Goal: Transaction & Acquisition: Purchase product/service

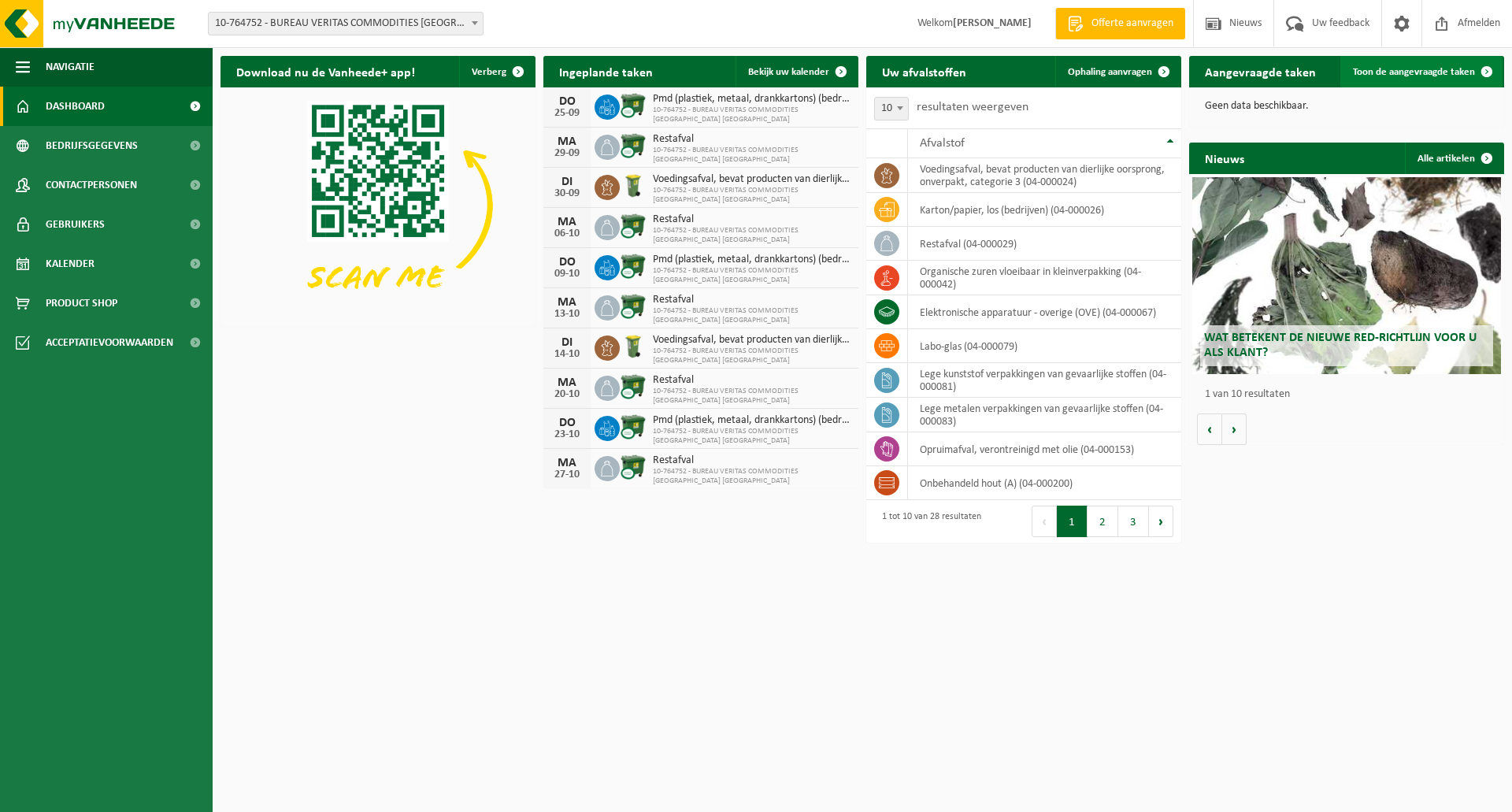
click at [1397, 63] on link "Toon de aangevraagde taken" at bounding box center [1421, 71] width 162 height 32
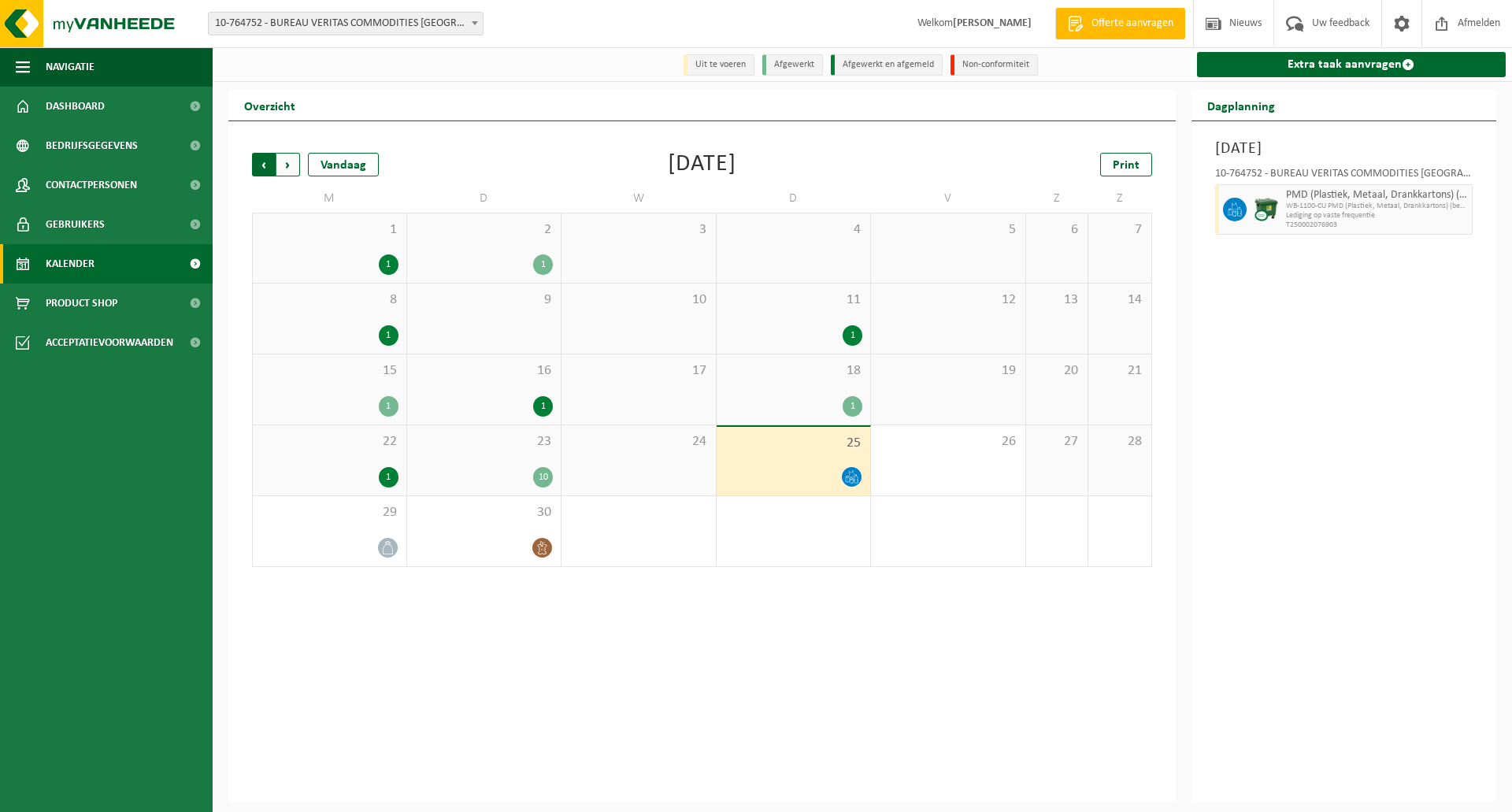
click at [288, 164] on span "Volgende" at bounding box center [288, 164] width 24 height 24
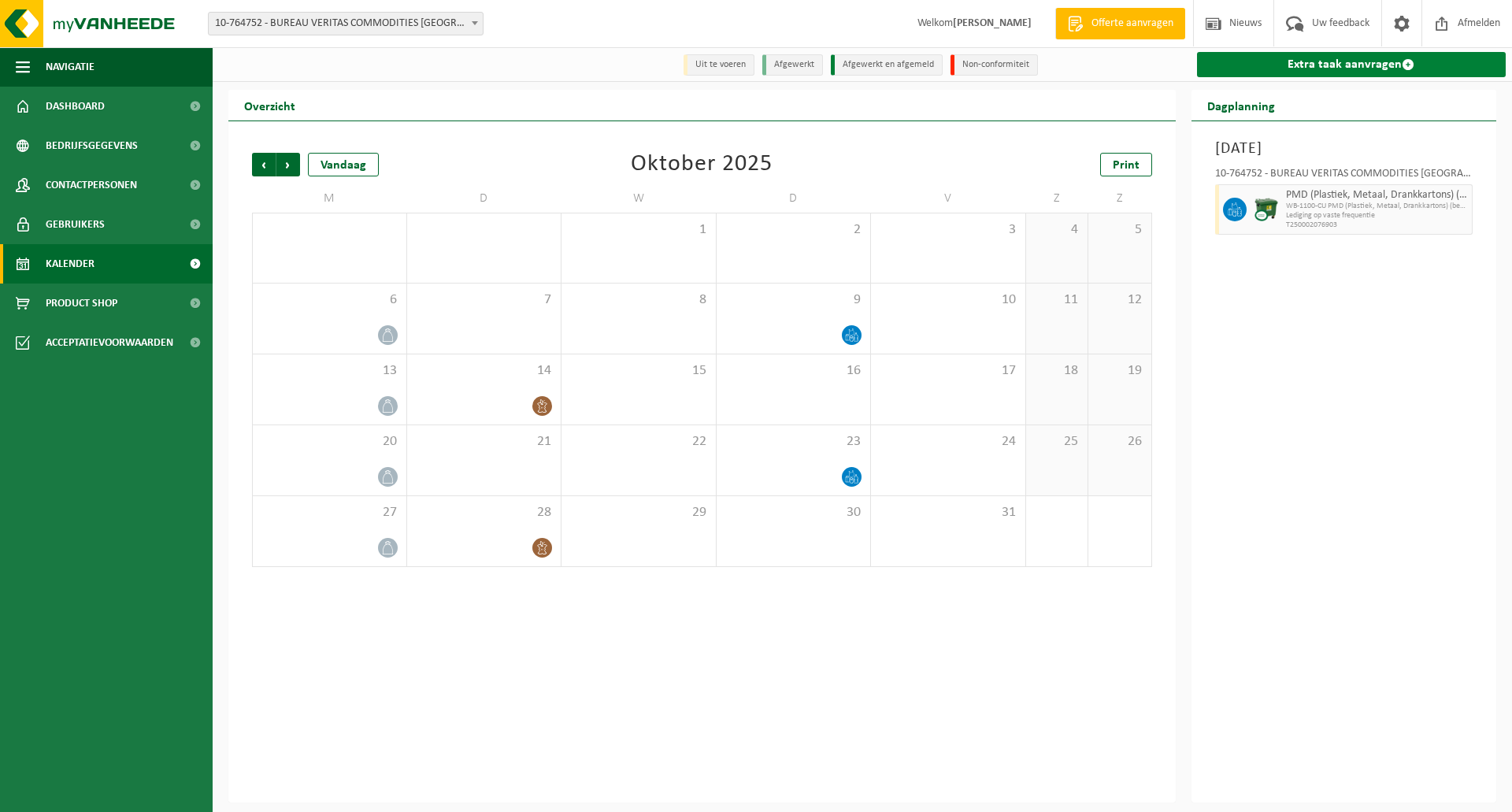
click at [1310, 66] on link "Extra taak aanvragen" at bounding box center [1351, 64] width 310 height 26
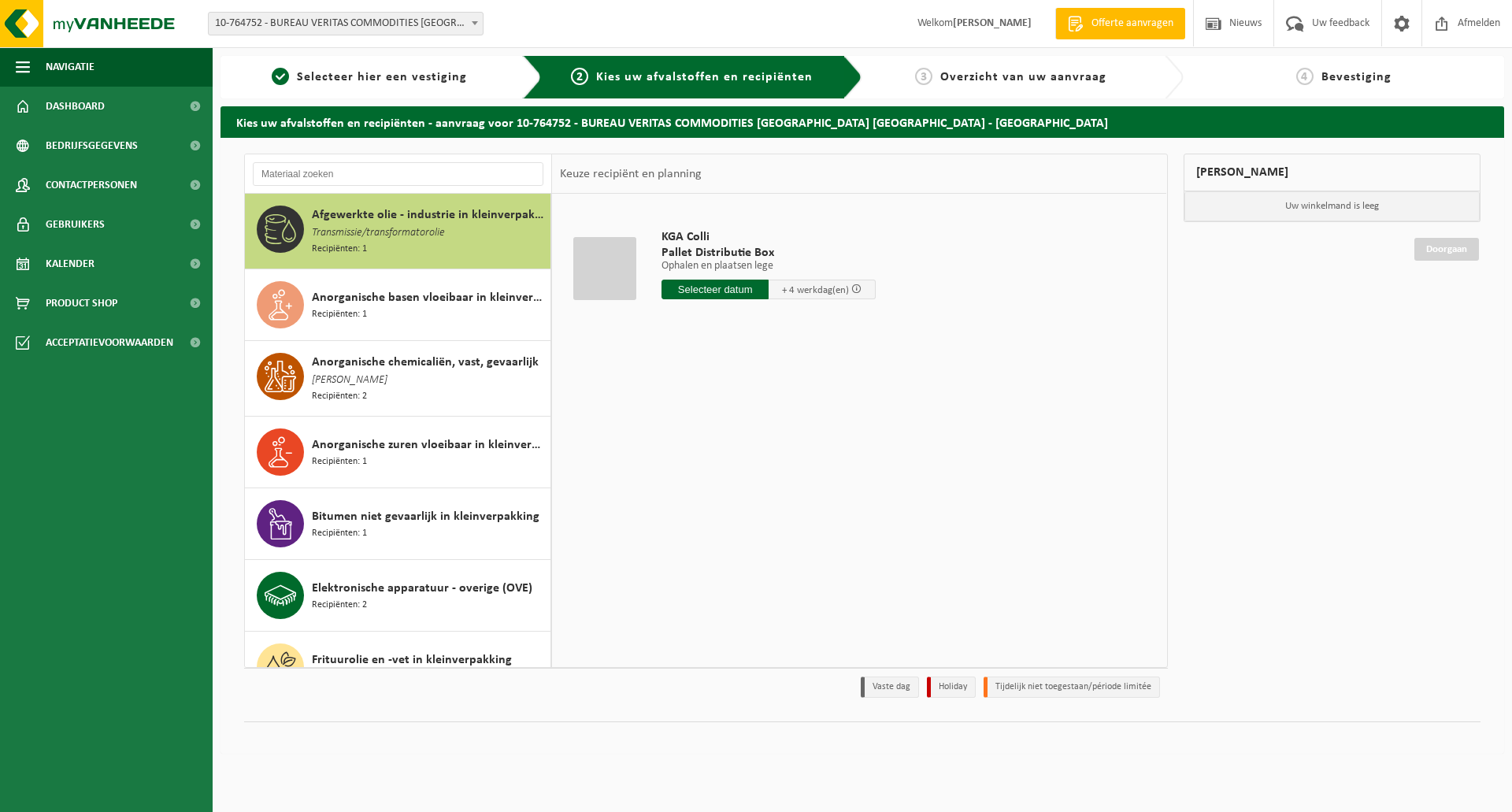
click at [437, 233] on span "Transmissie/transformatorolie" at bounding box center [378, 233] width 133 height 18
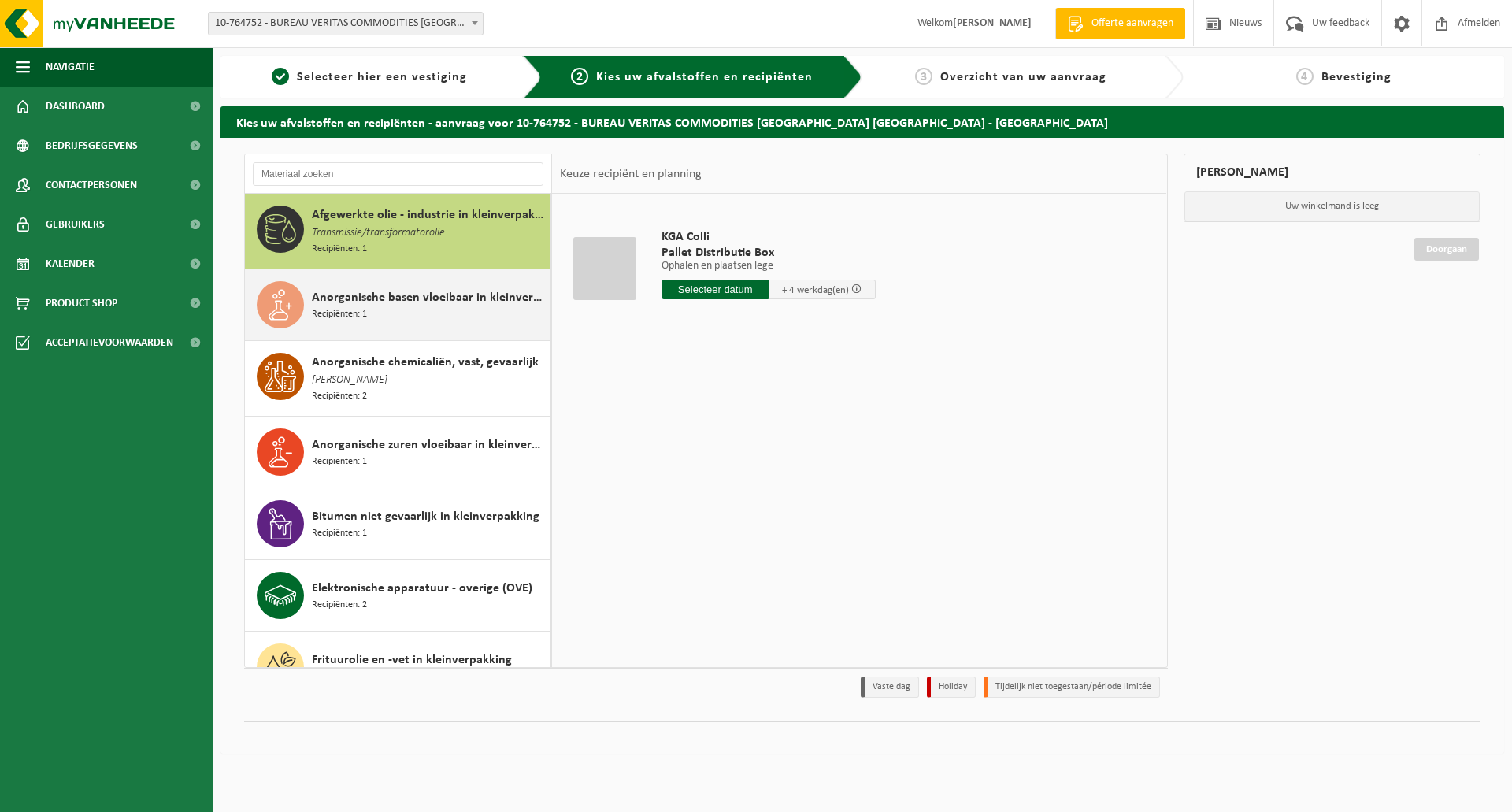
click at [375, 301] on span "Anorganische basen vloeibaar in kleinverpakking" at bounding box center [429, 297] width 235 height 19
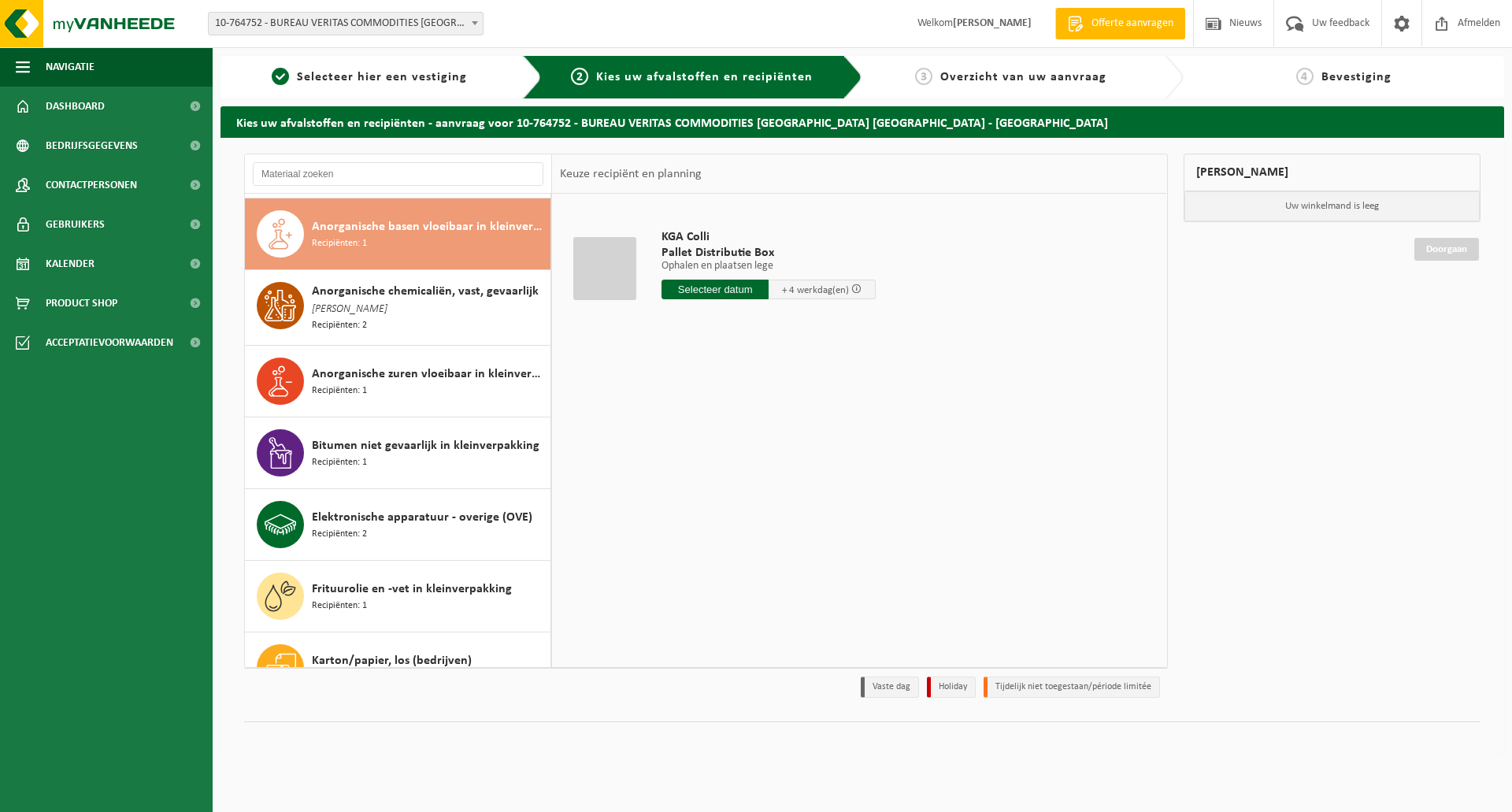
scroll to position [73, 0]
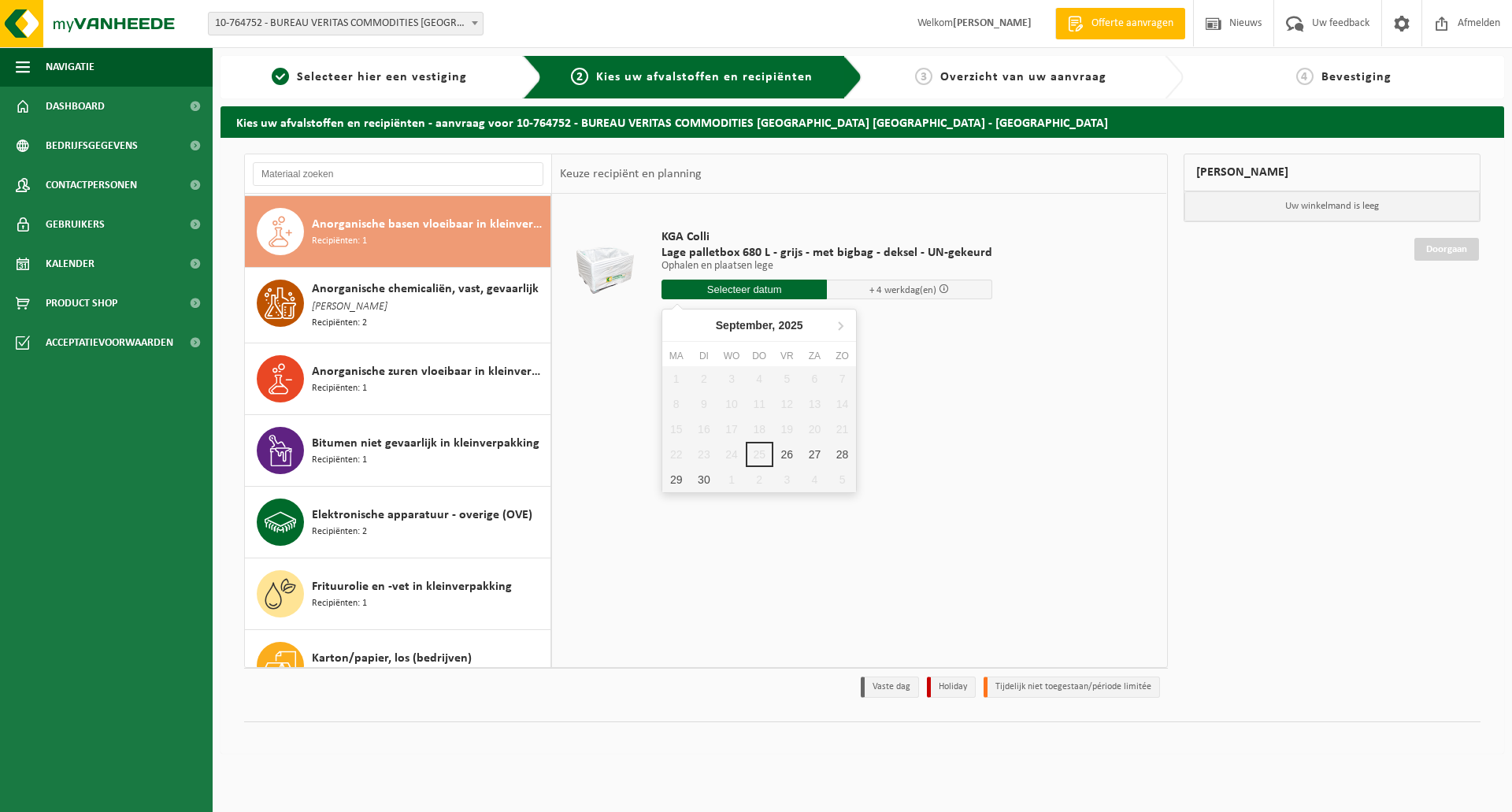
click at [744, 294] on input "text" at bounding box center [743, 289] width 165 height 19
click at [840, 327] on icon at bounding box center [840, 325] width 26 height 26
click at [703, 454] on div "21" at bounding box center [703, 454] width 27 height 26
type input "Van 2025-10-21"
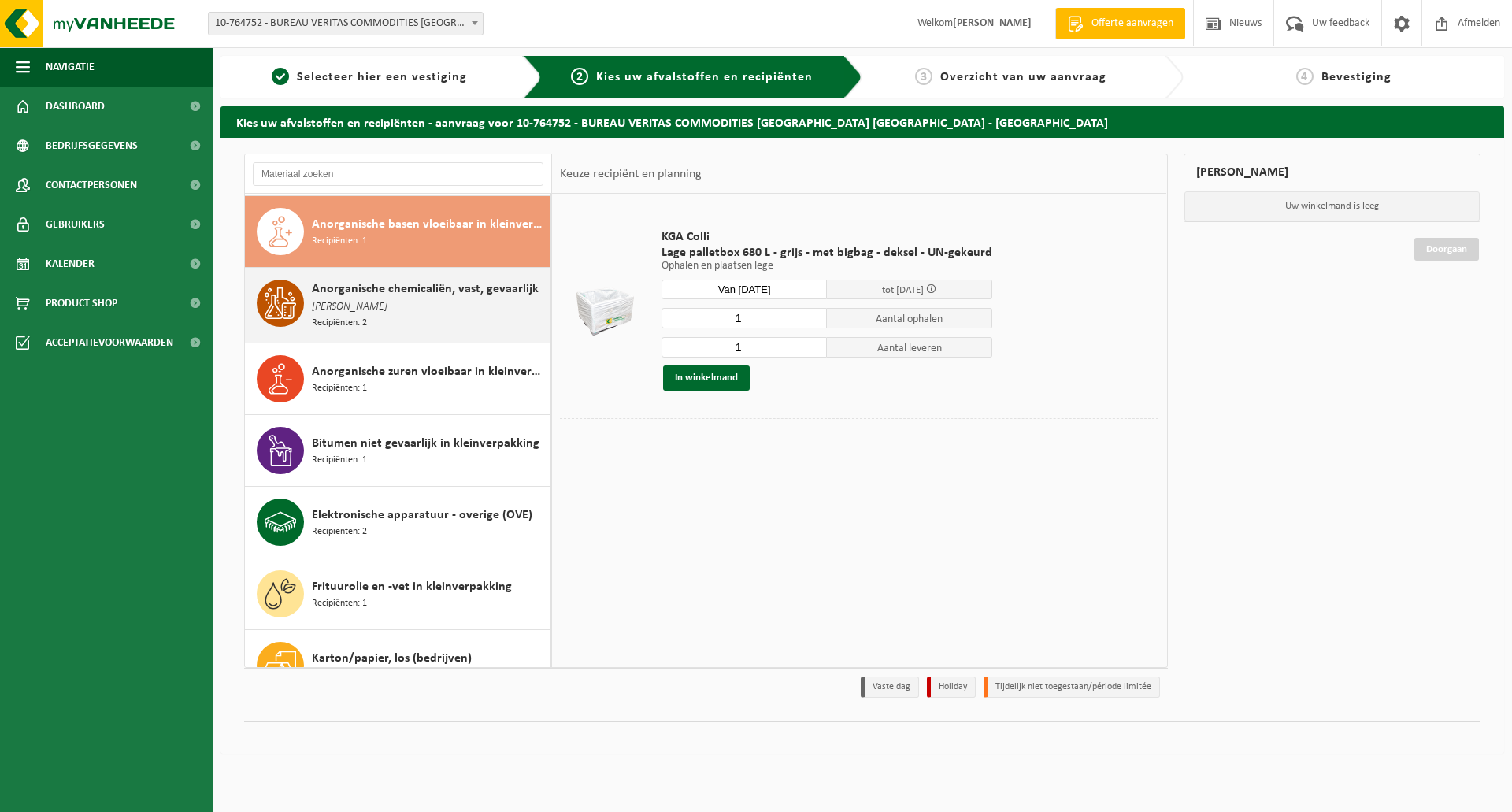
click at [324, 289] on span "Anorganische chemicaliën, vast, gevaarlijk" at bounding box center [425, 289] width 227 height 19
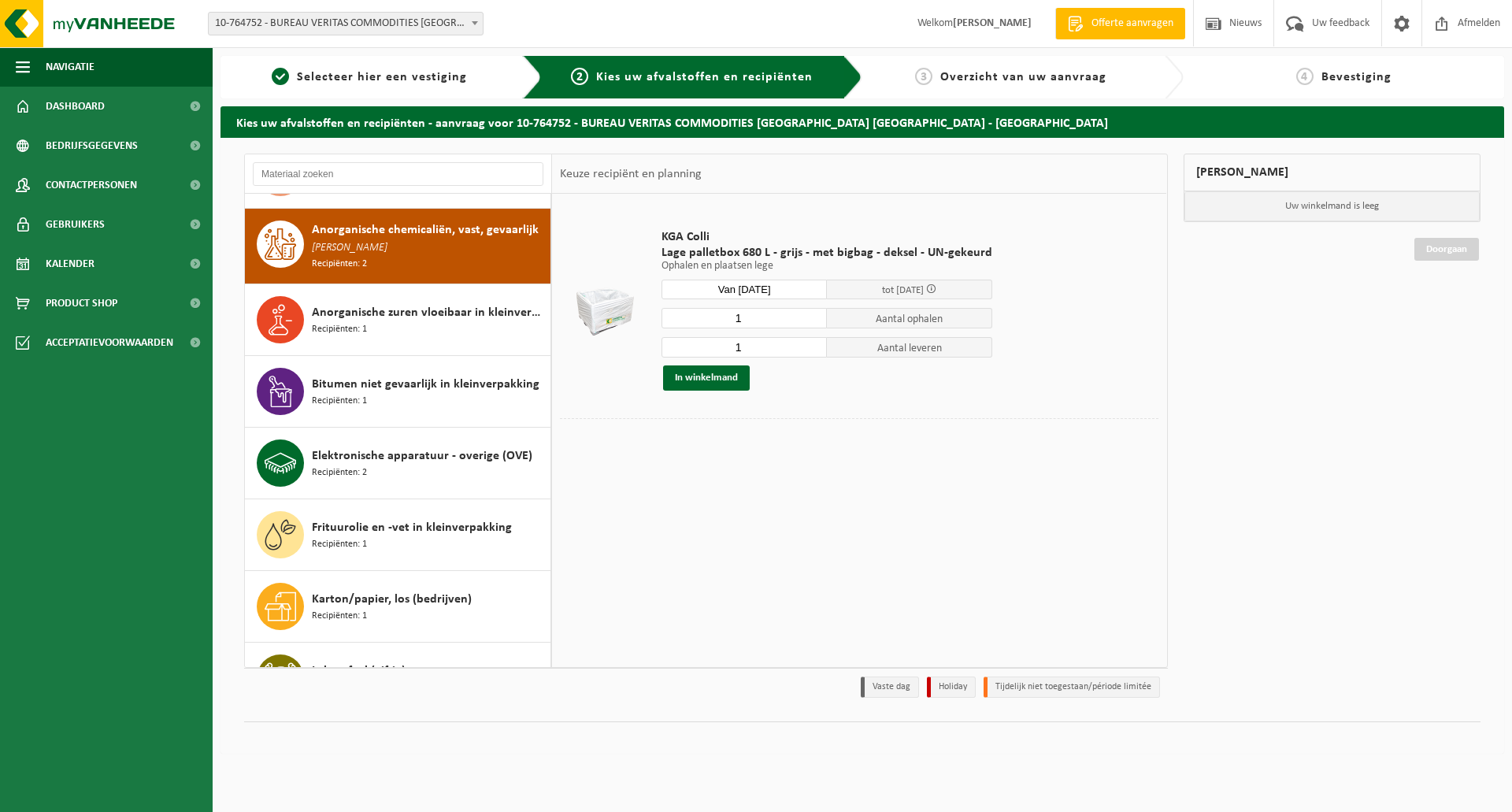
scroll to position [145, 0]
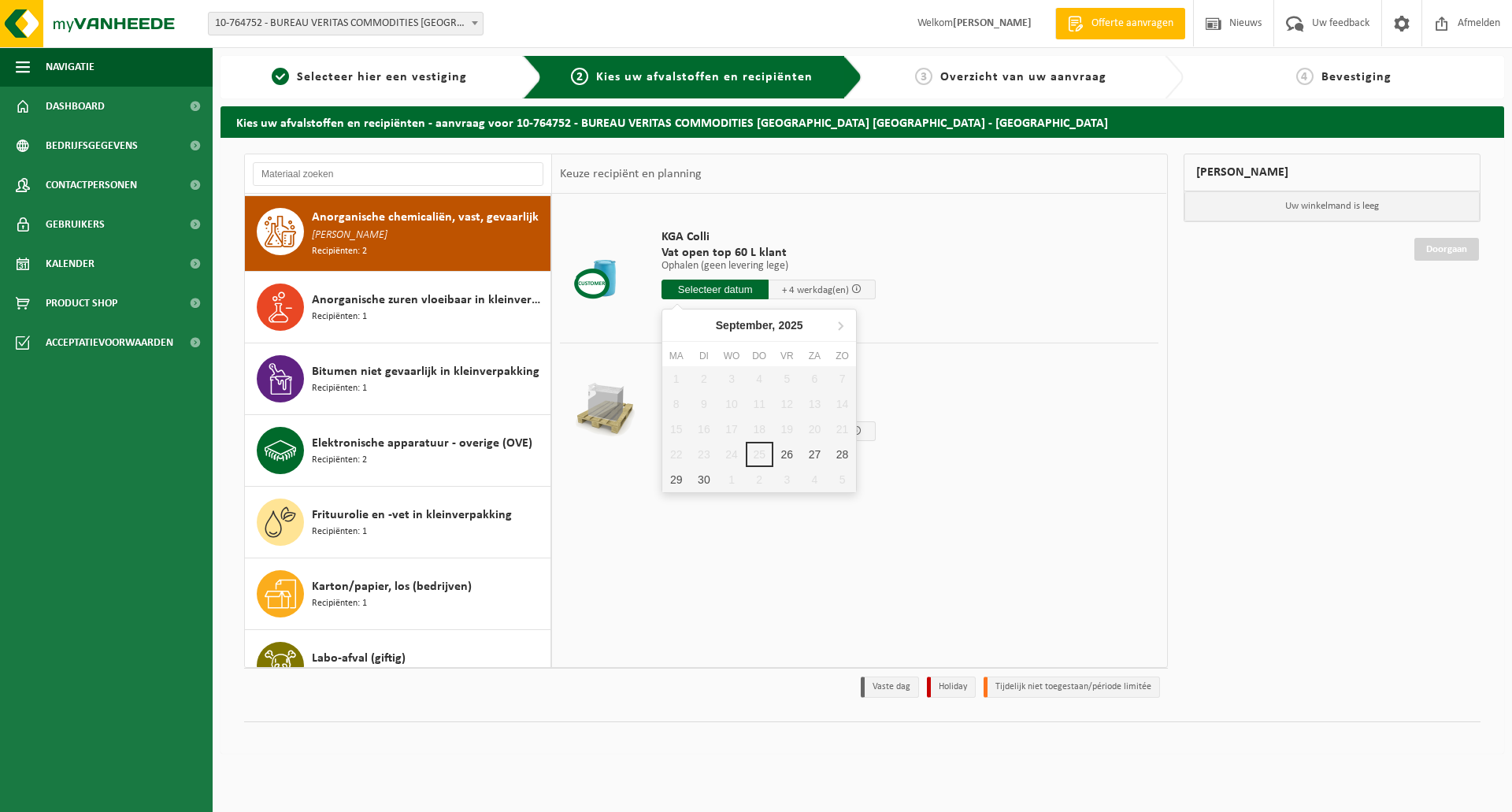
click at [719, 289] on input "text" at bounding box center [714, 289] width 107 height 19
click at [839, 326] on icon at bounding box center [840, 325] width 26 height 26
click at [703, 453] on div "21" at bounding box center [703, 454] width 27 height 26
type input "Van 2025-10-21"
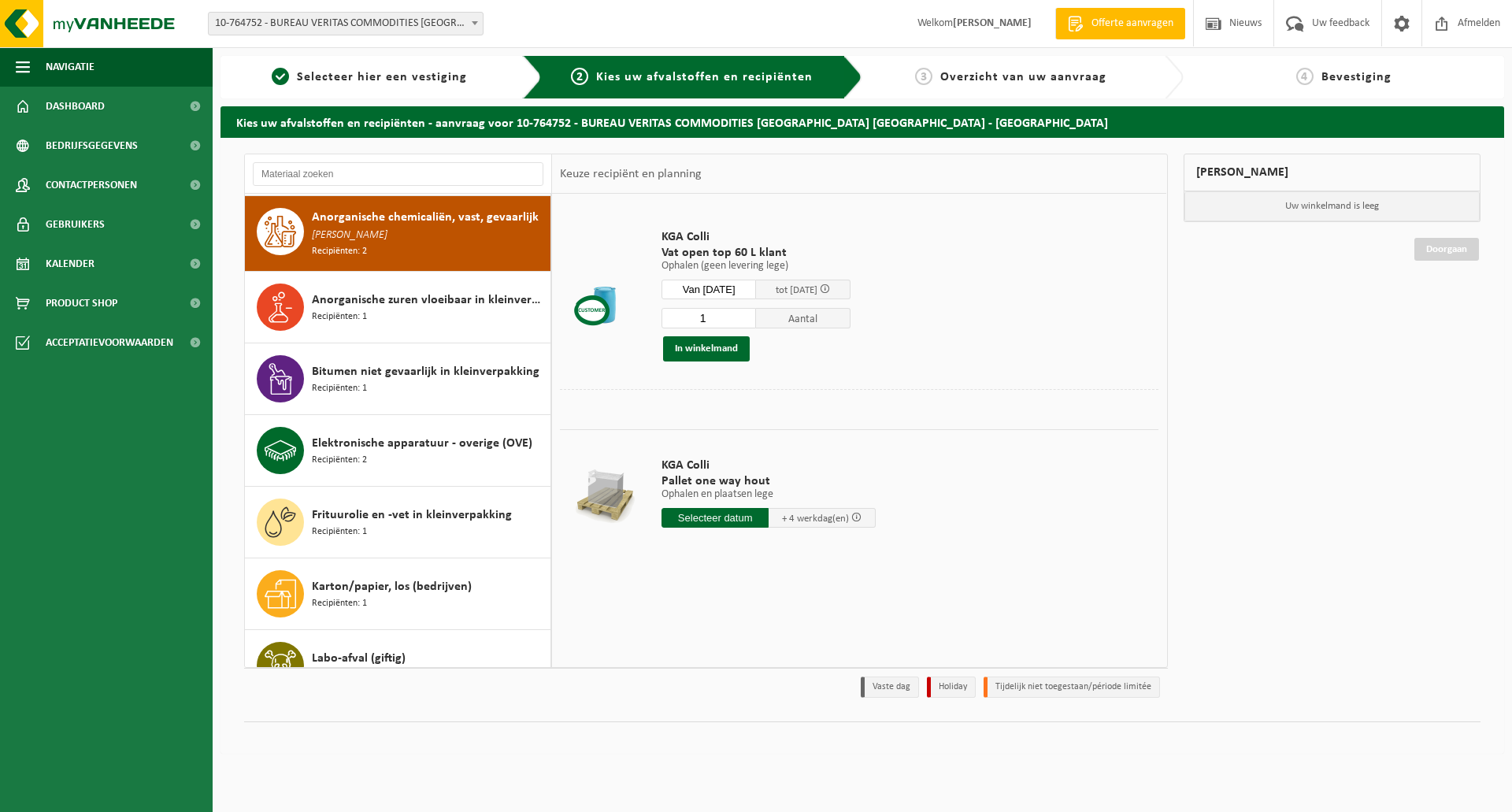
click at [714, 318] on input "1" at bounding box center [708, 318] width 94 height 20
type input "6"
click at [703, 350] on button "In winkelmand" at bounding box center [706, 349] width 87 height 26
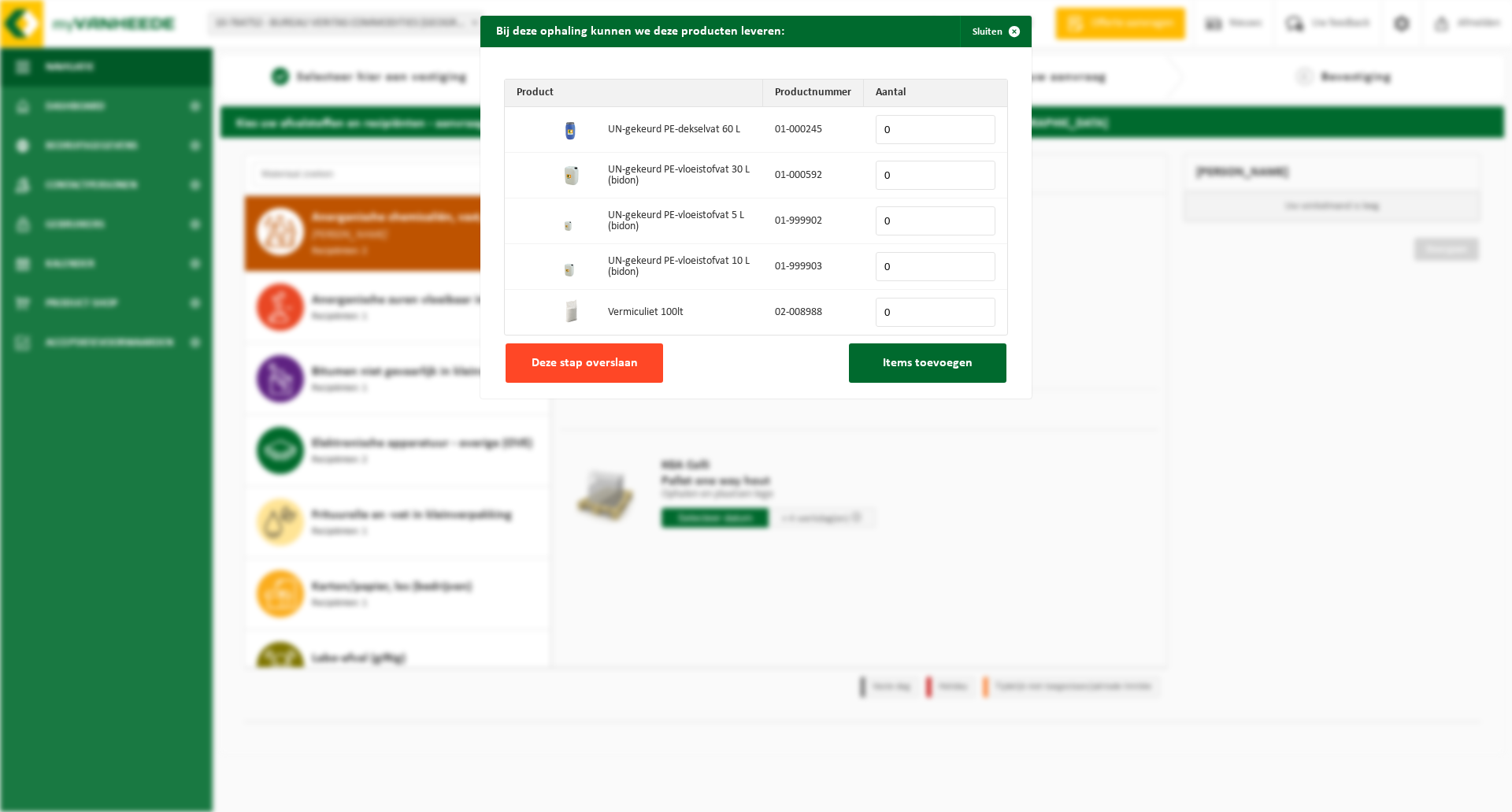
click at [582, 369] on span "Deze stap overslaan" at bounding box center [584, 363] width 106 height 12
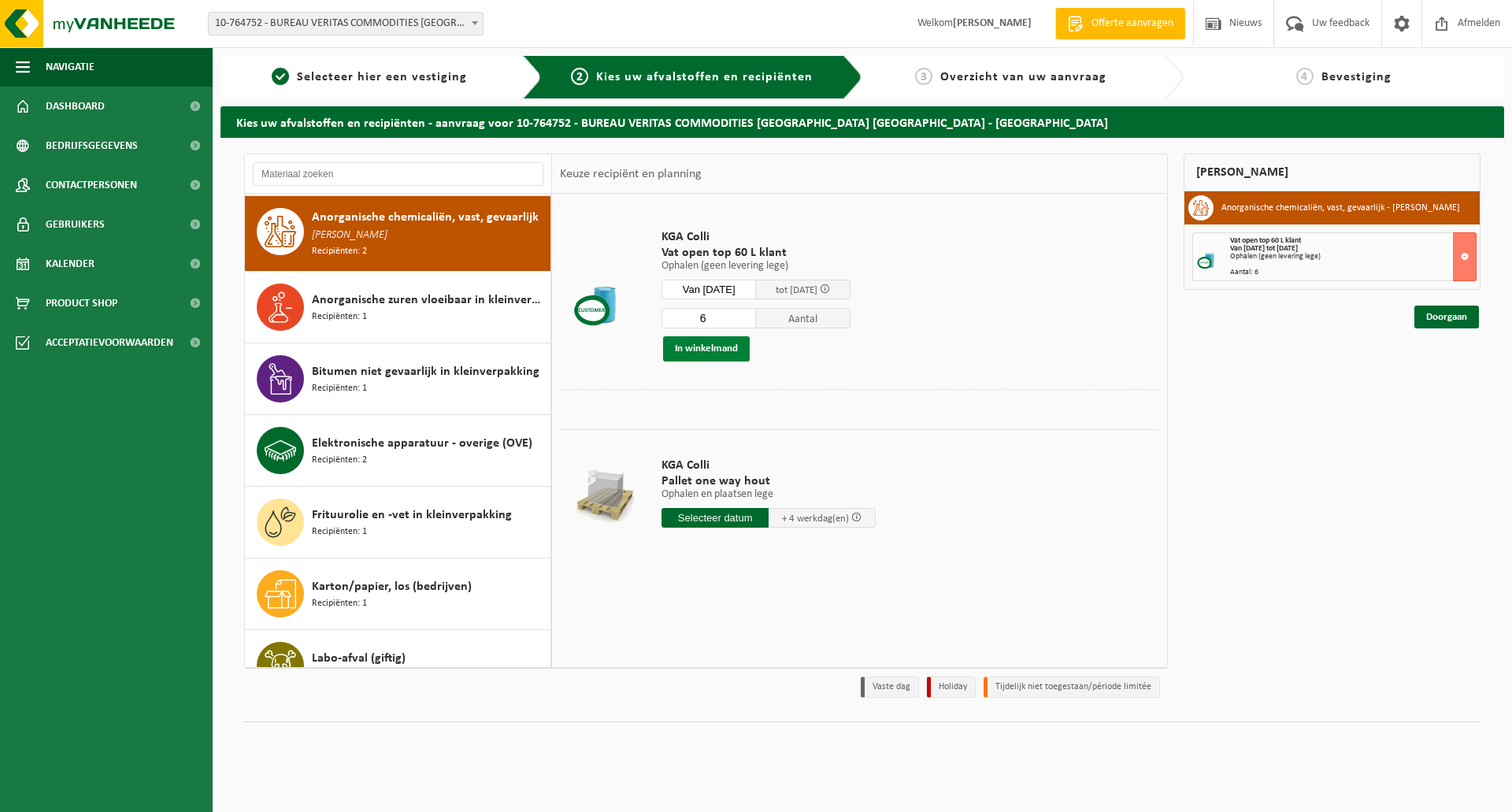
click at [711, 349] on button "In winkelmand" at bounding box center [706, 349] width 87 height 26
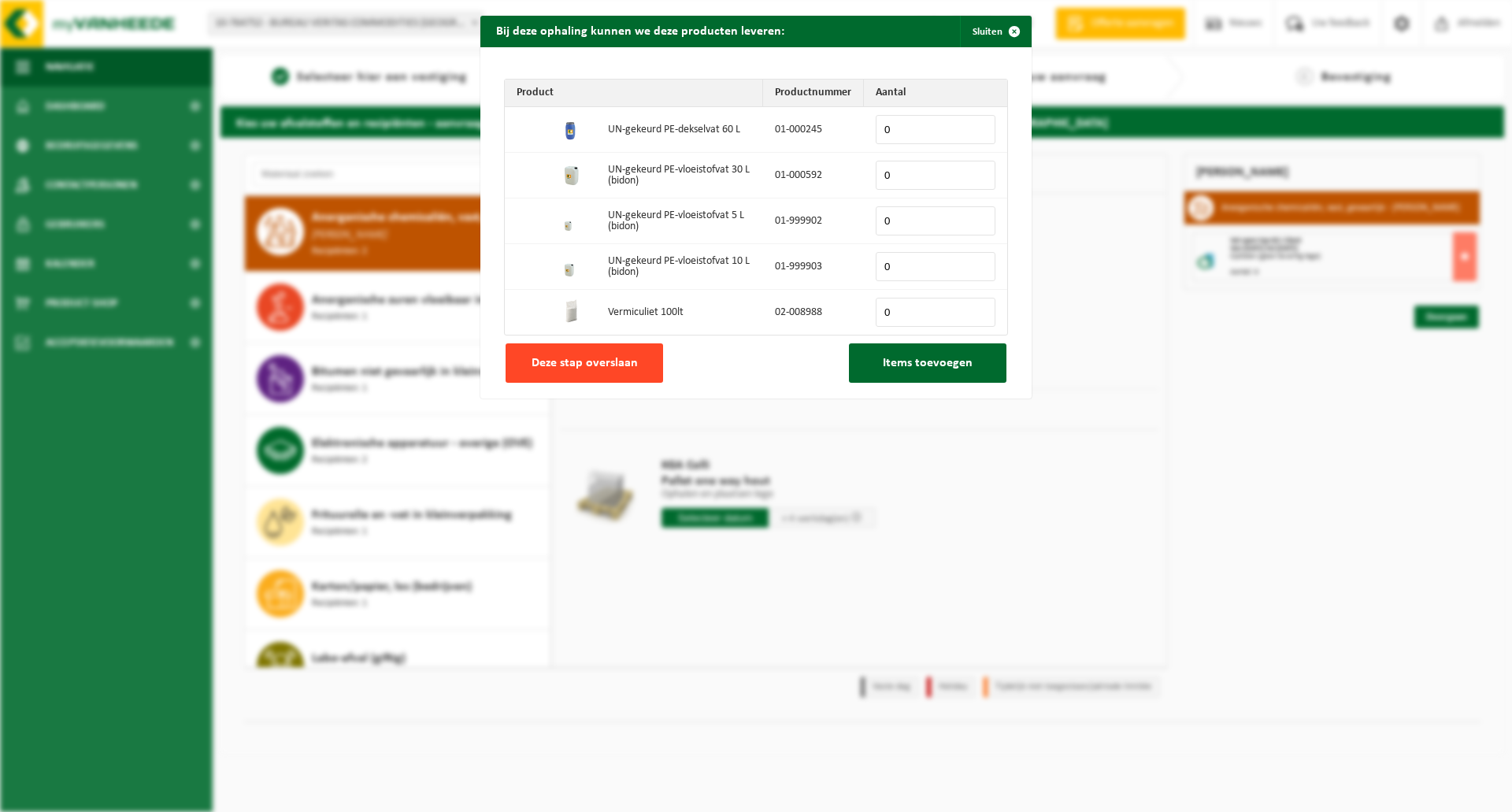
click at [594, 362] on span "Deze stap overslaan" at bounding box center [584, 363] width 106 height 12
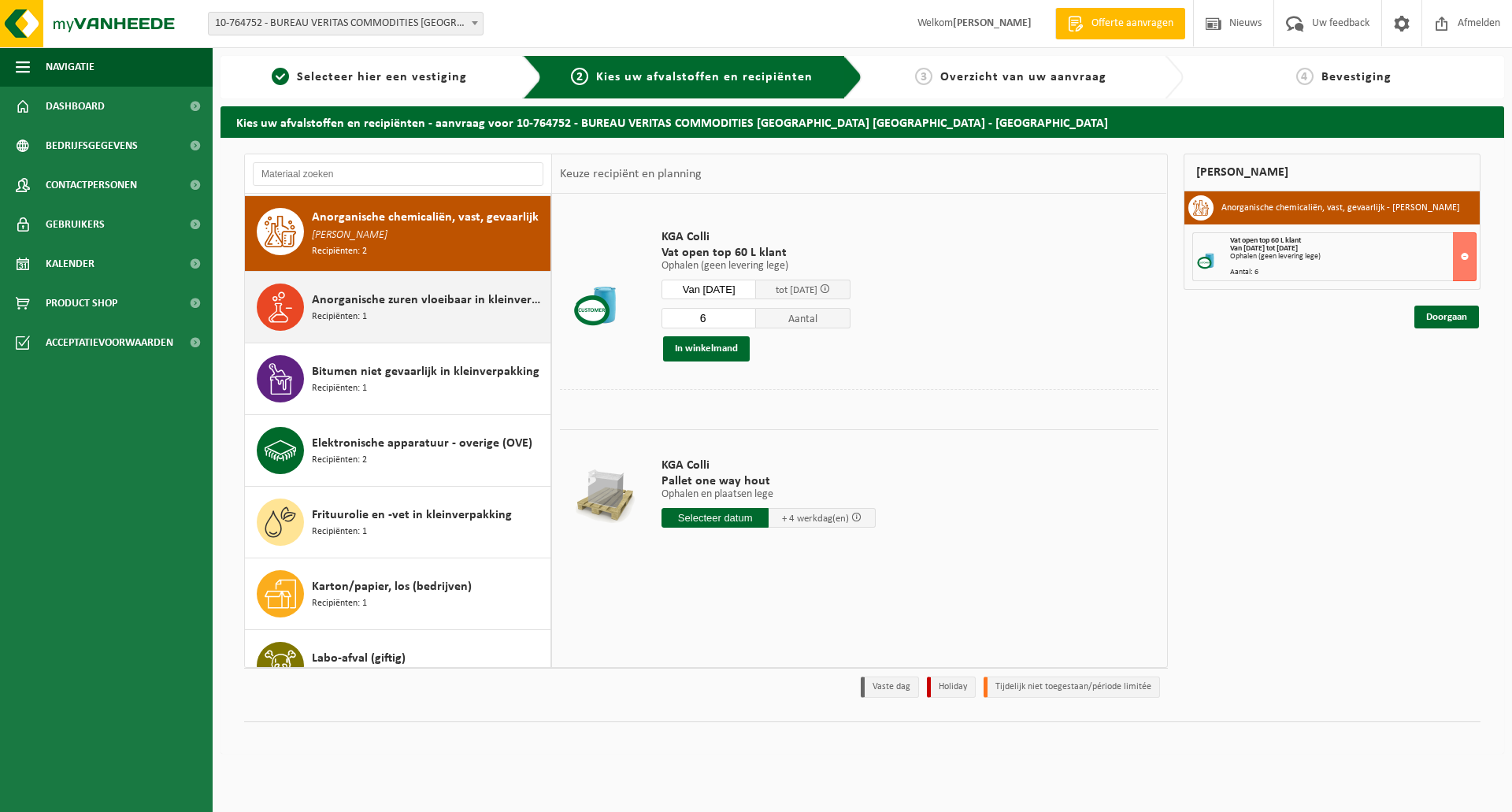
click at [350, 310] on span "Recipiënten: 1" at bounding box center [339, 317] width 55 height 15
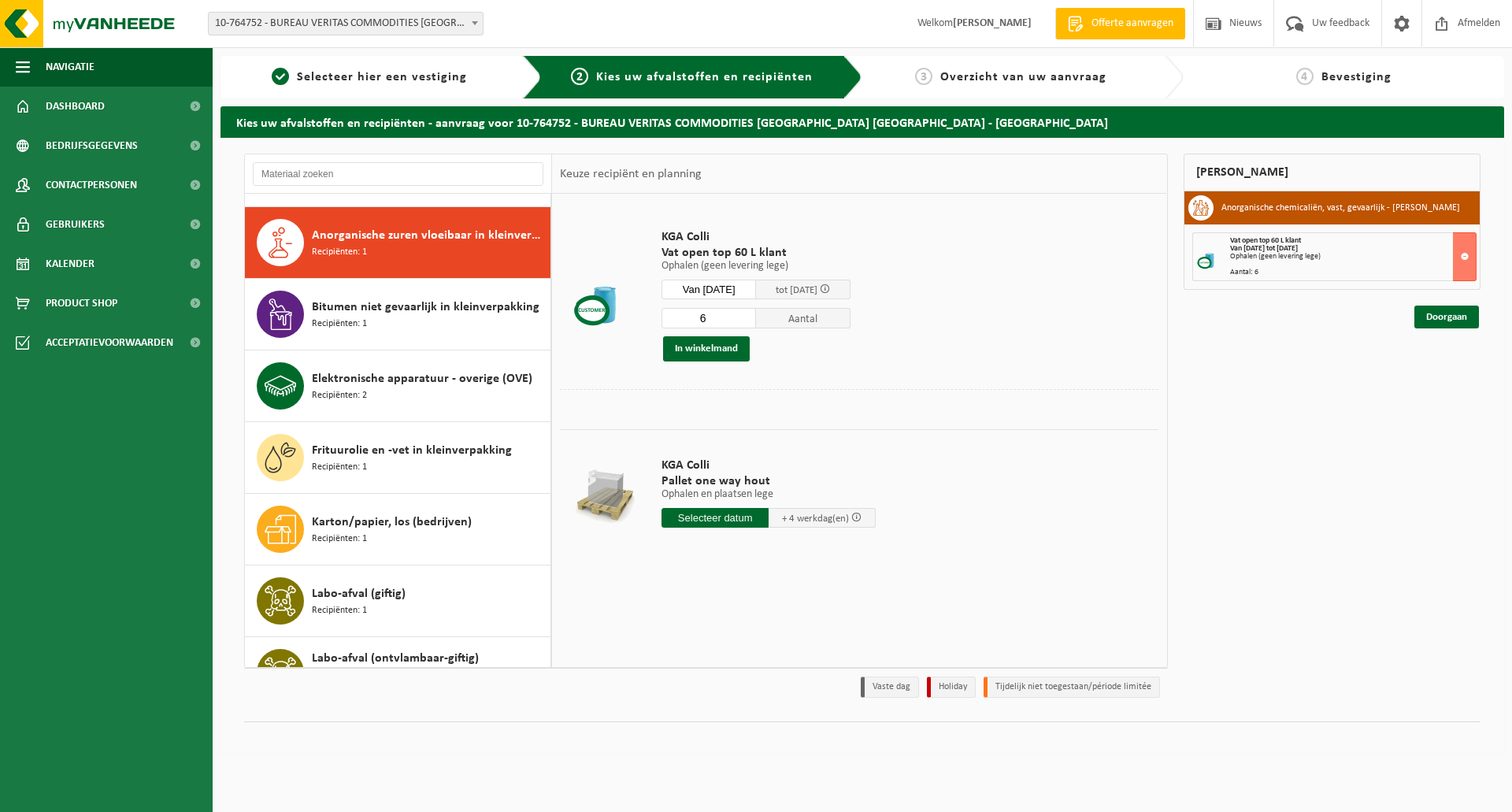
scroll to position [218, 0]
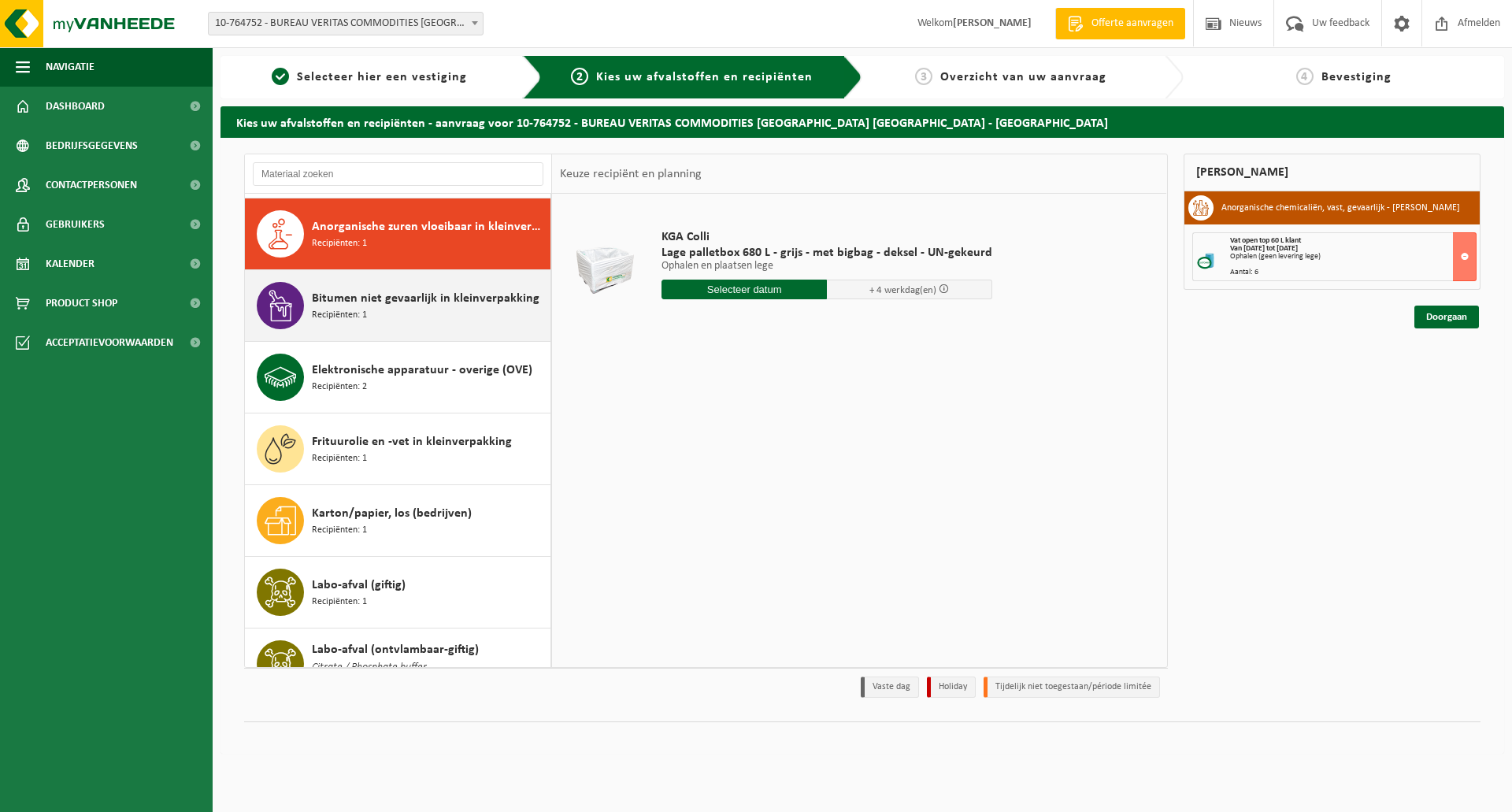
click at [422, 303] on span "Bitumen niet gevaarlijk in kleinverpakking" at bounding box center [425, 297] width 228 height 19
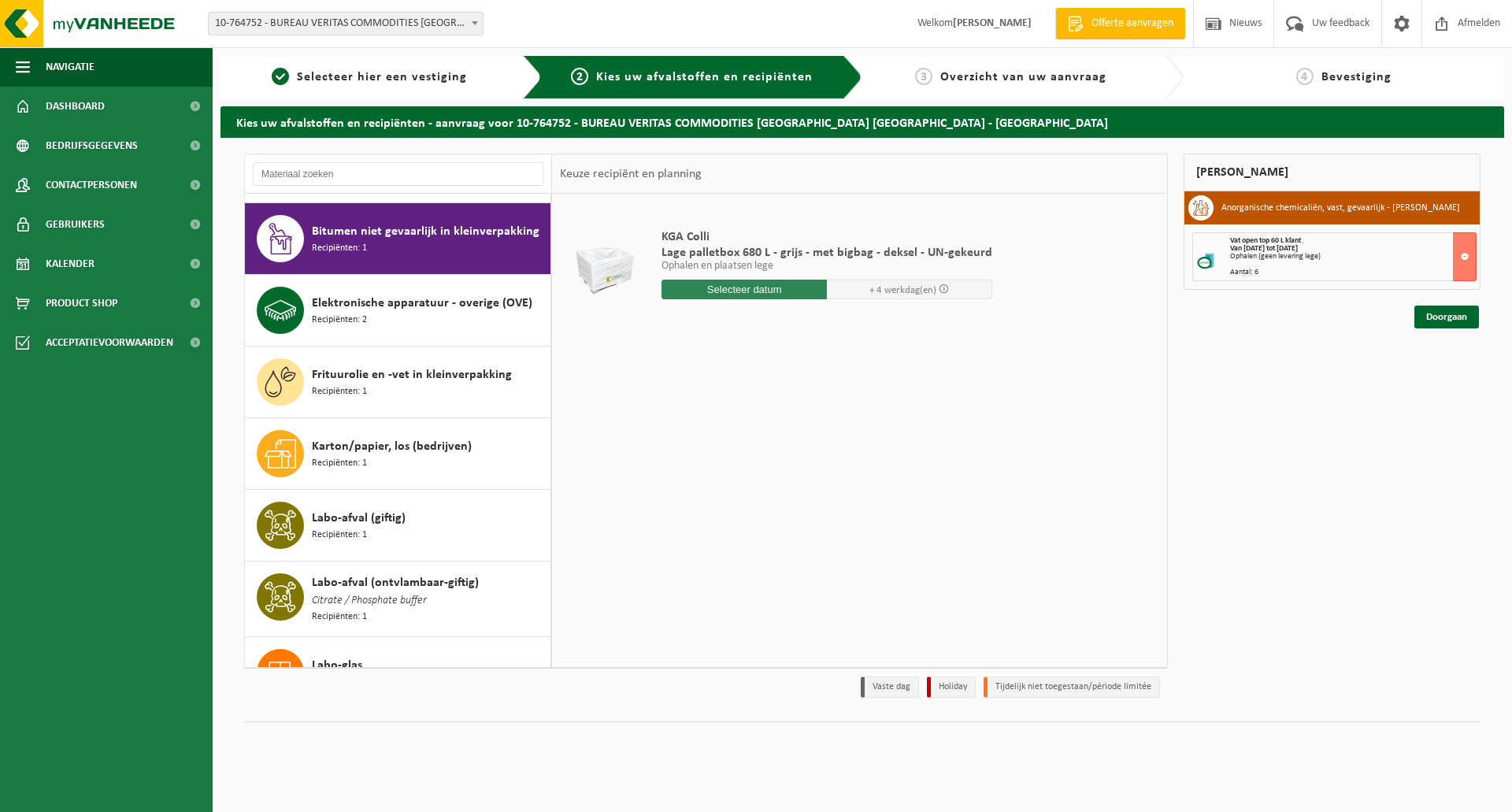
scroll to position [289, 0]
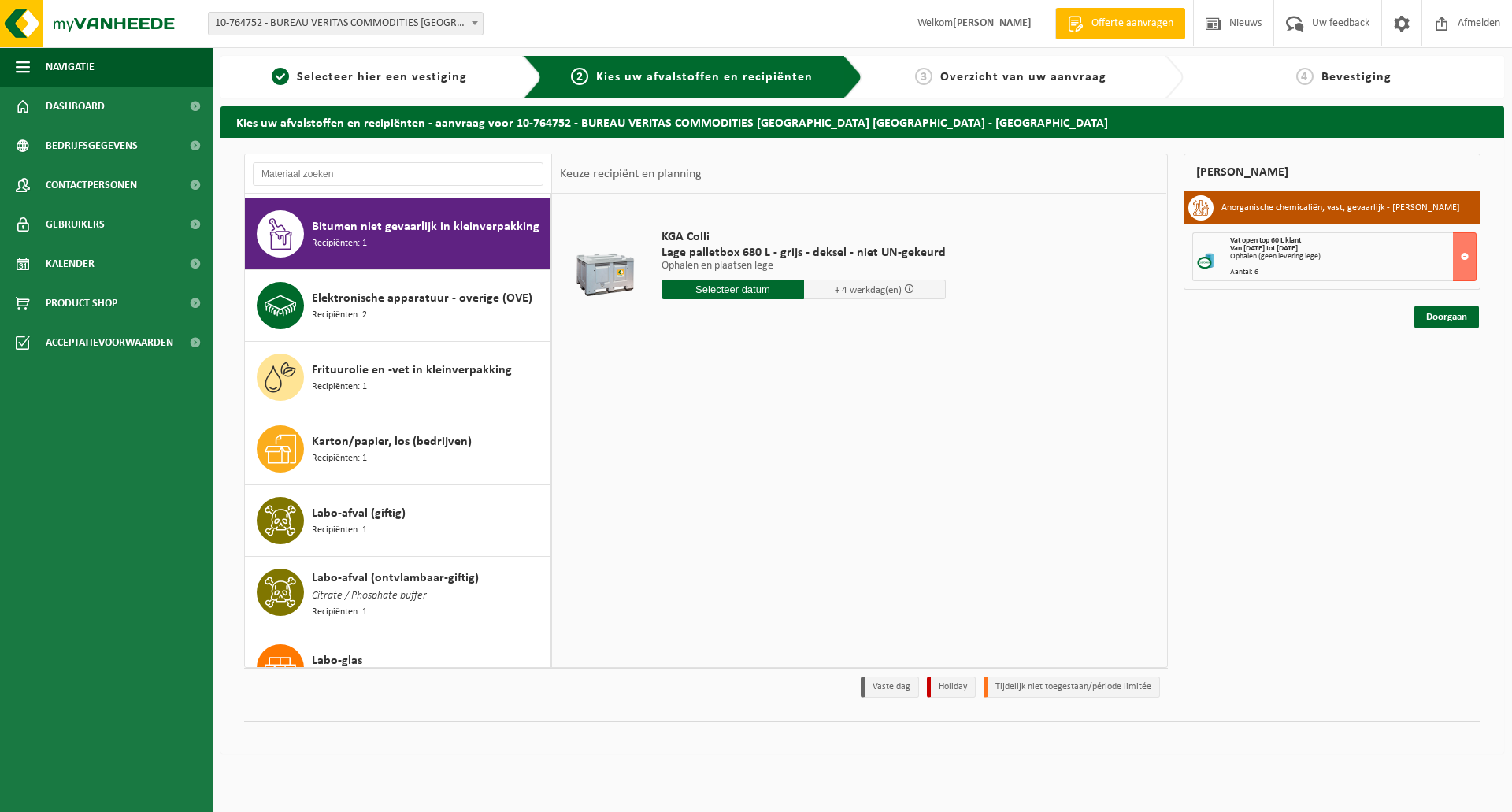
click at [696, 286] on input "text" at bounding box center [732, 289] width 142 height 19
click at [840, 323] on icon at bounding box center [840, 326] width 4 height 8
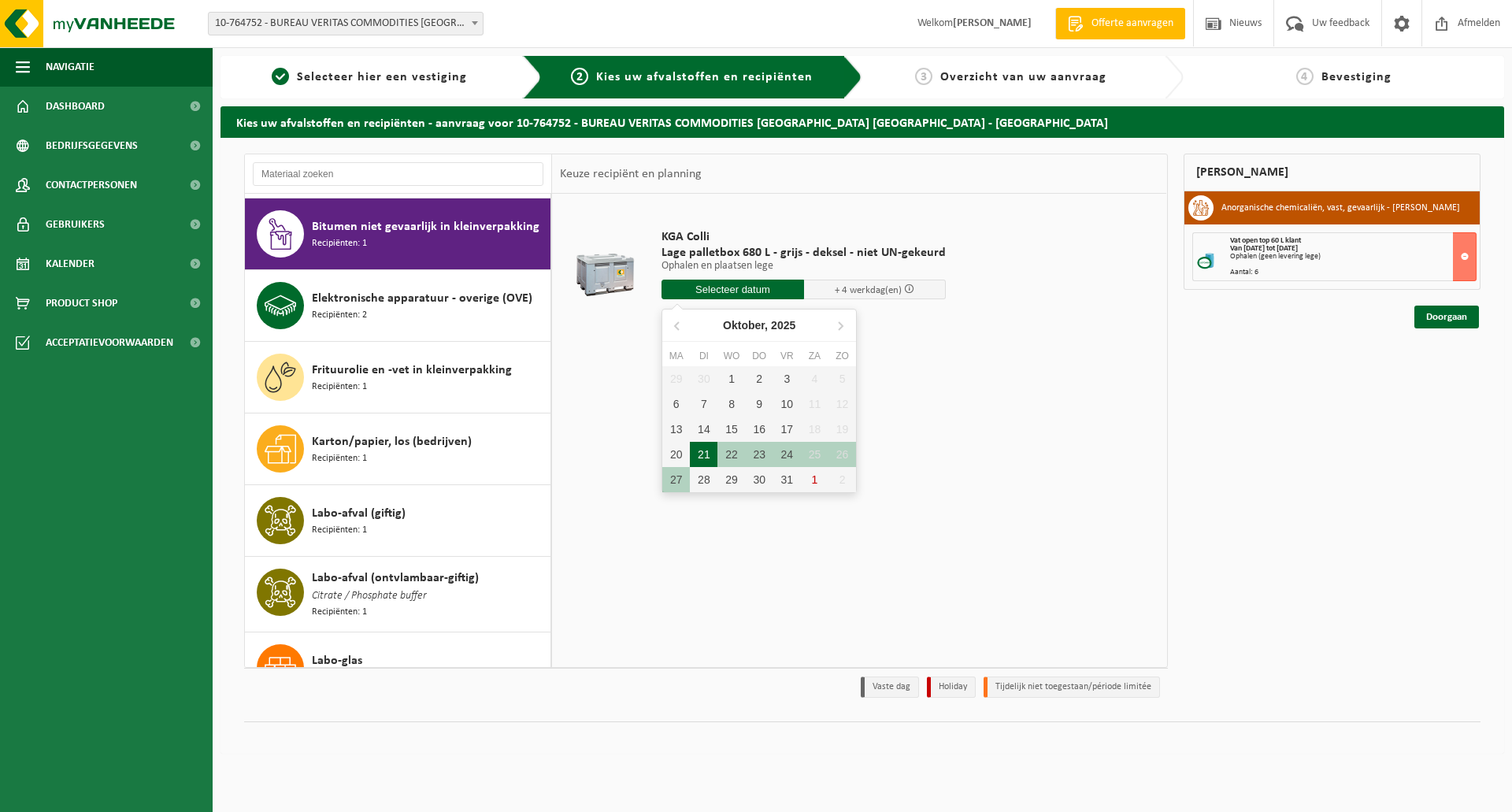
click at [708, 447] on div "21" at bounding box center [703, 454] width 27 height 26
type input "Van 2025-10-21"
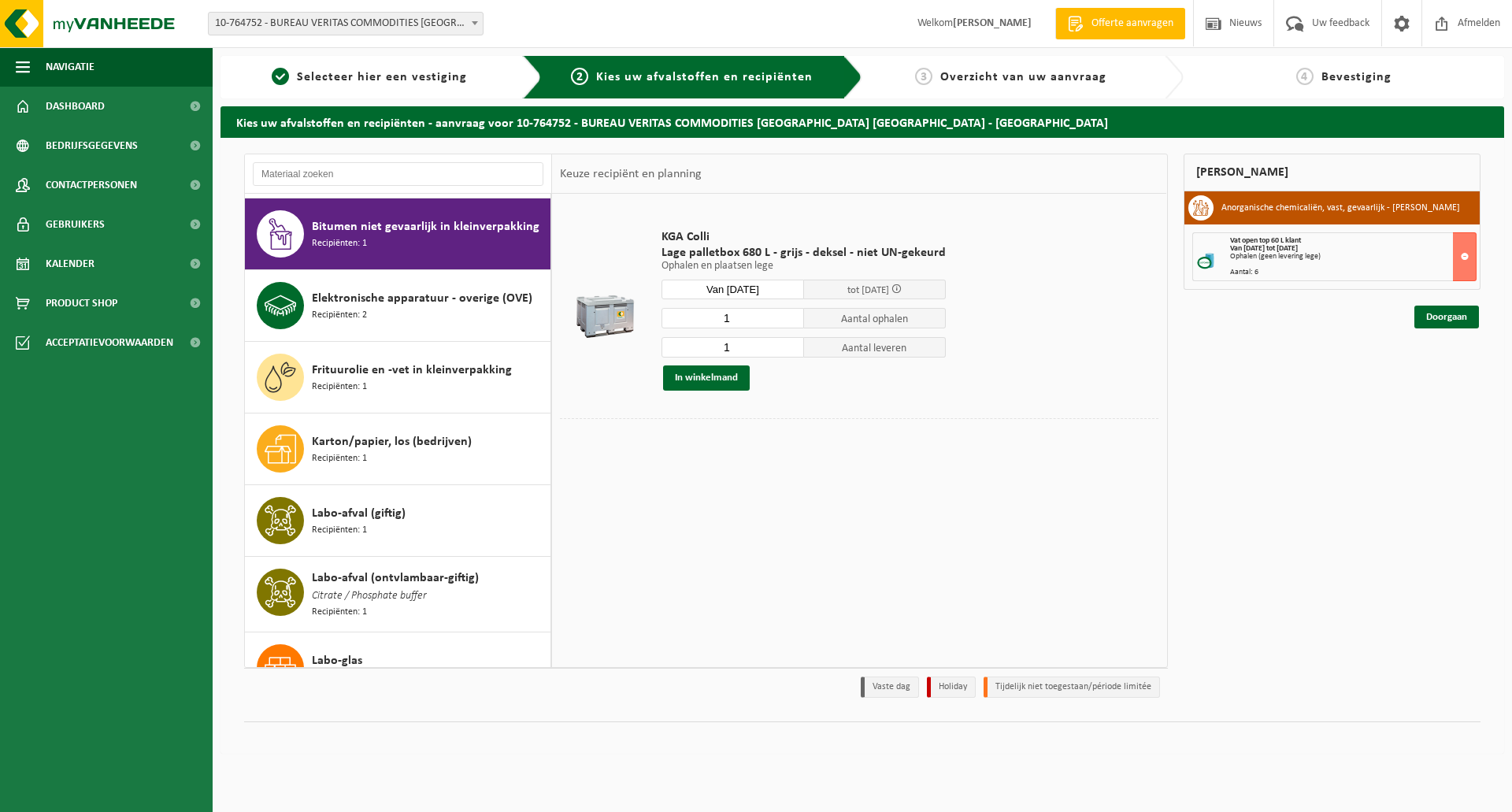
click at [731, 340] on input "1" at bounding box center [732, 347] width 142 height 20
type input "0"
click at [730, 375] on button "In winkelmand" at bounding box center [706, 378] width 87 height 26
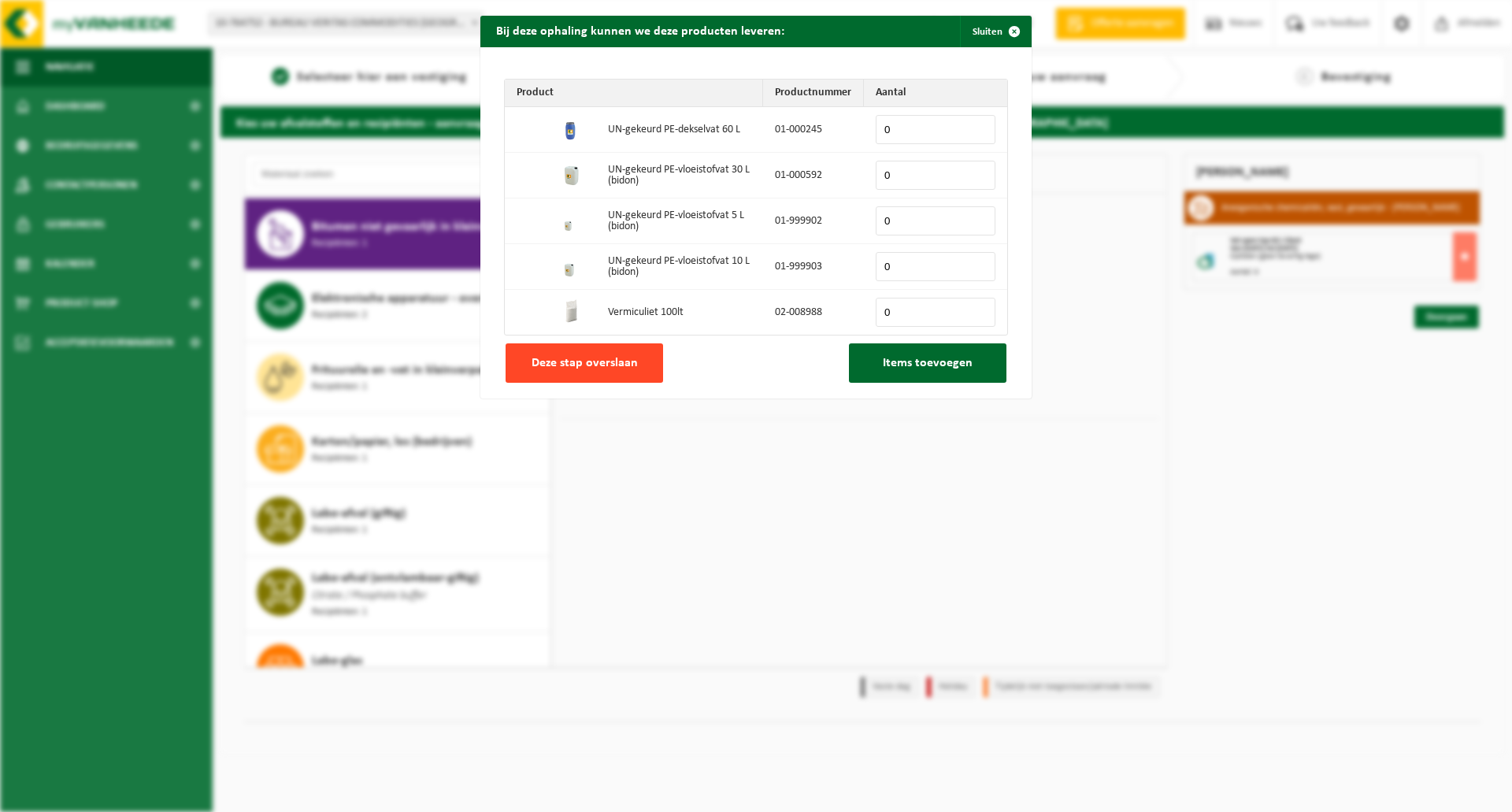
click at [638, 360] on button "Deze stap overslaan" at bounding box center [584, 363] width 157 height 40
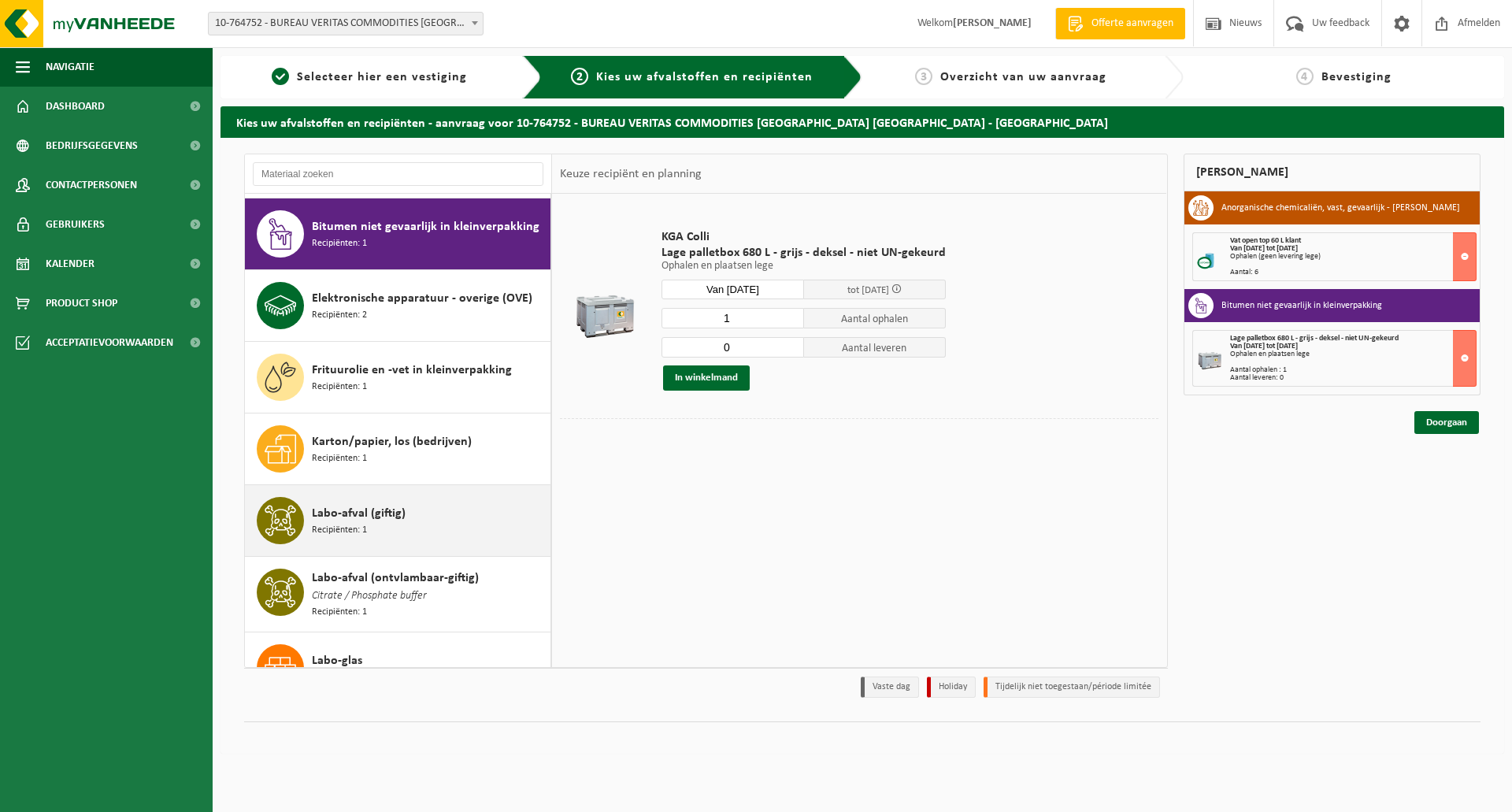
click at [352, 515] on span "Labo-afval (giftig)" at bounding box center [358, 513] width 94 height 19
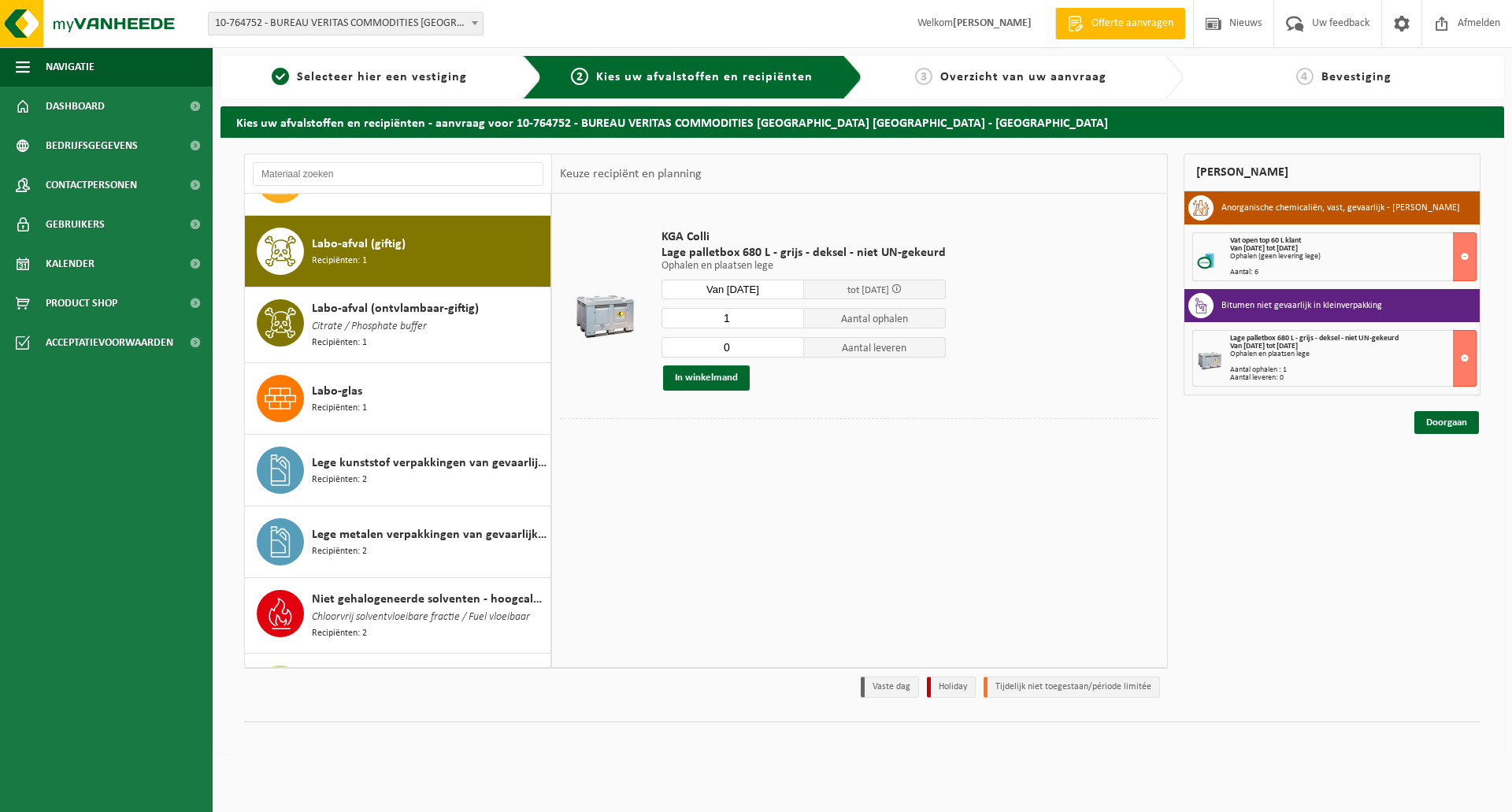
scroll to position [576, 0]
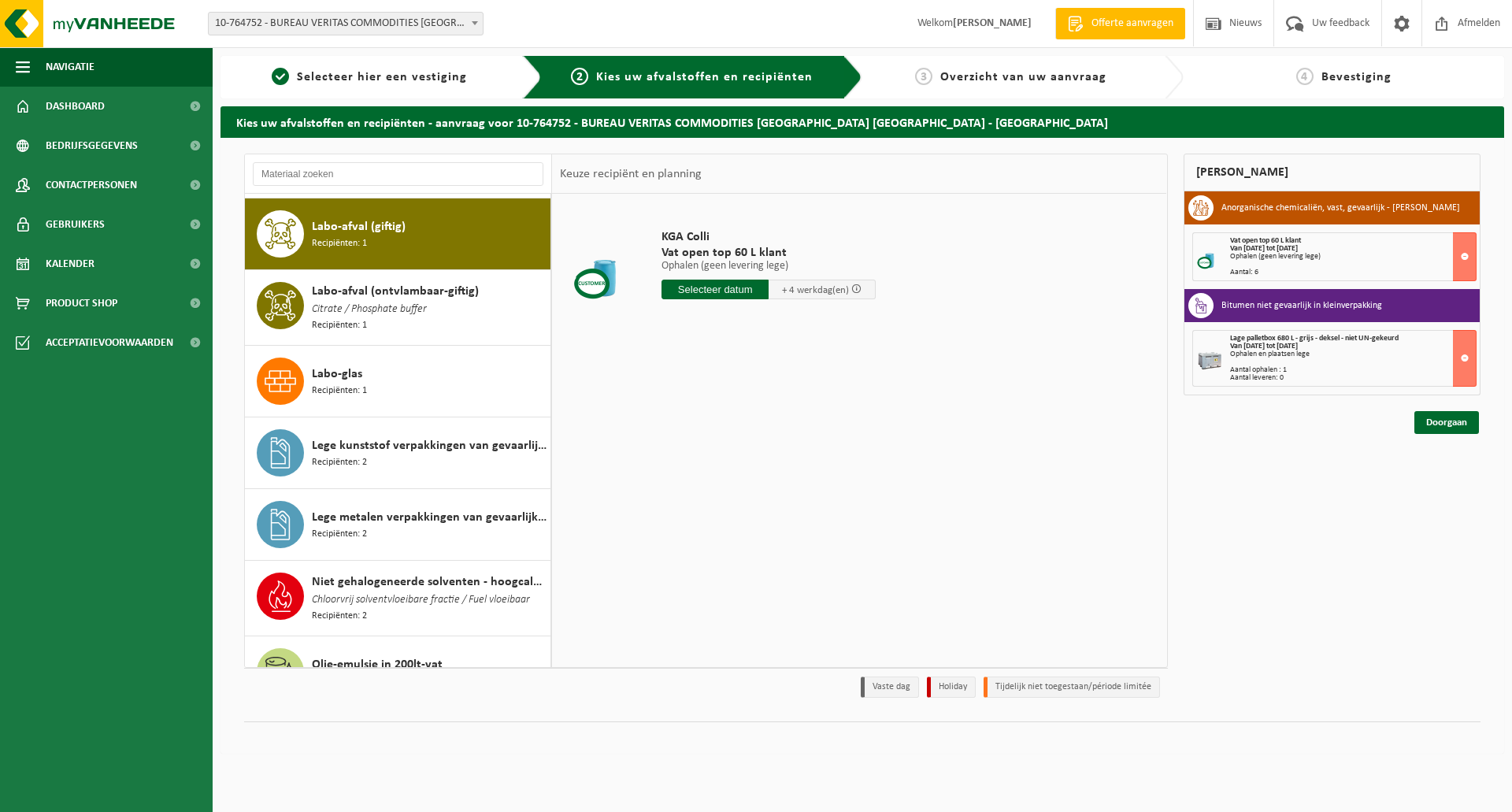
click at [685, 290] on input "text" at bounding box center [714, 289] width 107 height 19
click at [838, 327] on icon at bounding box center [840, 325] width 26 height 26
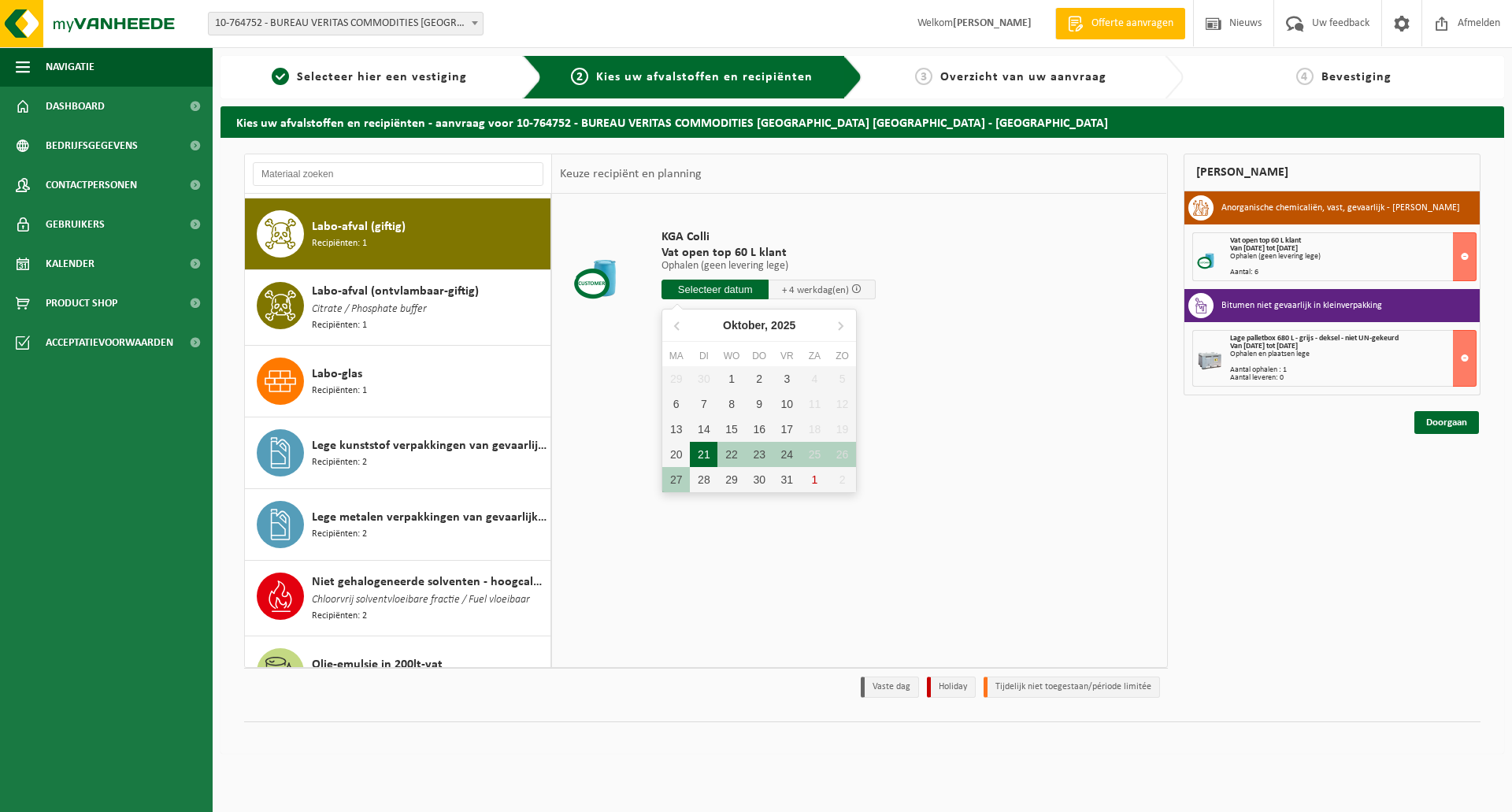
click at [703, 448] on div "21" at bounding box center [703, 454] width 27 height 26
type input "Van 2025-10-21"
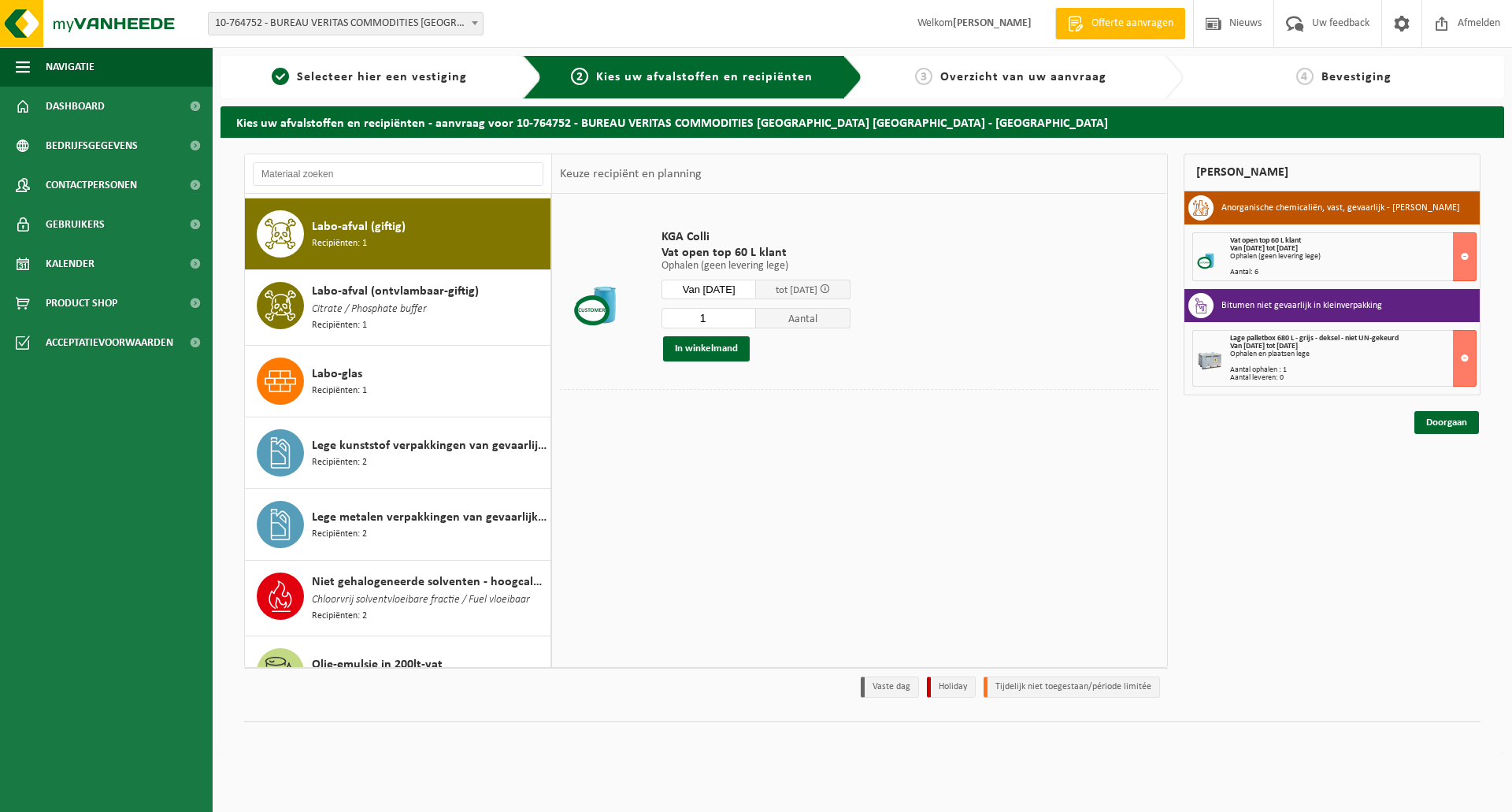
click at [722, 311] on input "1" at bounding box center [708, 318] width 94 height 20
type input "6"
click at [701, 349] on button "In winkelmand" at bounding box center [706, 349] width 87 height 26
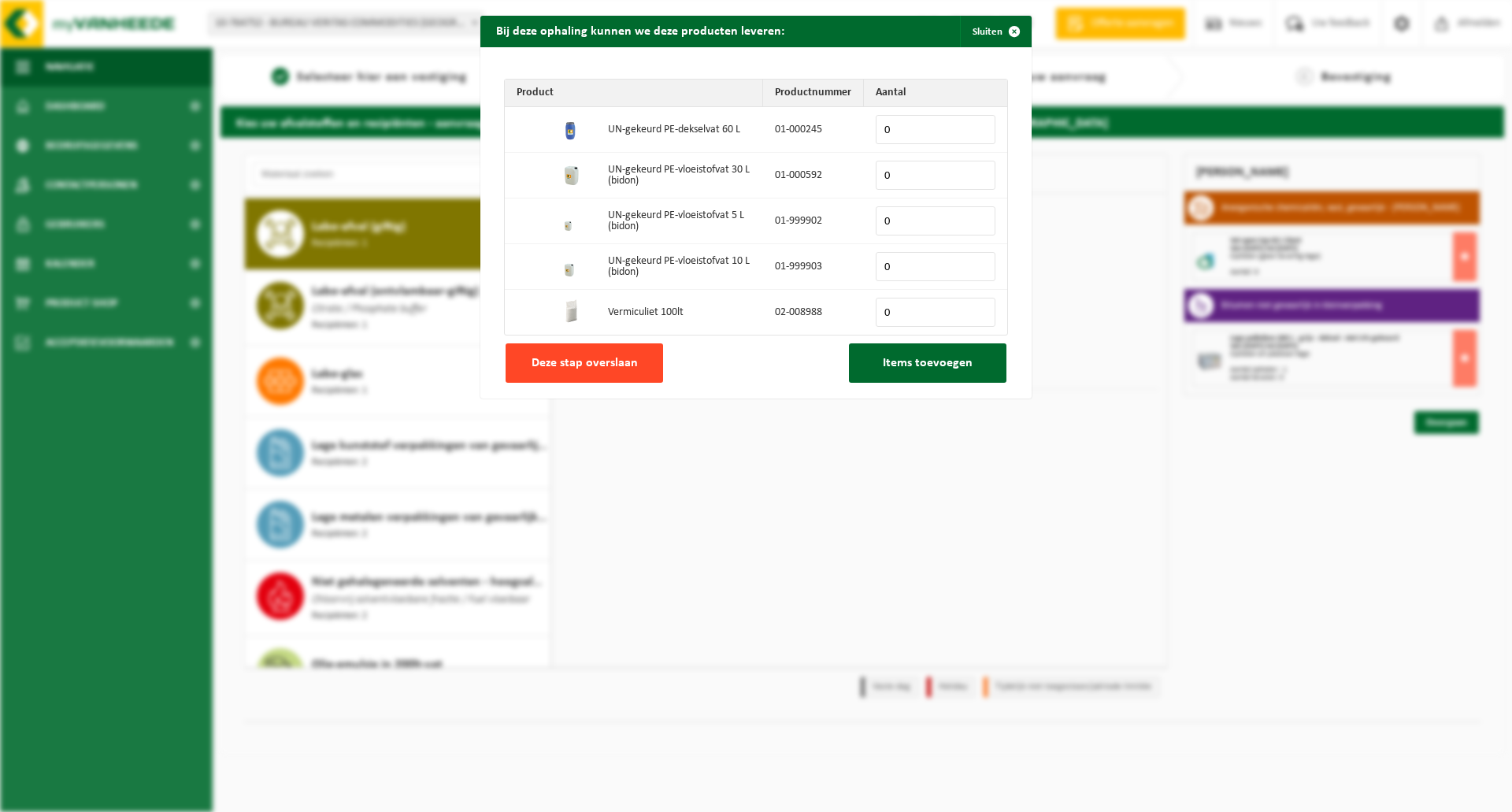
click at [628, 354] on button "Deze stap overslaan" at bounding box center [584, 363] width 157 height 40
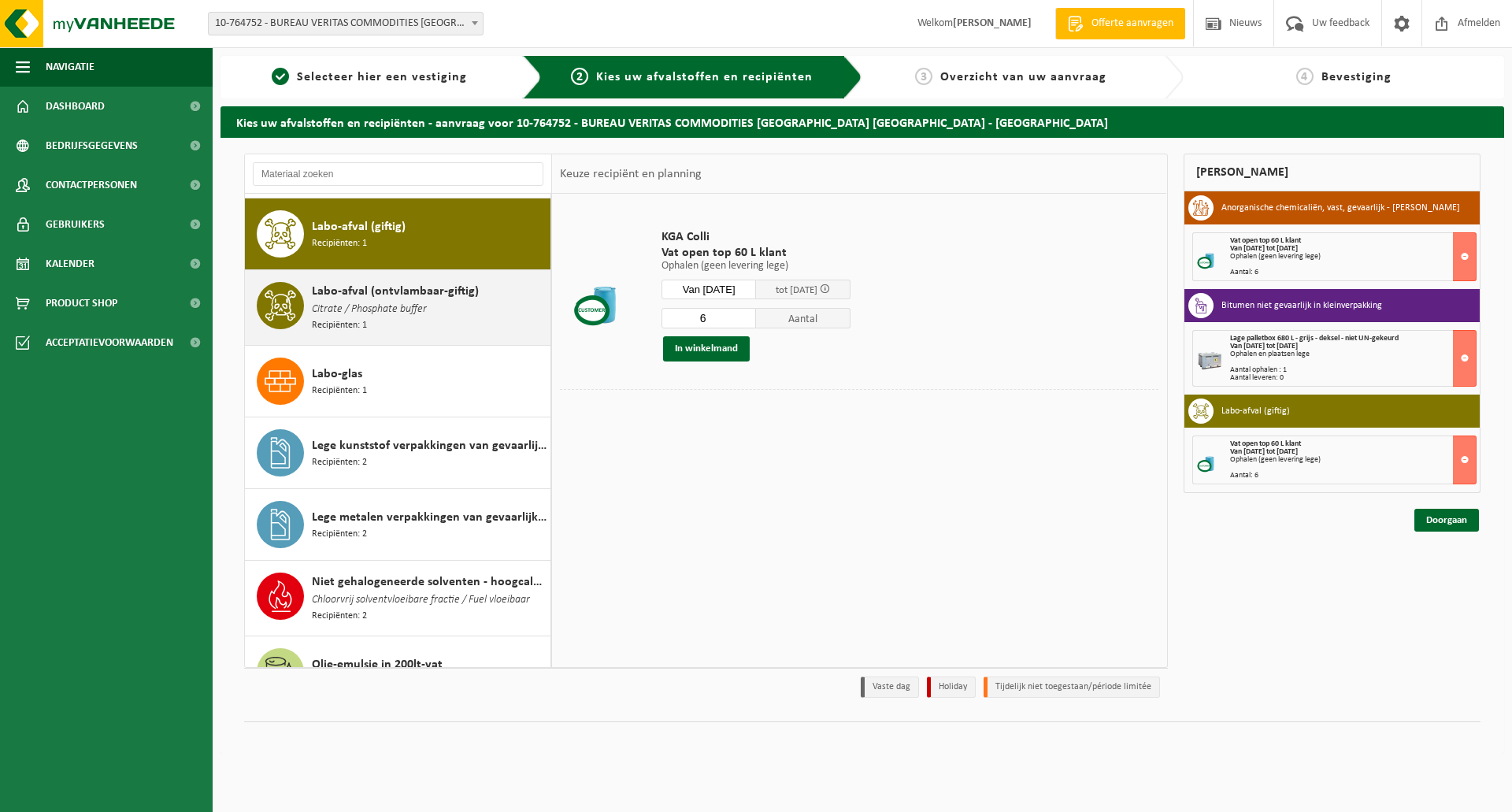
click at [378, 292] on span "Labo-afval (ontvlambaar-giftig)" at bounding box center [395, 290] width 167 height 19
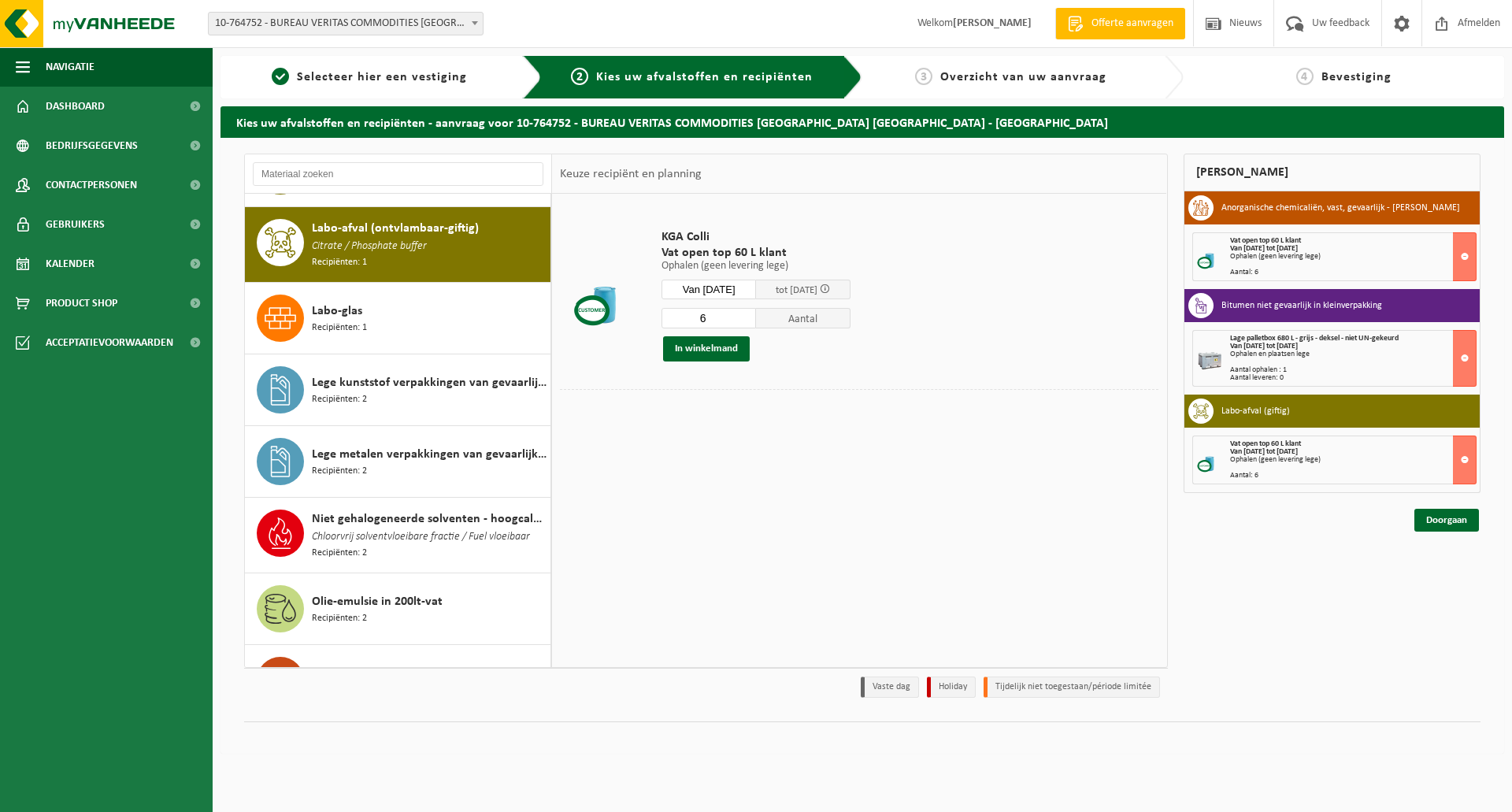
scroll to position [648, 0]
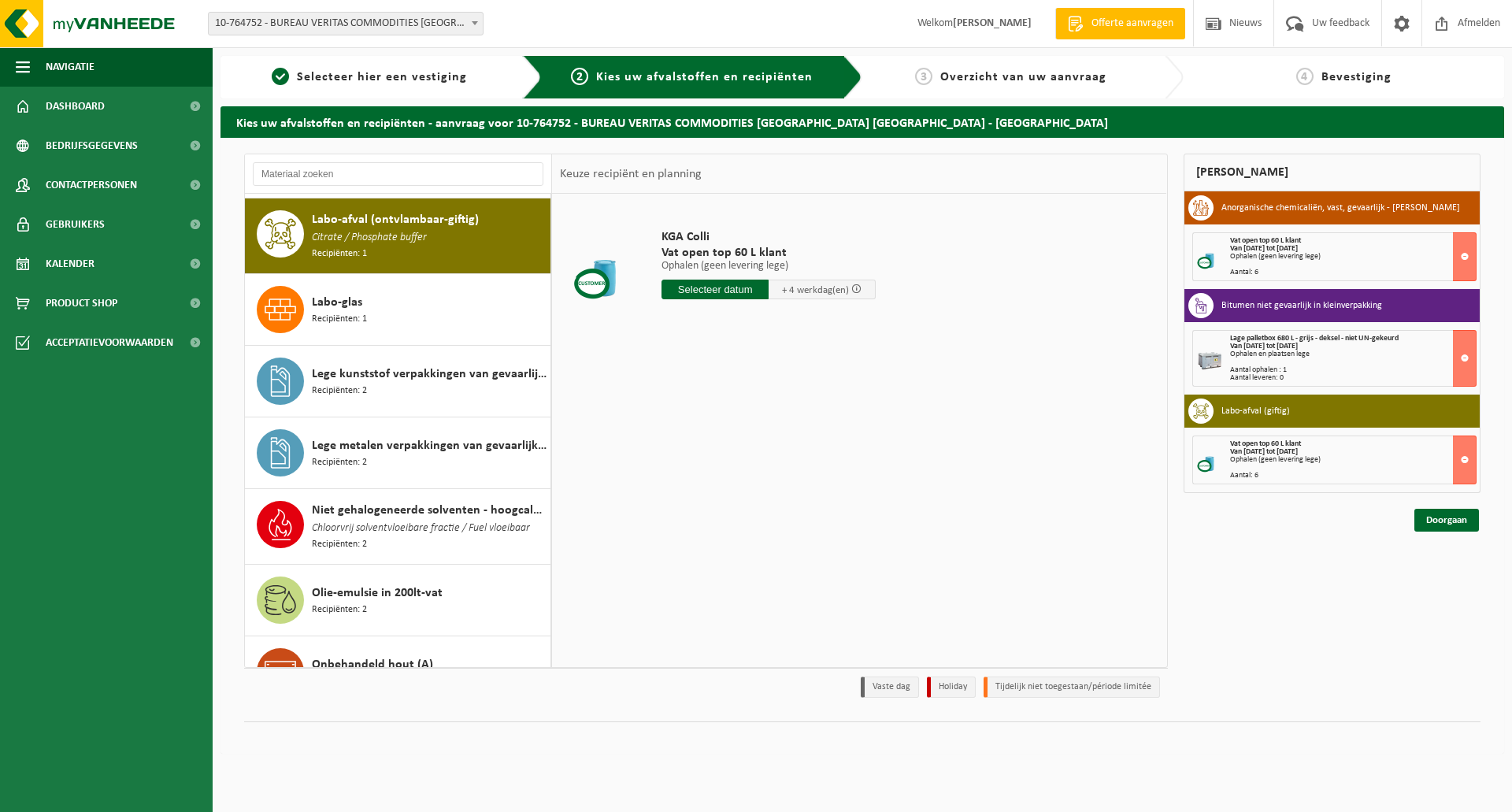
click at [699, 285] on input "text" at bounding box center [714, 289] width 107 height 19
click at [838, 324] on icon at bounding box center [840, 325] width 26 height 26
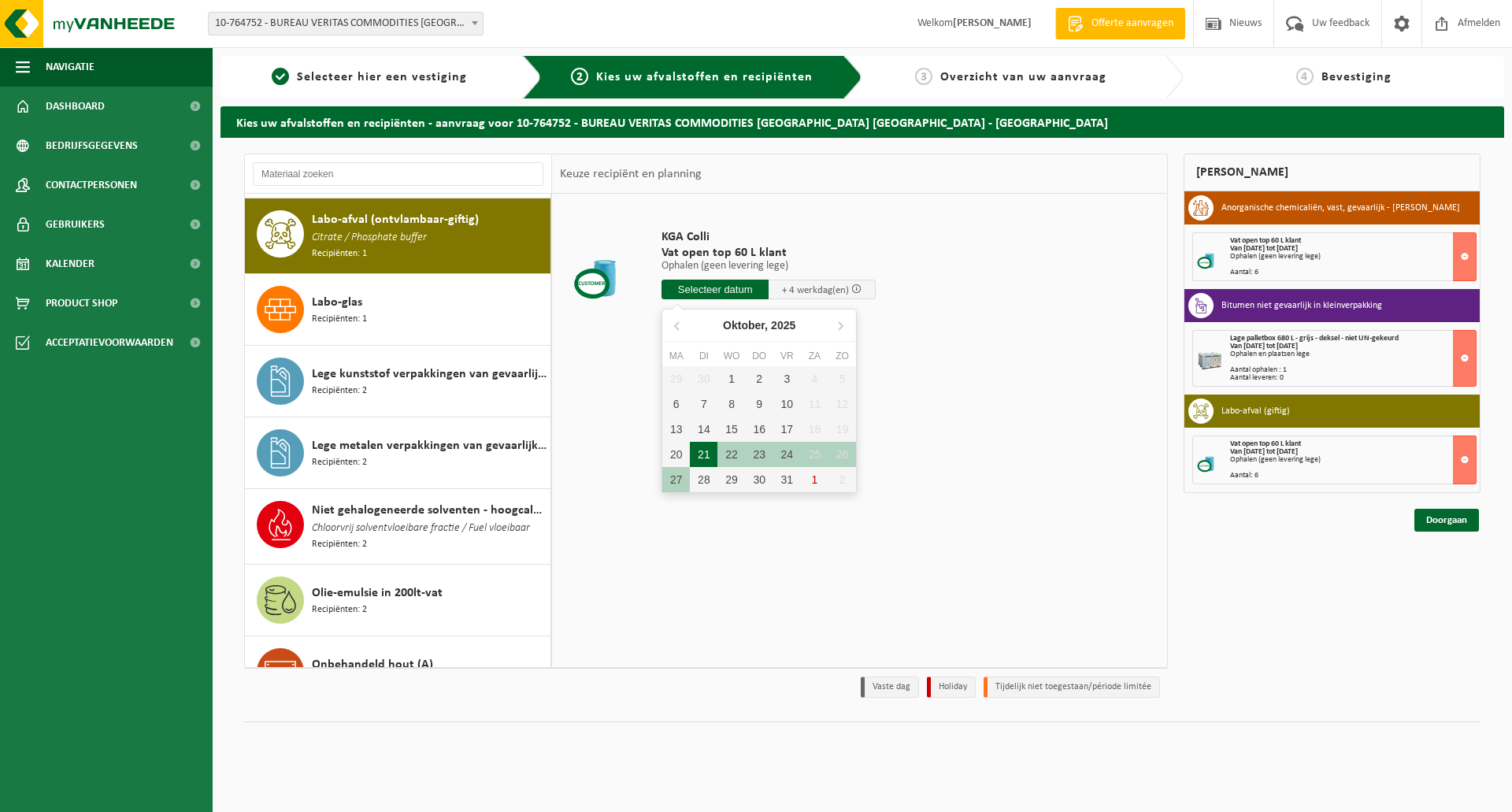
click at [703, 448] on div "21" at bounding box center [703, 454] width 27 height 26
type input "Van 2025-10-21"
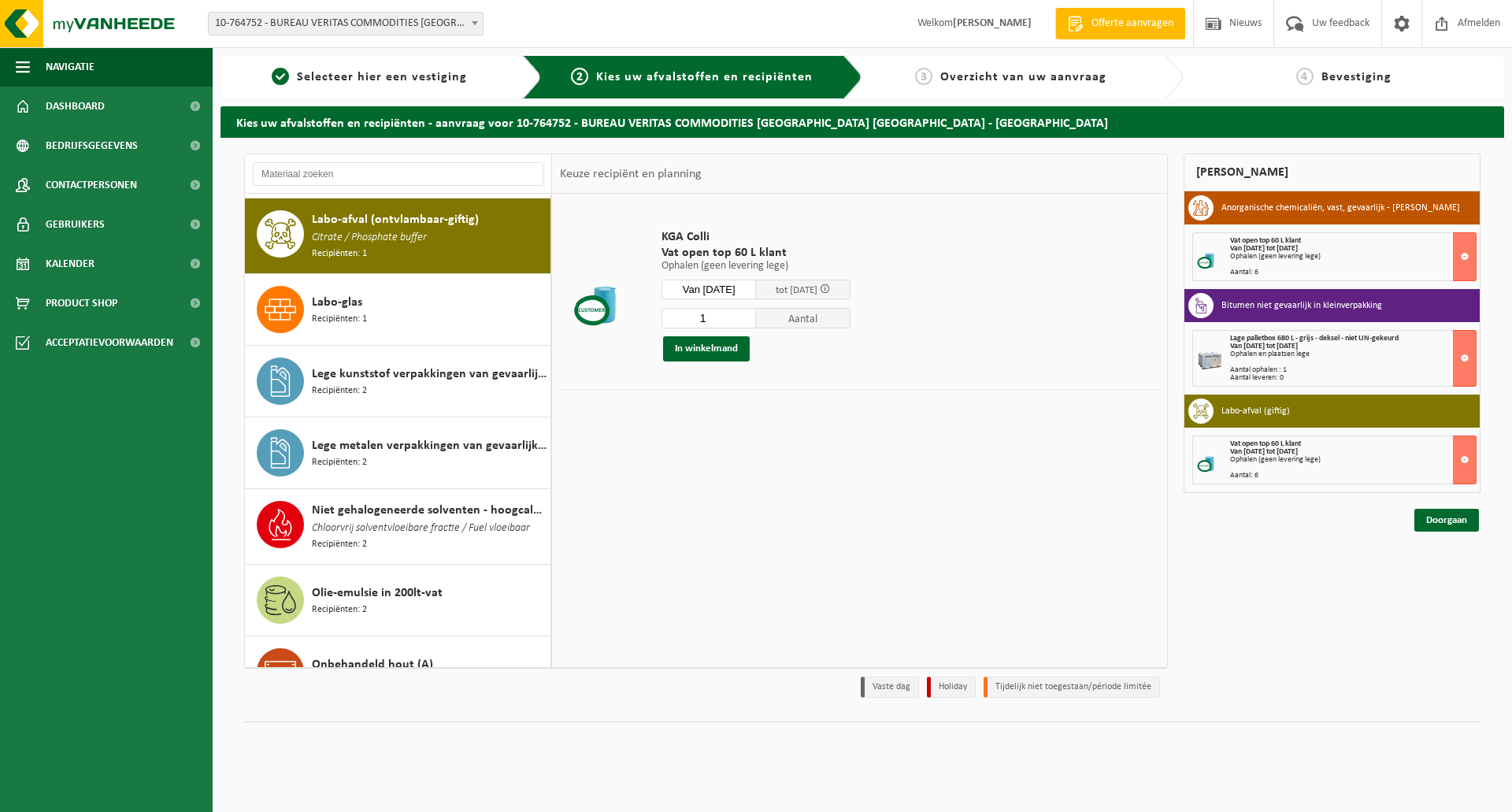
click at [718, 317] on input "1" at bounding box center [708, 318] width 94 height 20
type input "6"
click at [721, 350] on button "In winkelmand" at bounding box center [706, 349] width 87 height 26
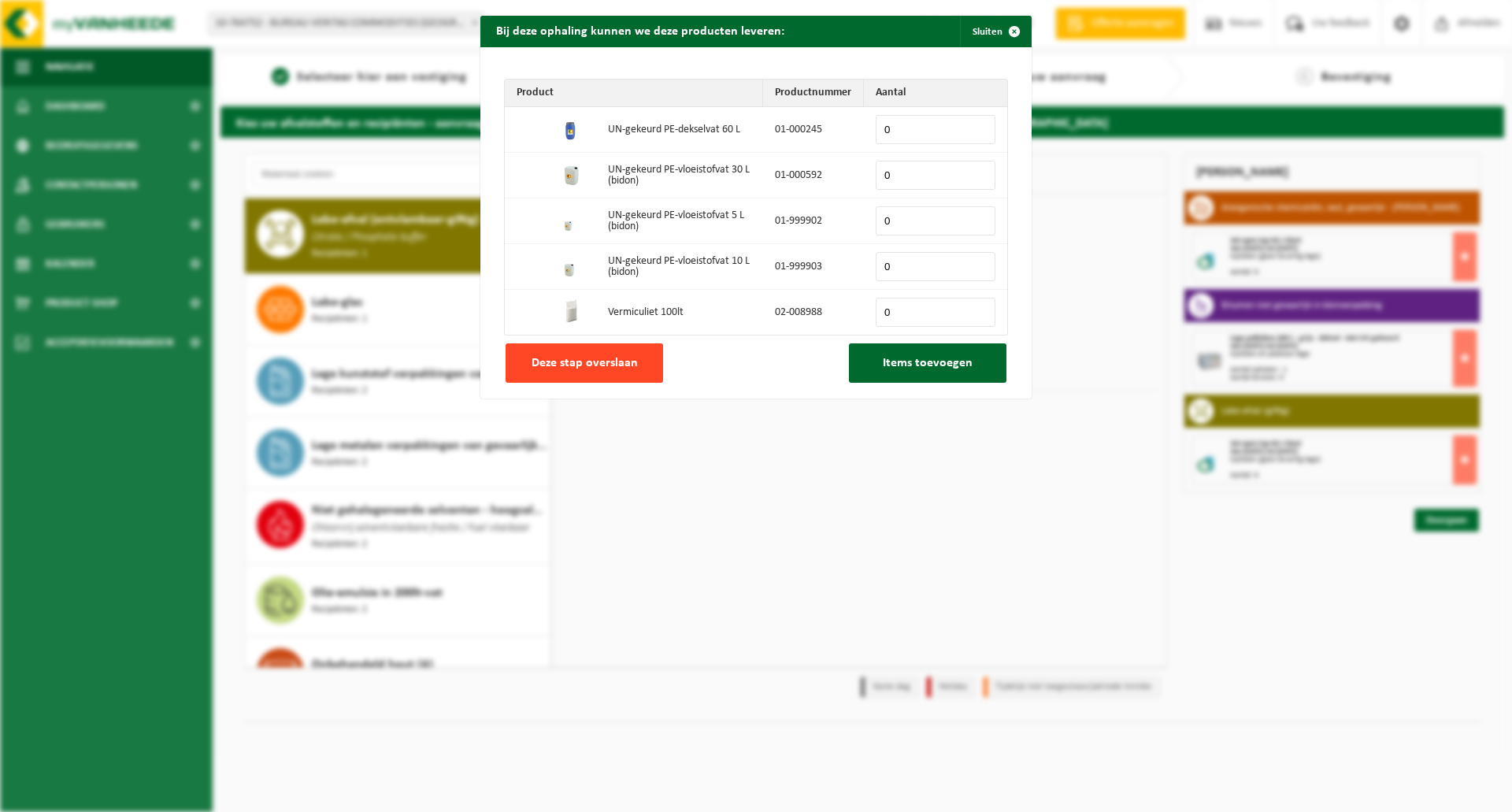
click at [609, 357] on span "Deze stap overslaan" at bounding box center [584, 363] width 106 height 12
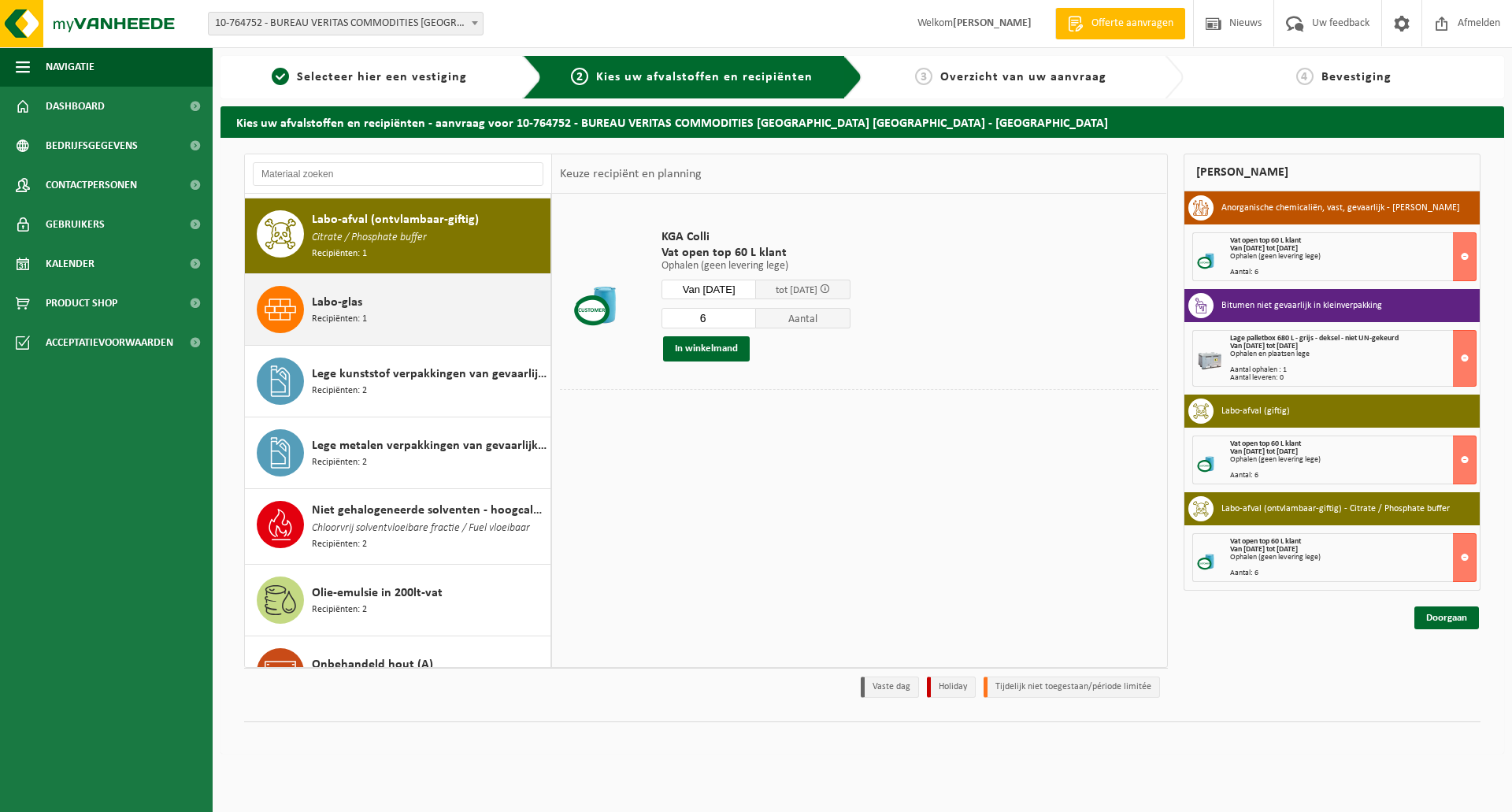
click at [339, 312] on span "Recipiënten: 1" at bounding box center [339, 319] width 55 height 15
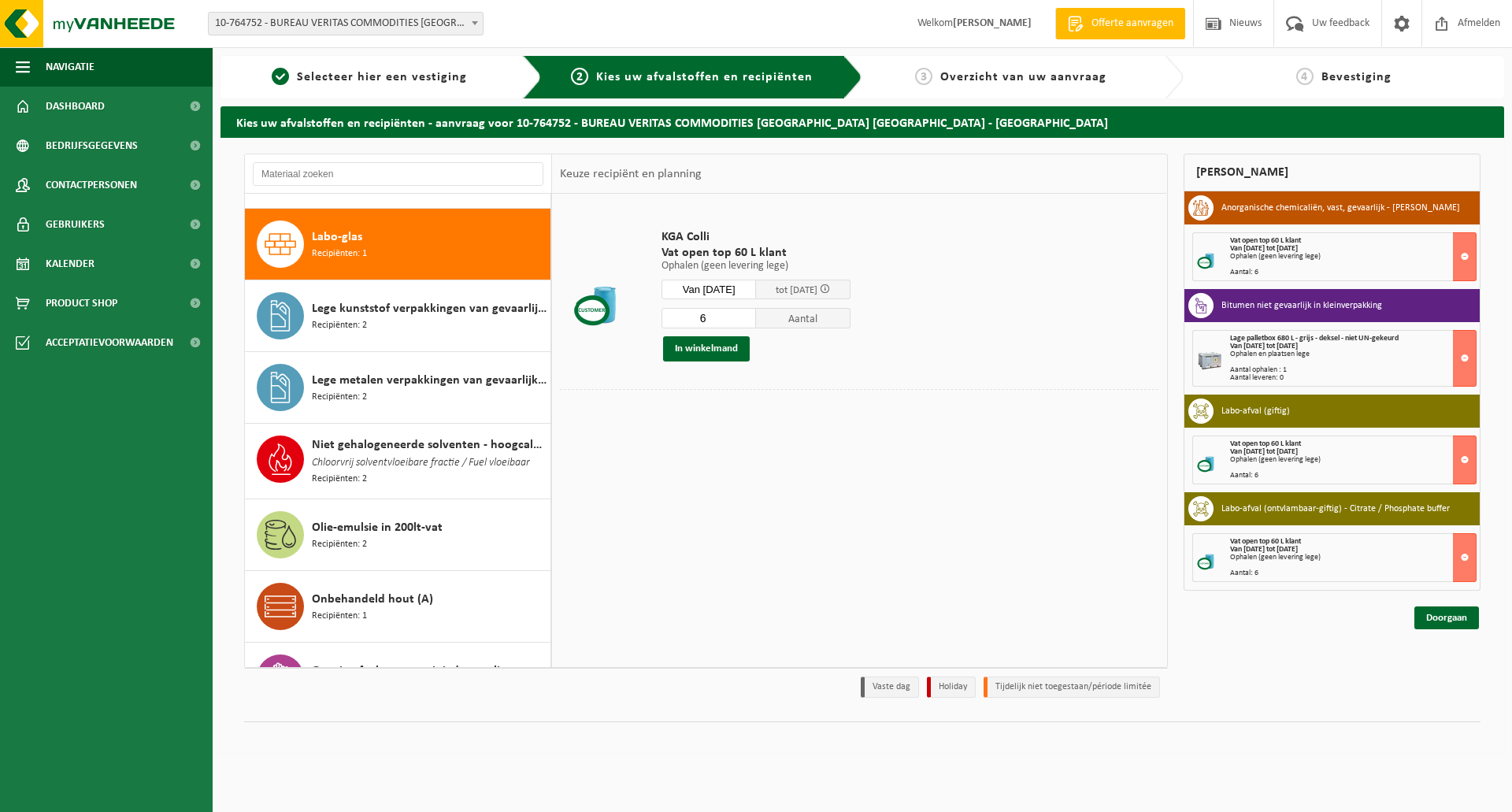
scroll to position [721, 0]
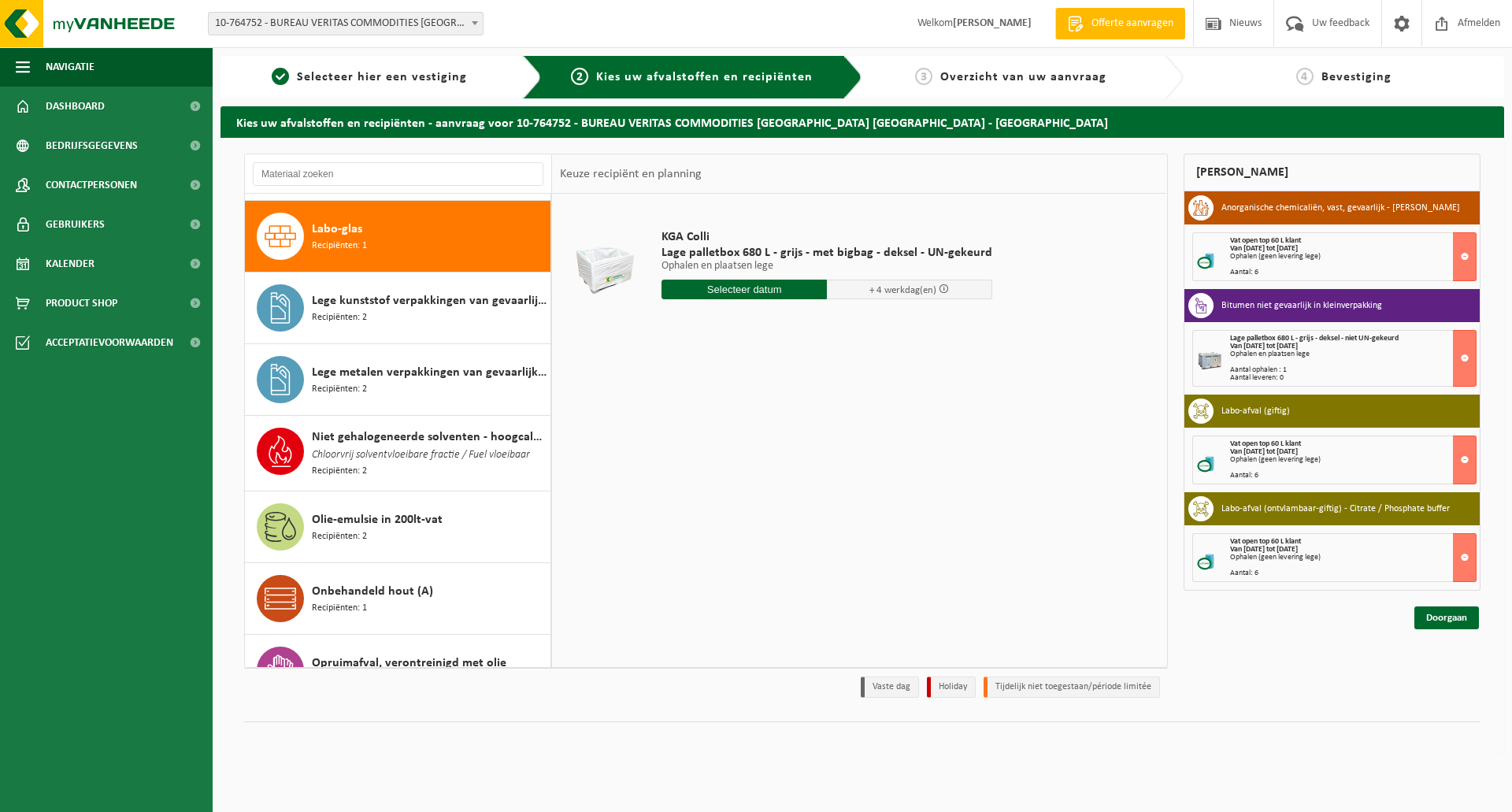
click at [718, 289] on input "text" at bounding box center [743, 289] width 165 height 19
click at [836, 325] on icon at bounding box center [840, 325] width 26 height 26
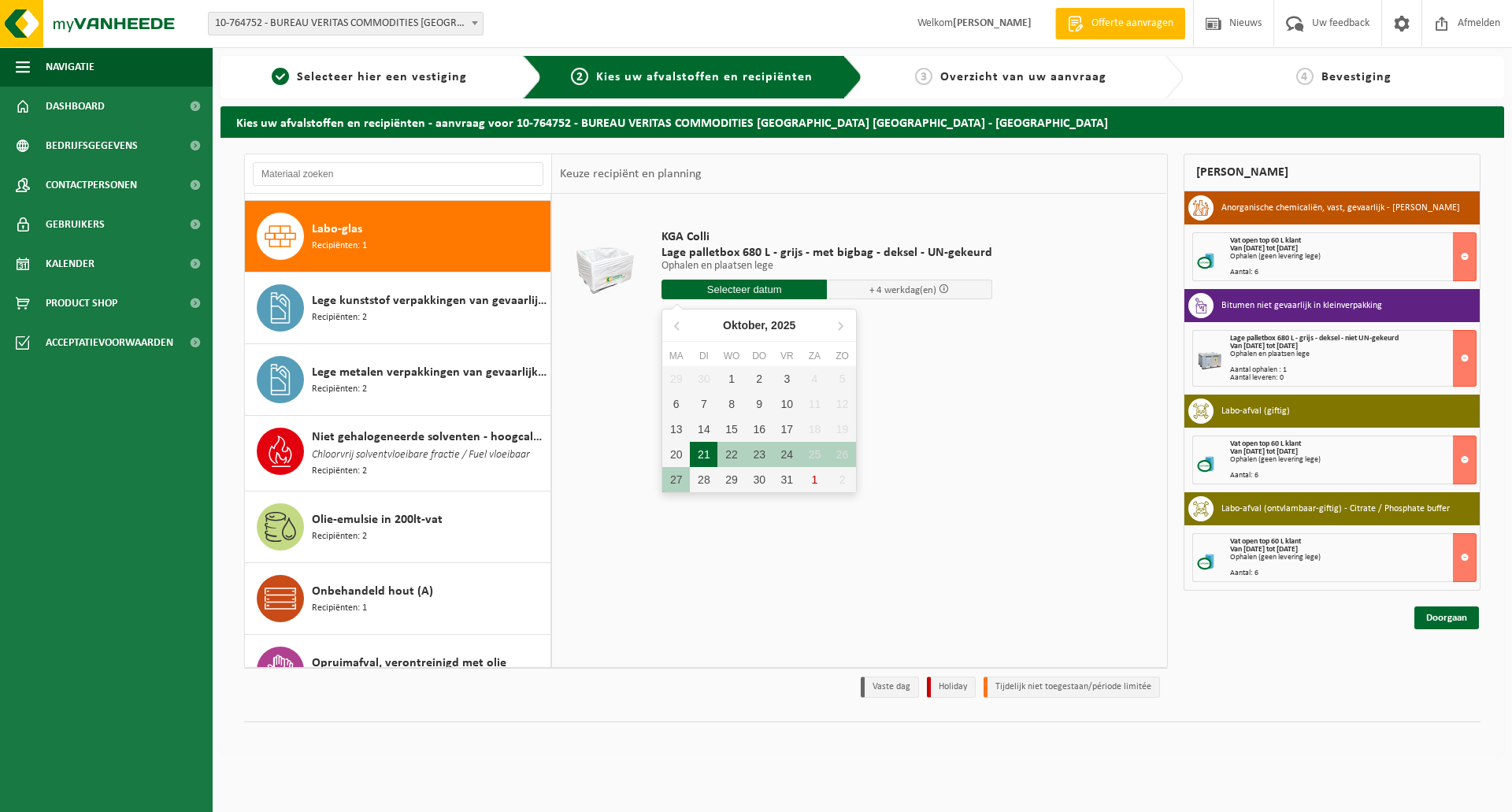
click at [702, 450] on div "21" at bounding box center [703, 454] width 27 height 26
type input "Van 2025-10-21"
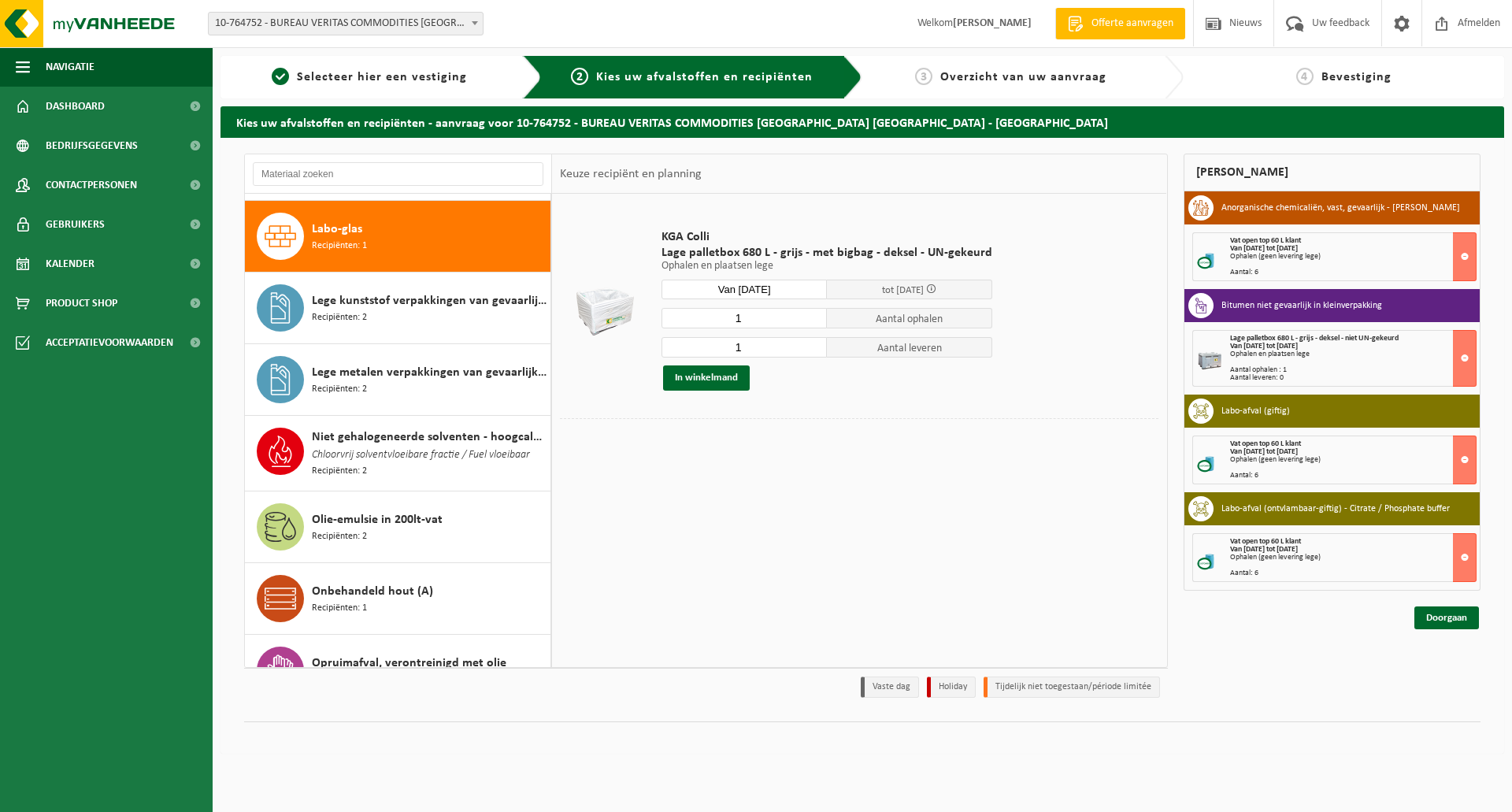
click at [748, 320] on input "1" at bounding box center [743, 318] width 165 height 20
type input "6"
click at [743, 346] on input "1" at bounding box center [743, 347] width 165 height 20
type input "2"
click at [696, 370] on button "In winkelmand" at bounding box center [706, 378] width 87 height 26
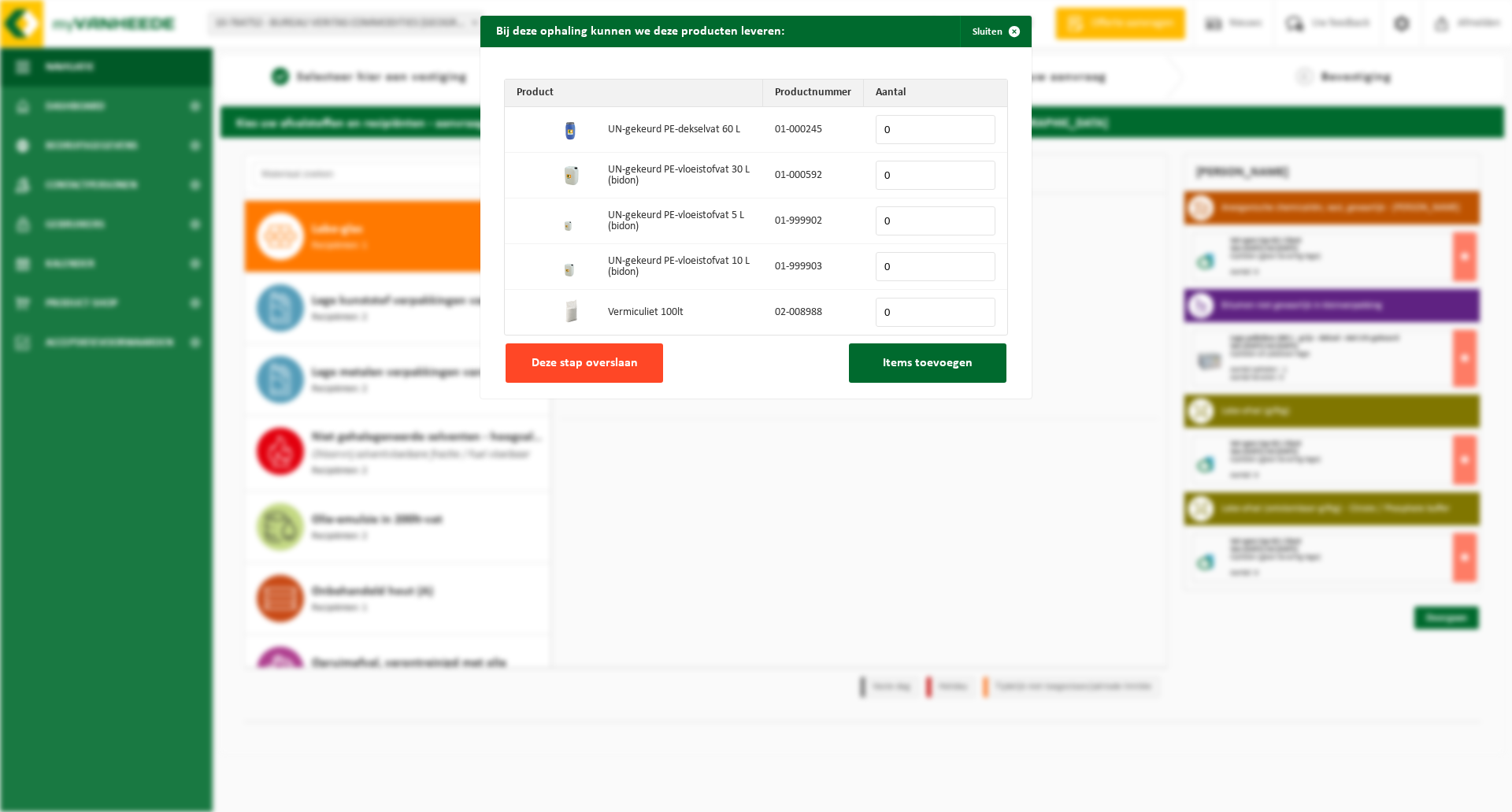
click at [594, 352] on button "Deze stap overslaan" at bounding box center [584, 363] width 157 height 40
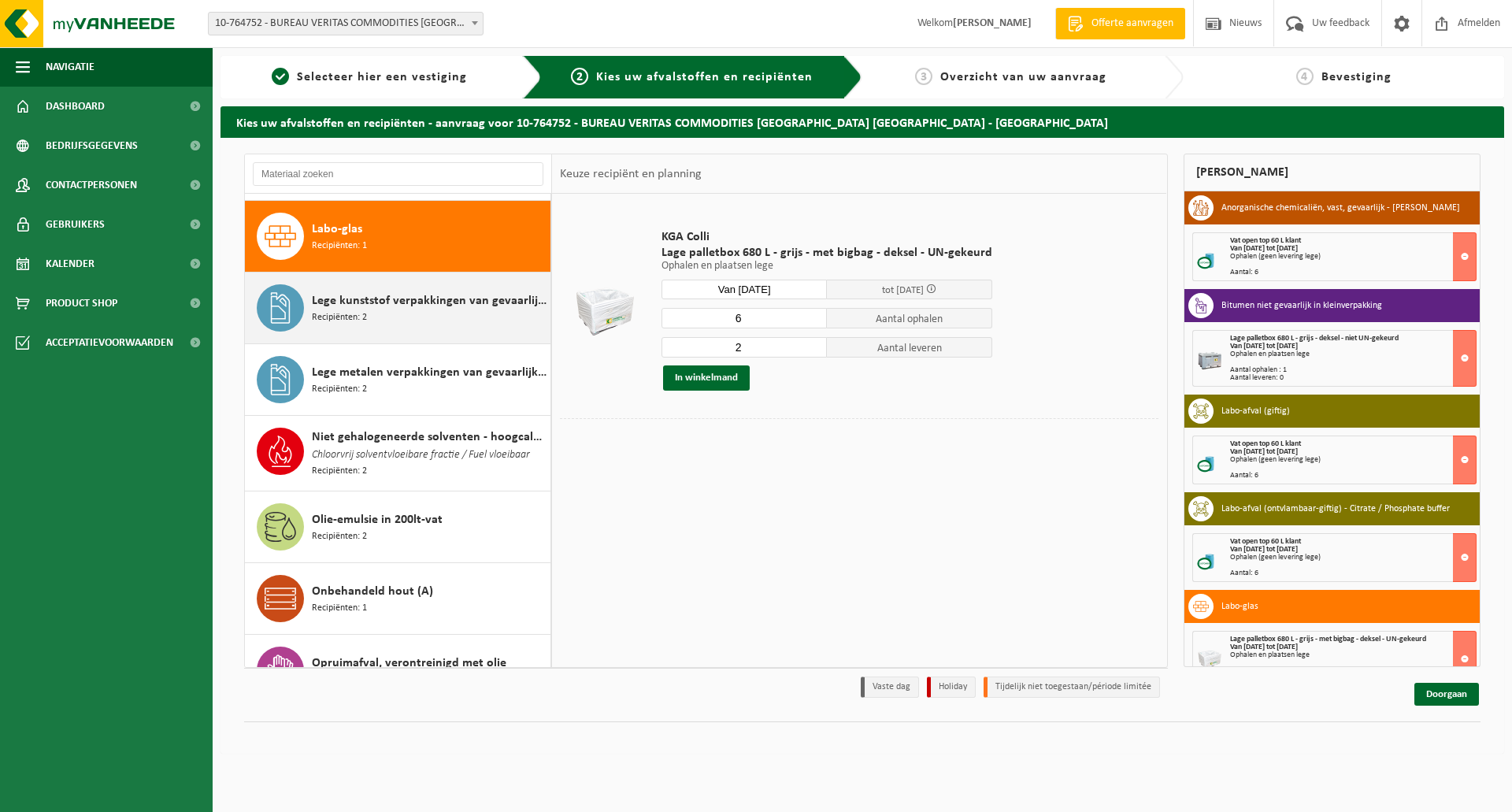
click at [373, 297] on span "Lege kunststof verpakkingen van gevaarlijke stoffen" at bounding box center [429, 300] width 235 height 19
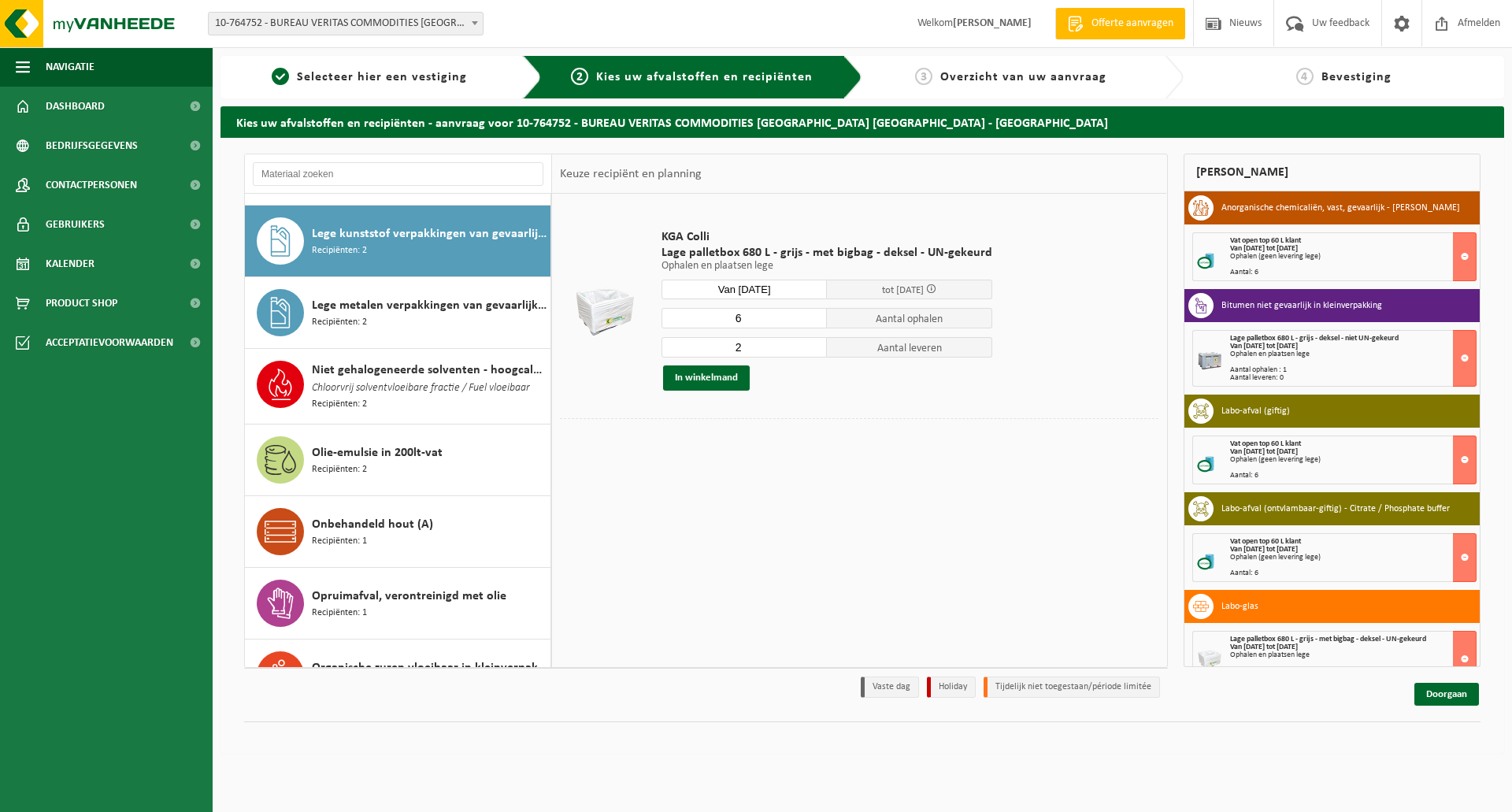
scroll to position [793, 0]
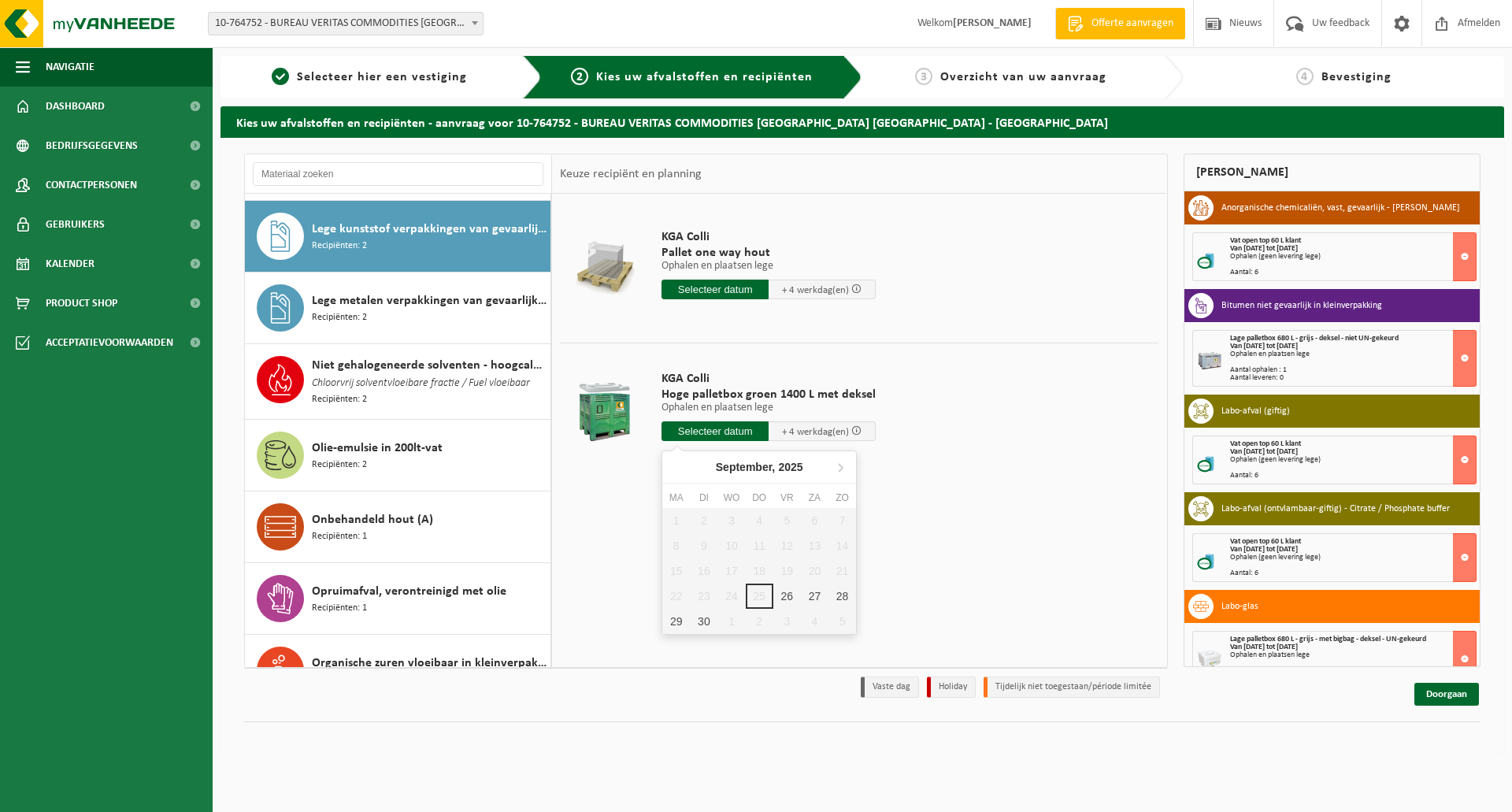
click at [696, 433] on input "text" at bounding box center [714, 431] width 107 height 19
click at [839, 467] on icon at bounding box center [840, 467] width 26 height 26
click at [700, 600] on div "21" at bounding box center [703, 596] width 27 height 26
type input "Van 2025-10-21"
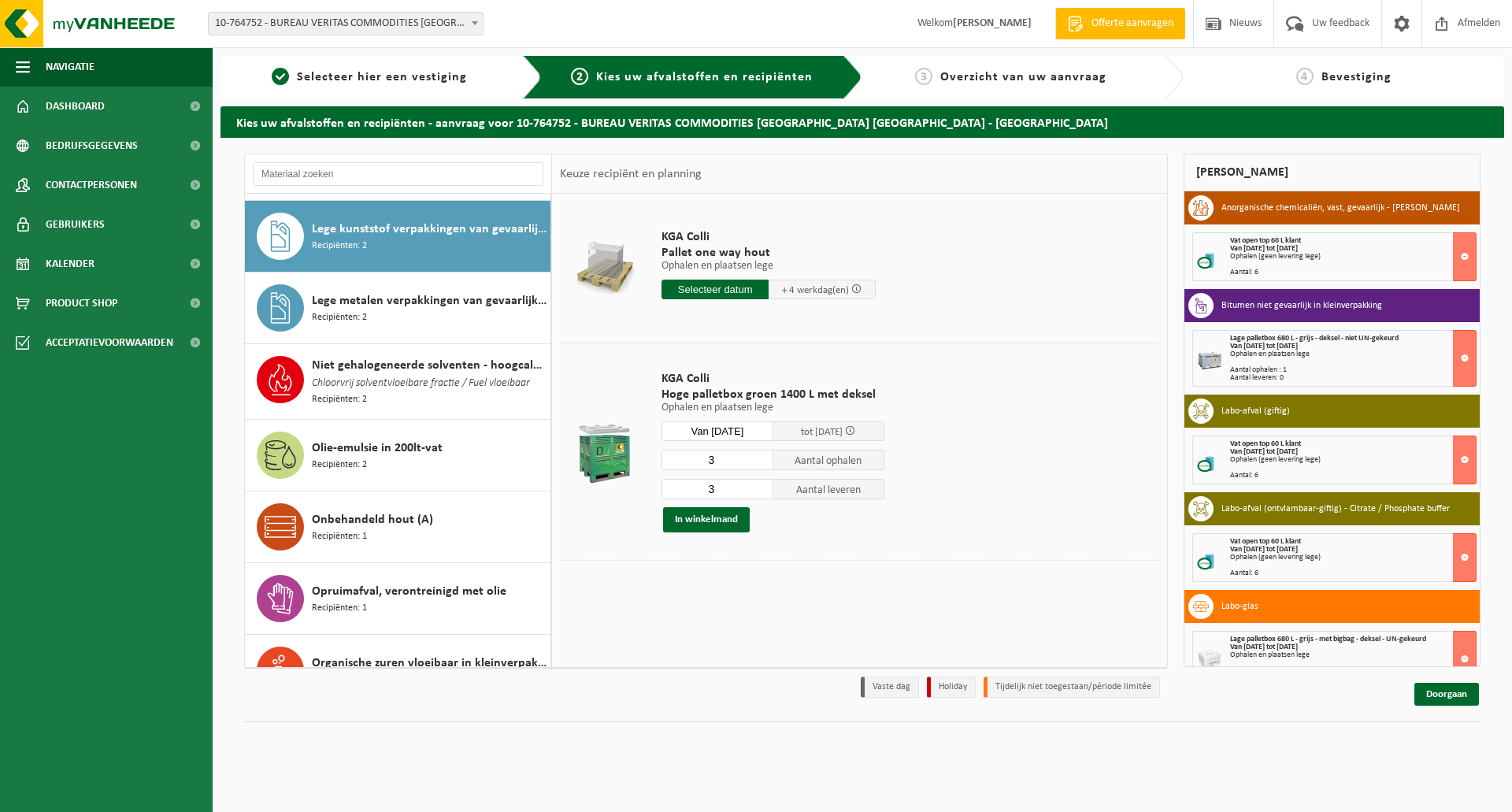
click at [715, 487] on input "3" at bounding box center [717, 488] width 112 height 20
type input "1"
click at [710, 522] on button "In winkelmand" at bounding box center [706, 519] width 87 height 26
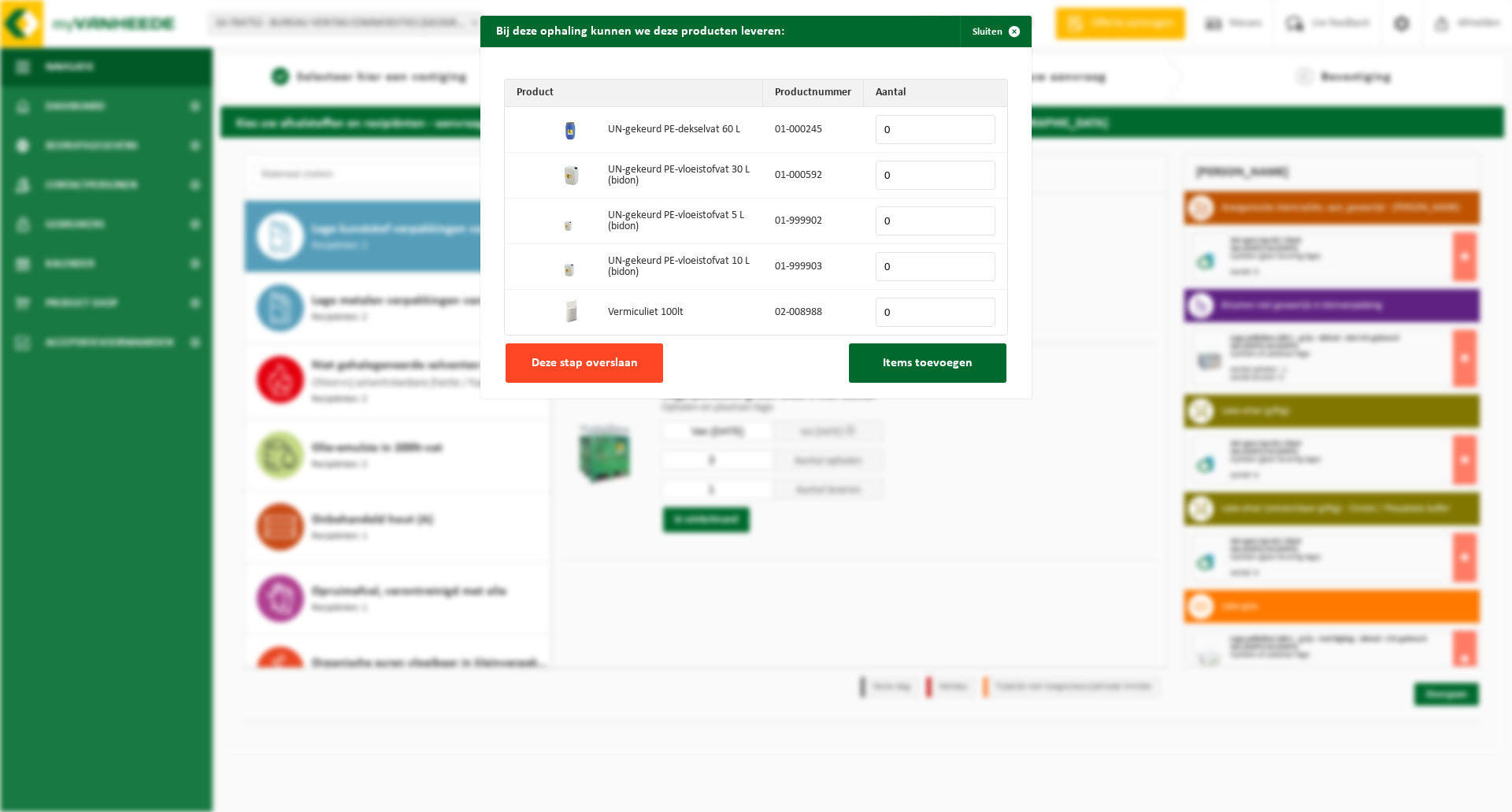
click at [597, 357] on span "Deze stap overslaan" at bounding box center [584, 363] width 106 height 12
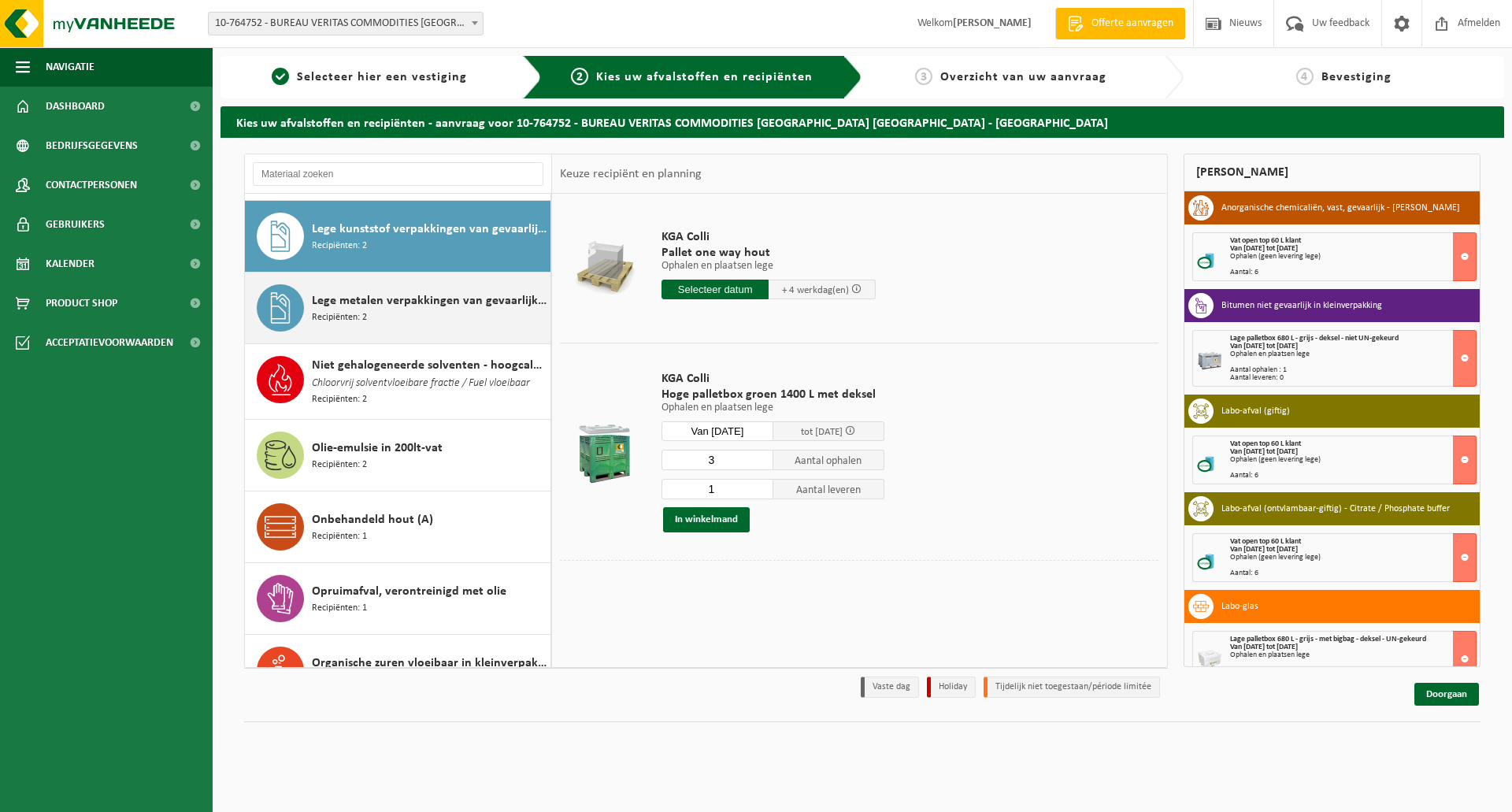
click at [387, 297] on span "Lege metalen verpakkingen van gevaarlijke stoffen" at bounding box center [429, 300] width 235 height 19
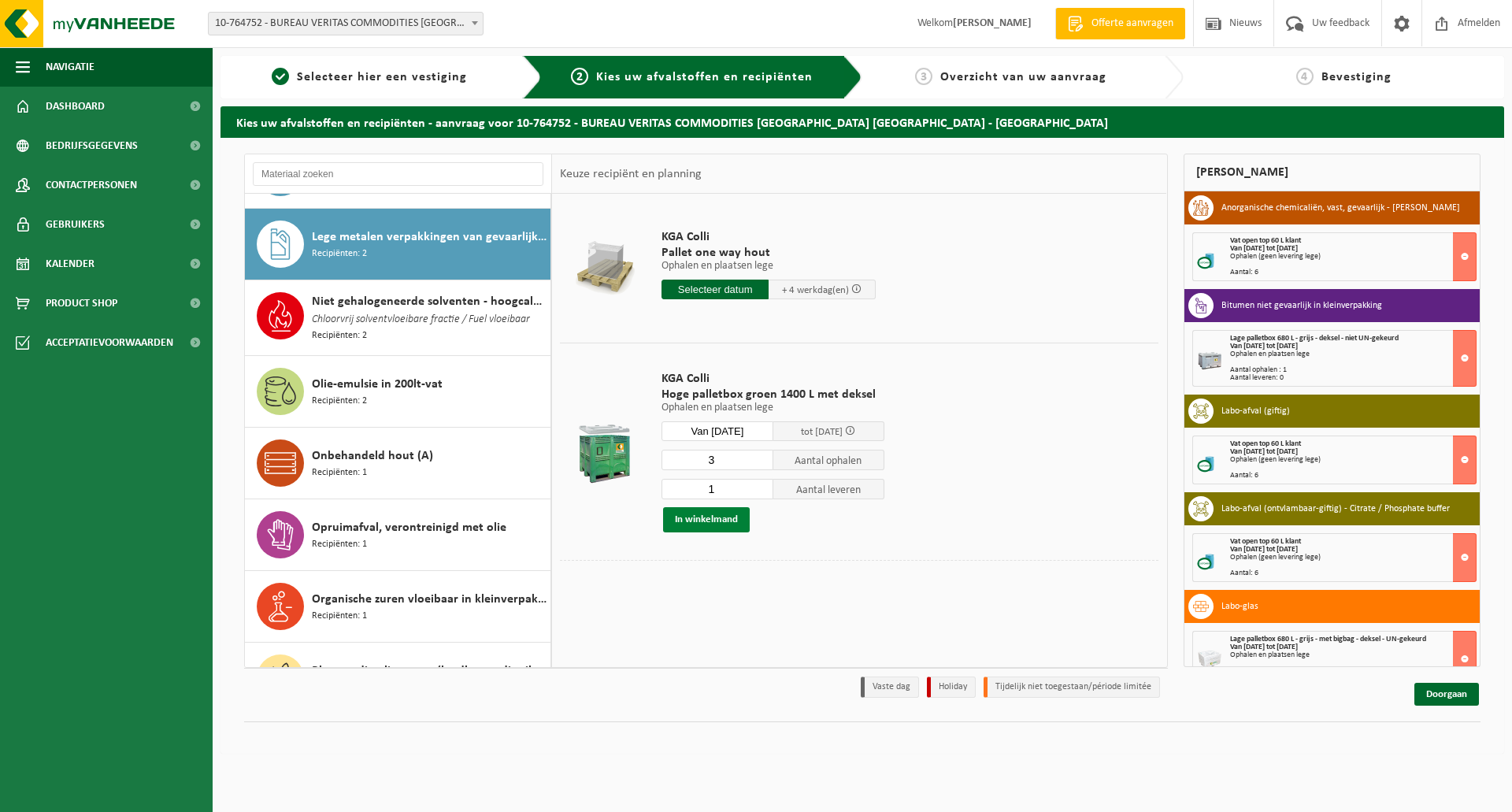
scroll to position [864, 0]
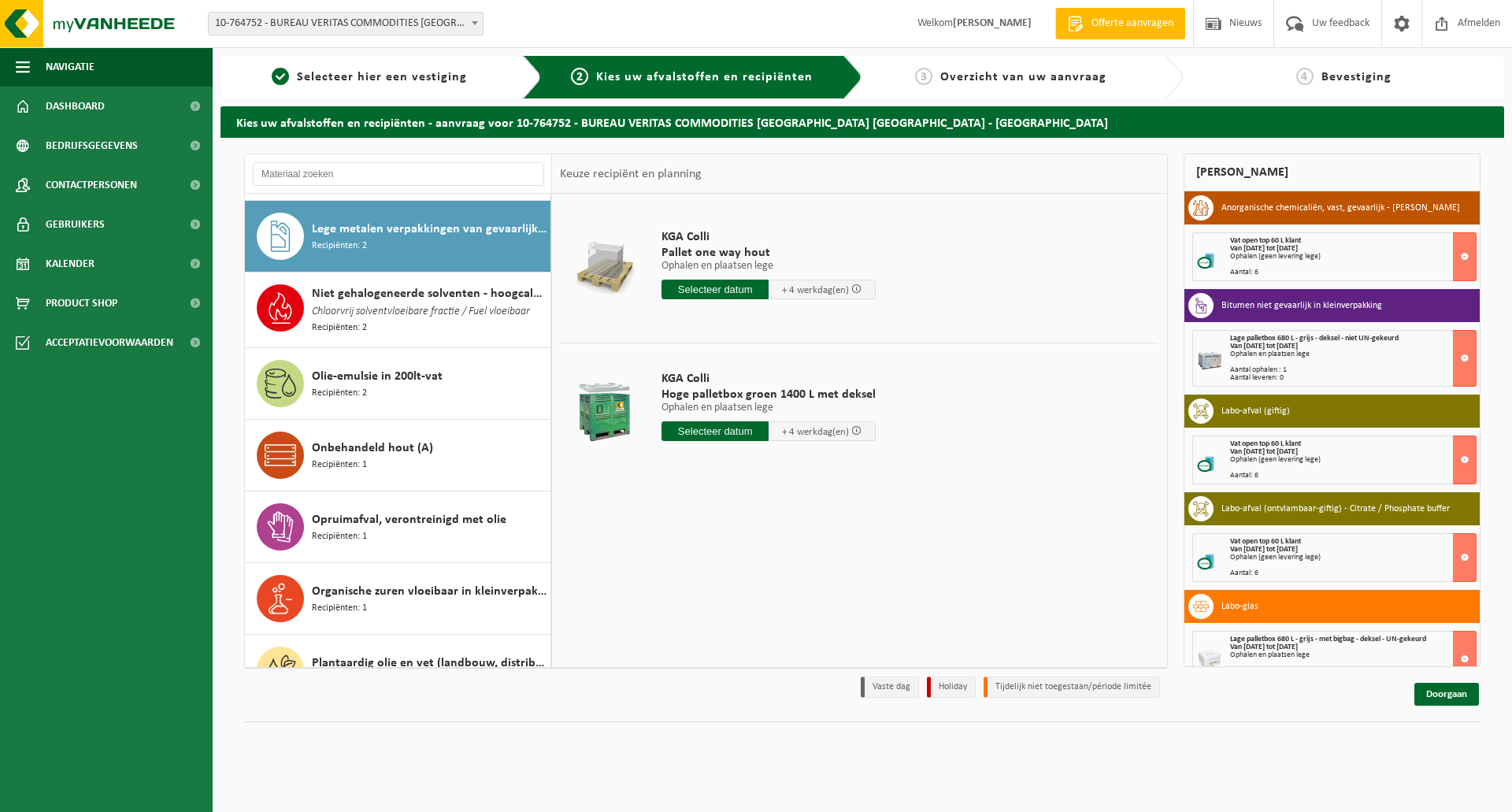
click at [718, 430] on input "text" at bounding box center [714, 431] width 107 height 19
click at [841, 467] on icon at bounding box center [840, 467] width 4 height 8
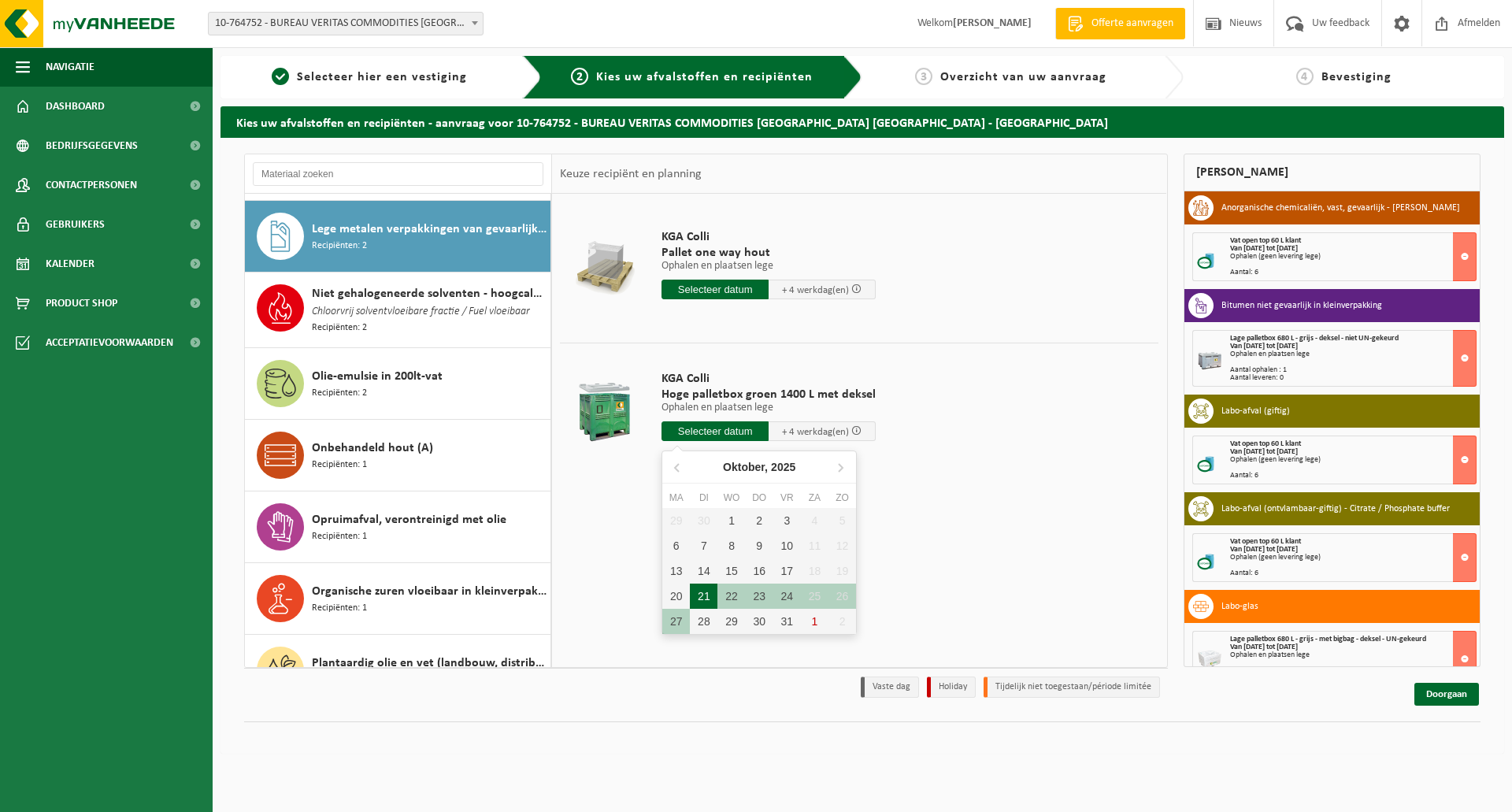
click at [703, 590] on div "21" at bounding box center [703, 596] width 27 height 26
type input "Van 2025-10-21"
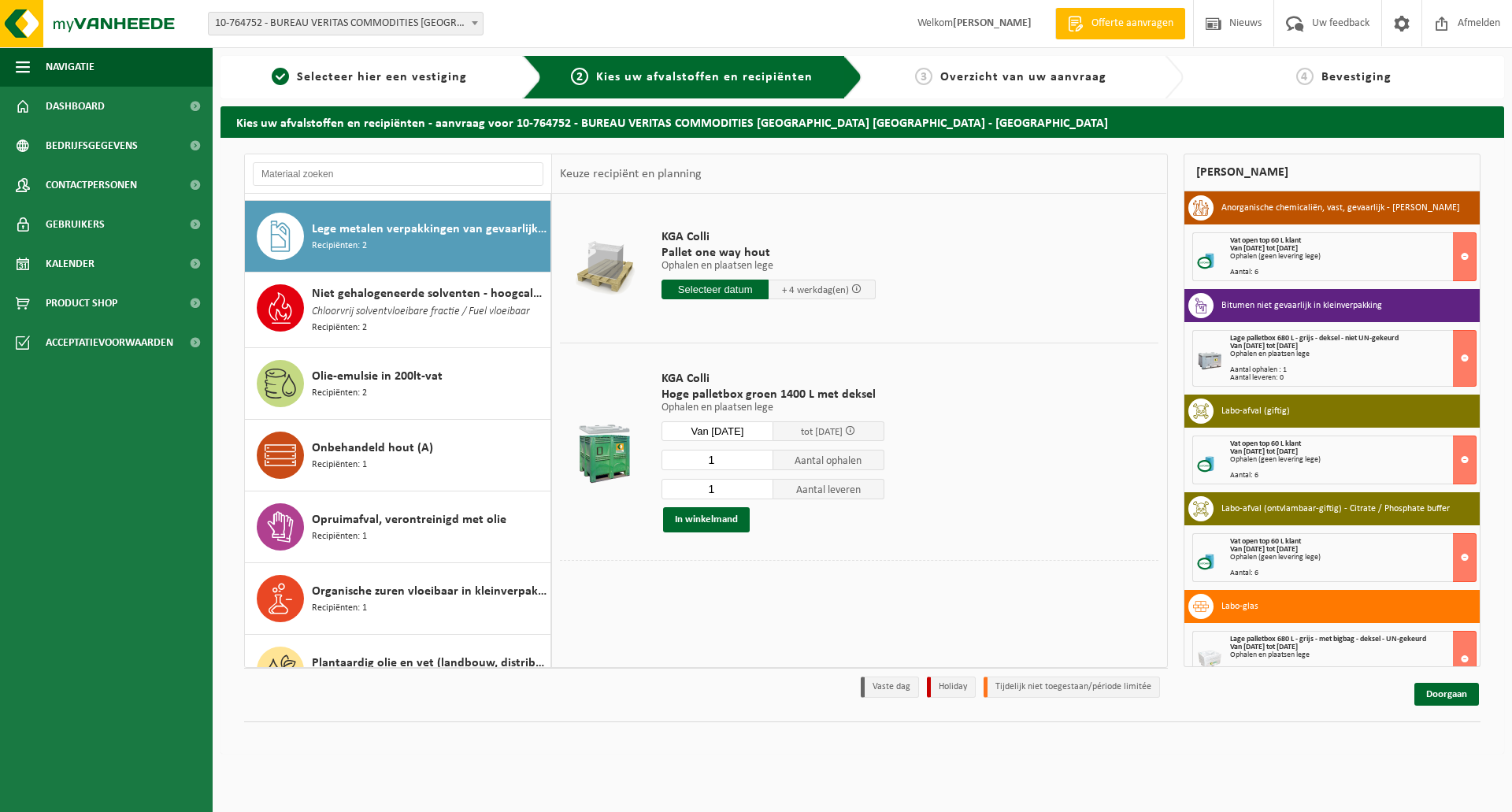
click at [722, 460] on input "1" at bounding box center [717, 459] width 112 height 20
type input "2"
click at [704, 521] on button "In winkelmand" at bounding box center [706, 519] width 87 height 26
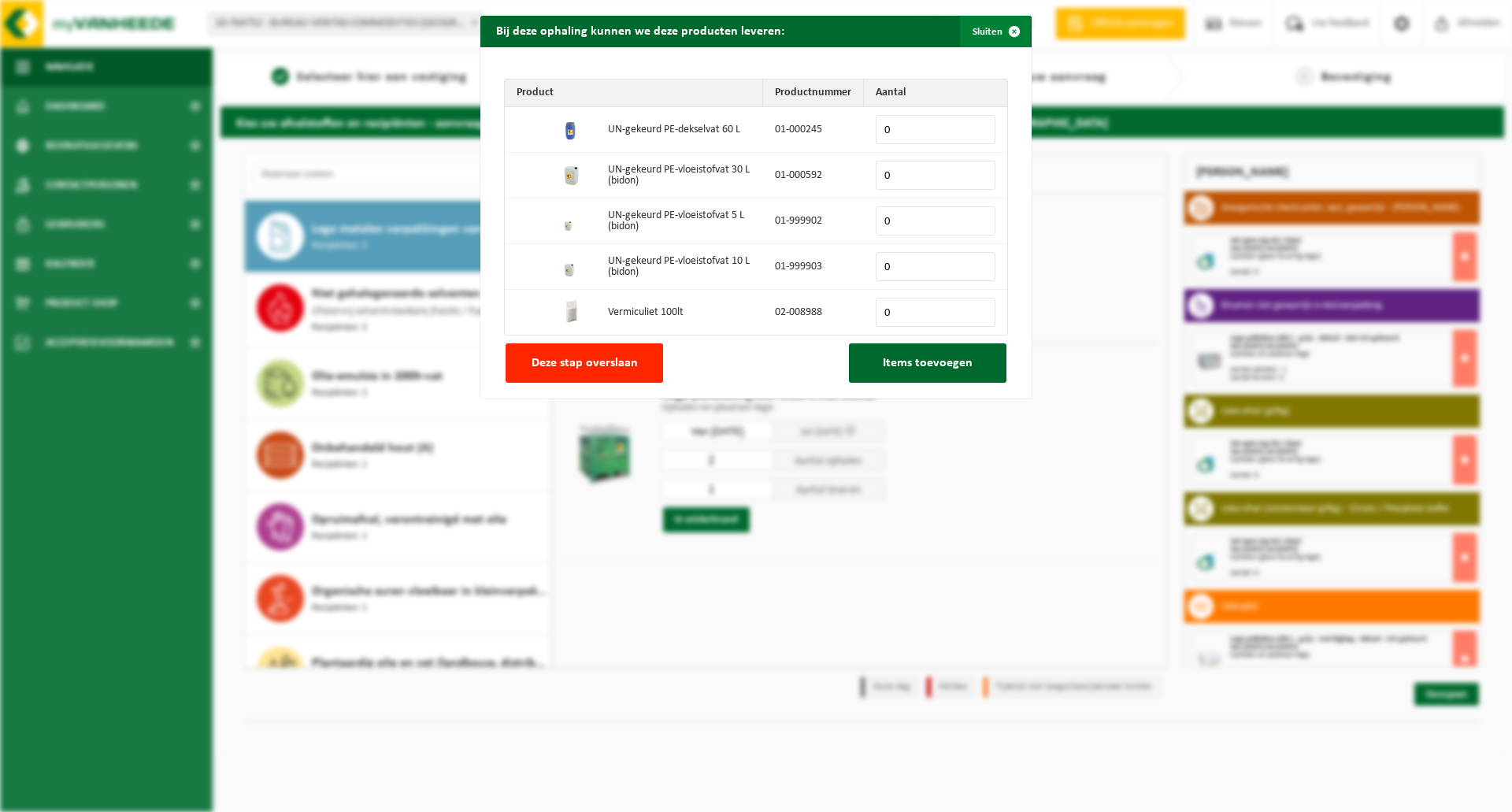
click at [1004, 32] on span "button" at bounding box center [1014, 32] width 32 height 32
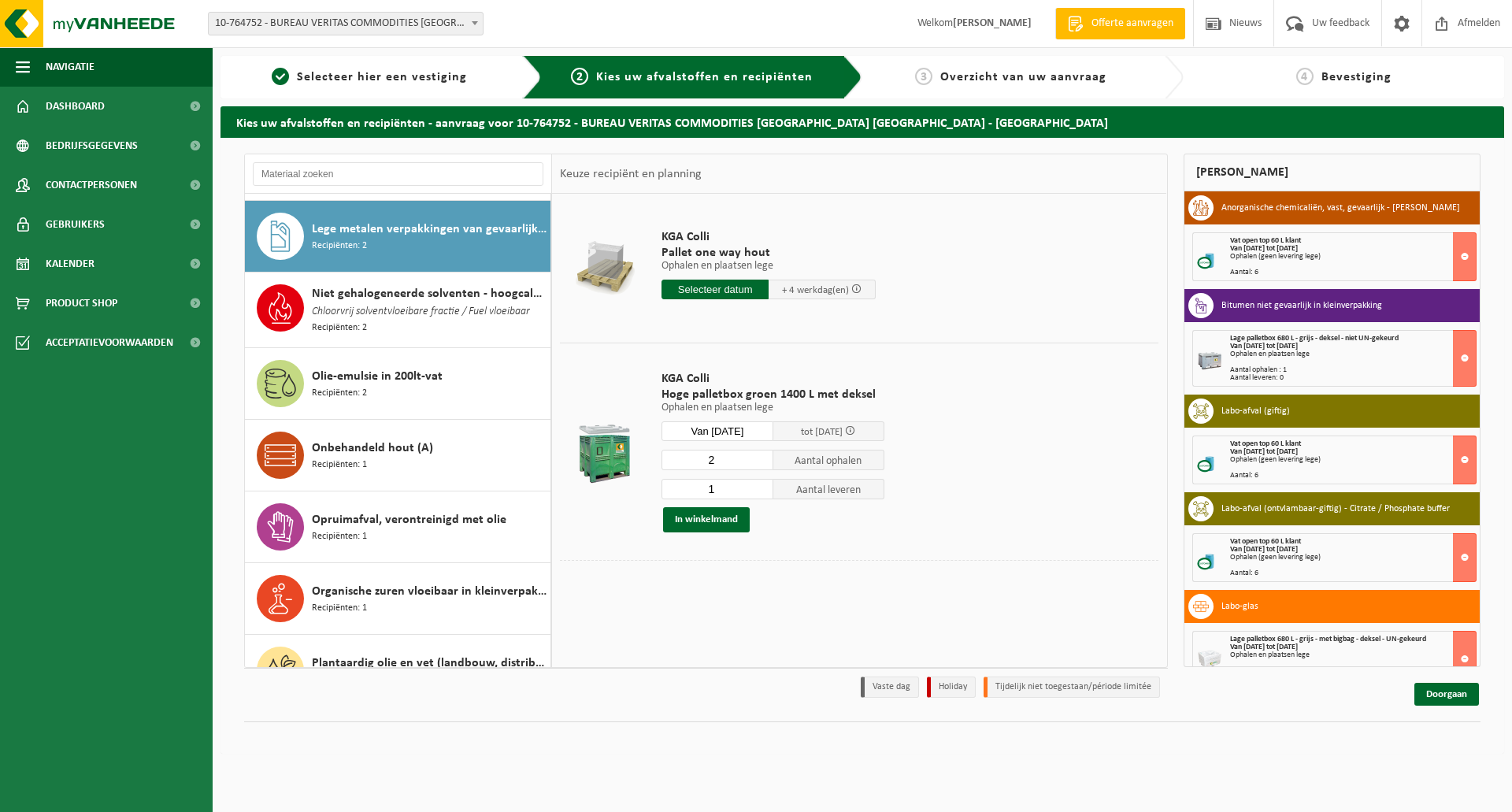
click at [719, 487] on input "1" at bounding box center [717, 488] width 112 height 20
type input "0"
click at [715, 511] on button "In winkelmand" at bounding box center [706, 519] width 87 height 26
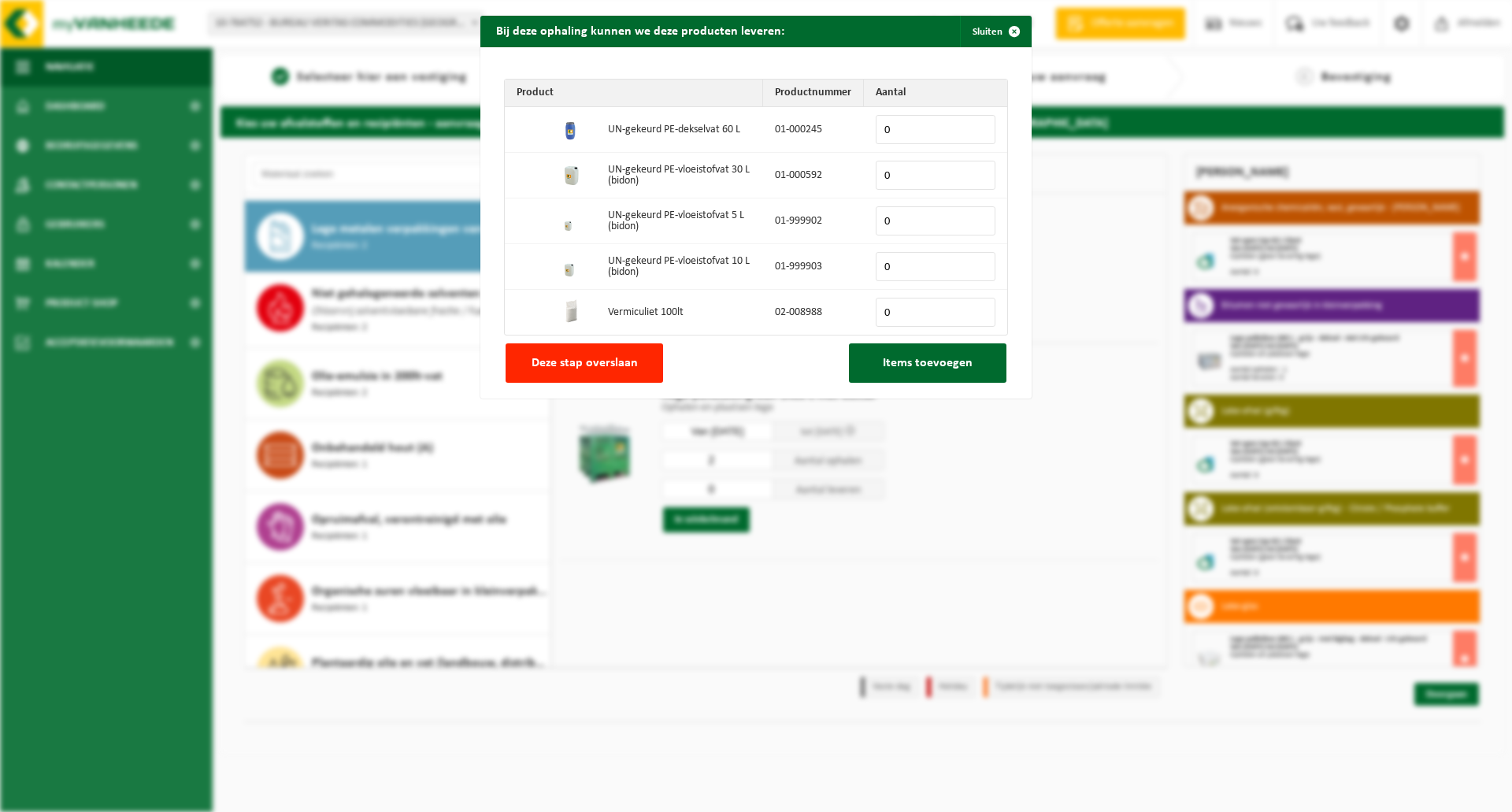
click at [634, 342] on div "Product Productnummer Aantal UN-gekeurd PE-dekselvat 60 L 01-000245 0 UN-gekeur…" at bounding box center [756, 223] width 551 height 351
click at [640, 354] on button "Deze stap overslaan" at bounding box center [584, 363] width 157 height 40
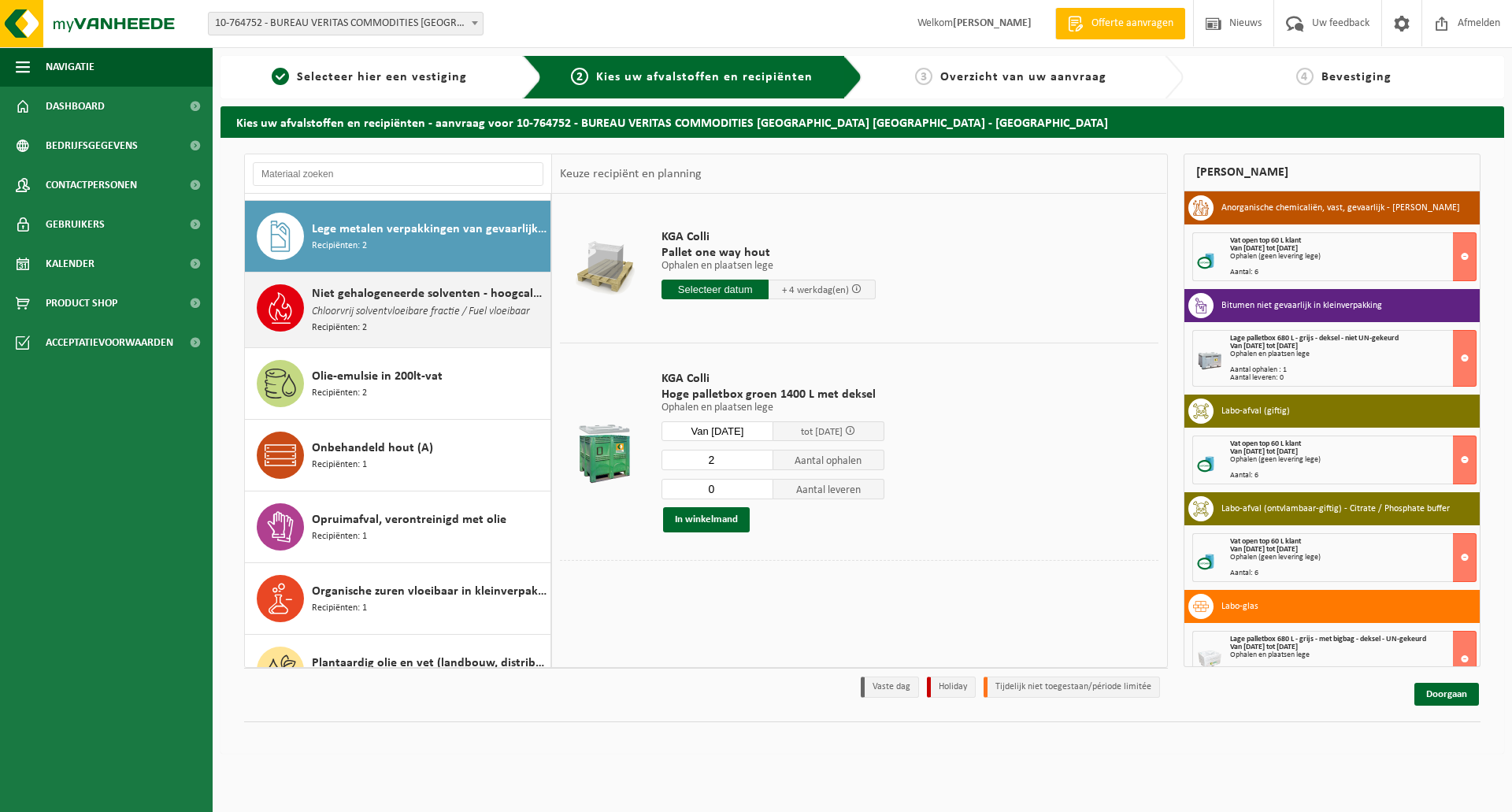
click at [448, 303] on span "Chloorvrij solventvloeibare fractie / Fuel vloeibaar" at bounding box center [420, 312] width 218 height 18
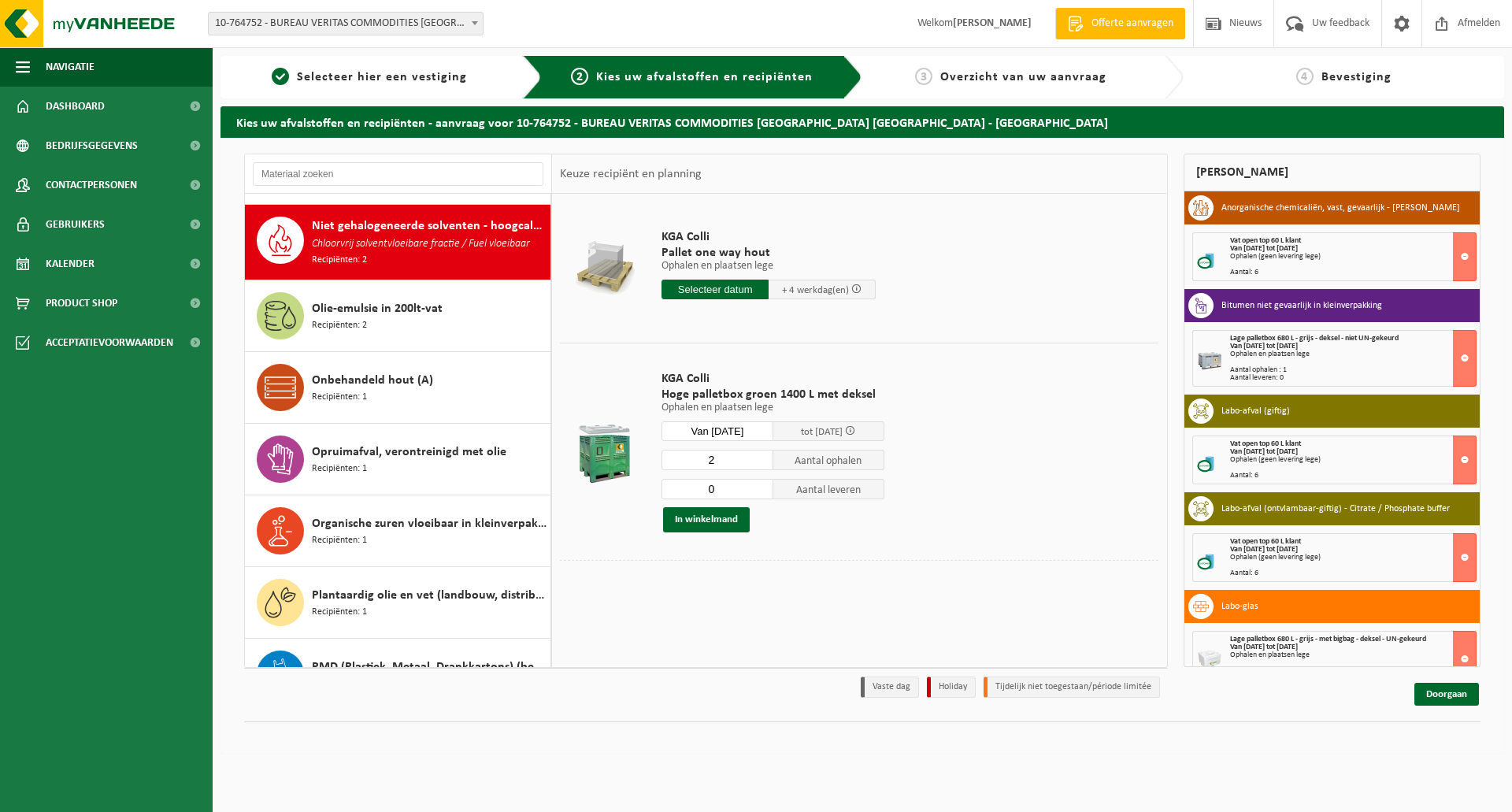
scroll to position [936, 0]
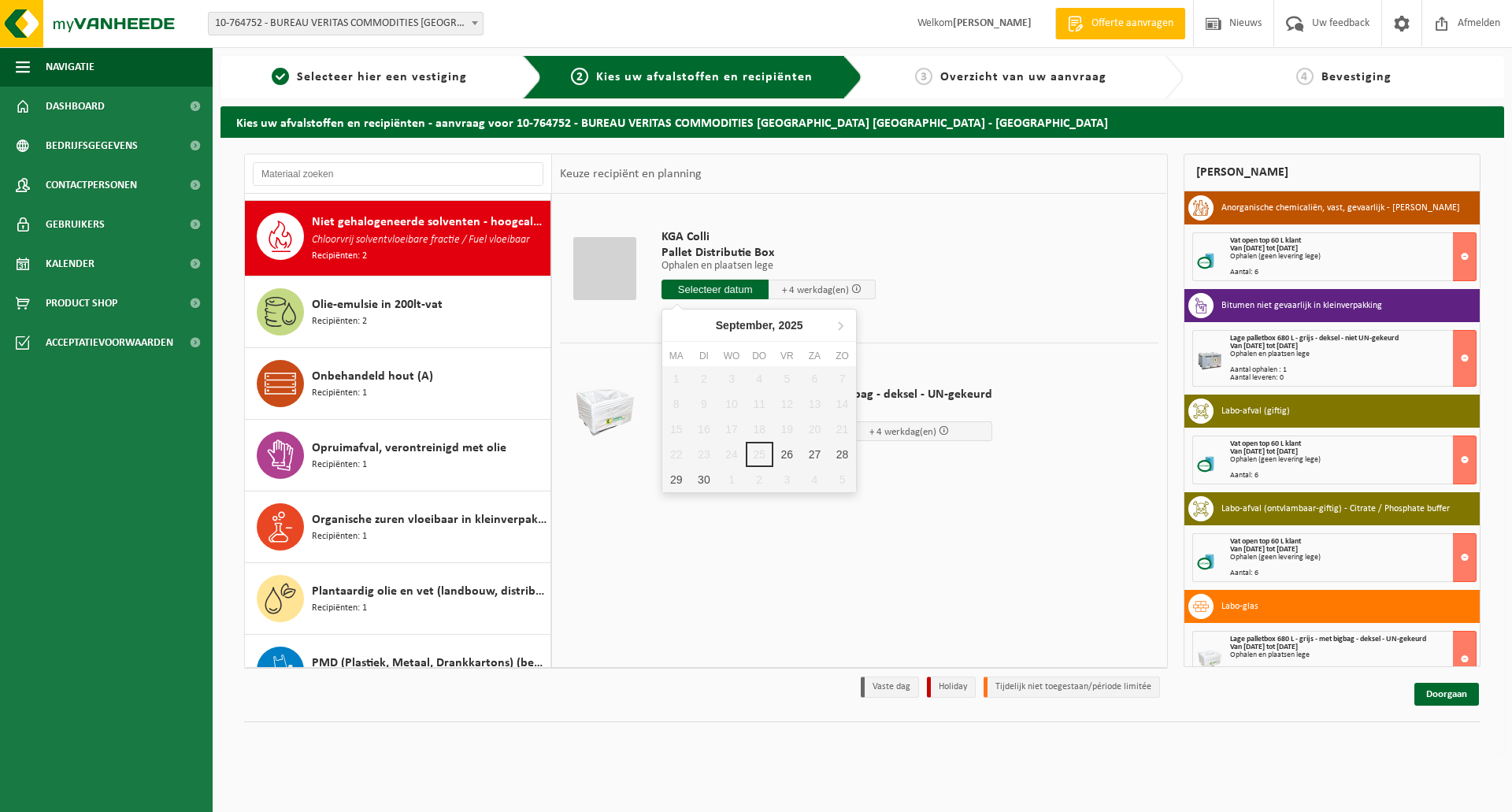
click at [698, 284] on input "text" at bounding box center [714, 289] width 107 height 19
click at [843, 322] on icon at bounding box center [840, 325] width 26 height 26
click at [710, 448] on div "21" at bounding box center [703, 454] width 27 height 26
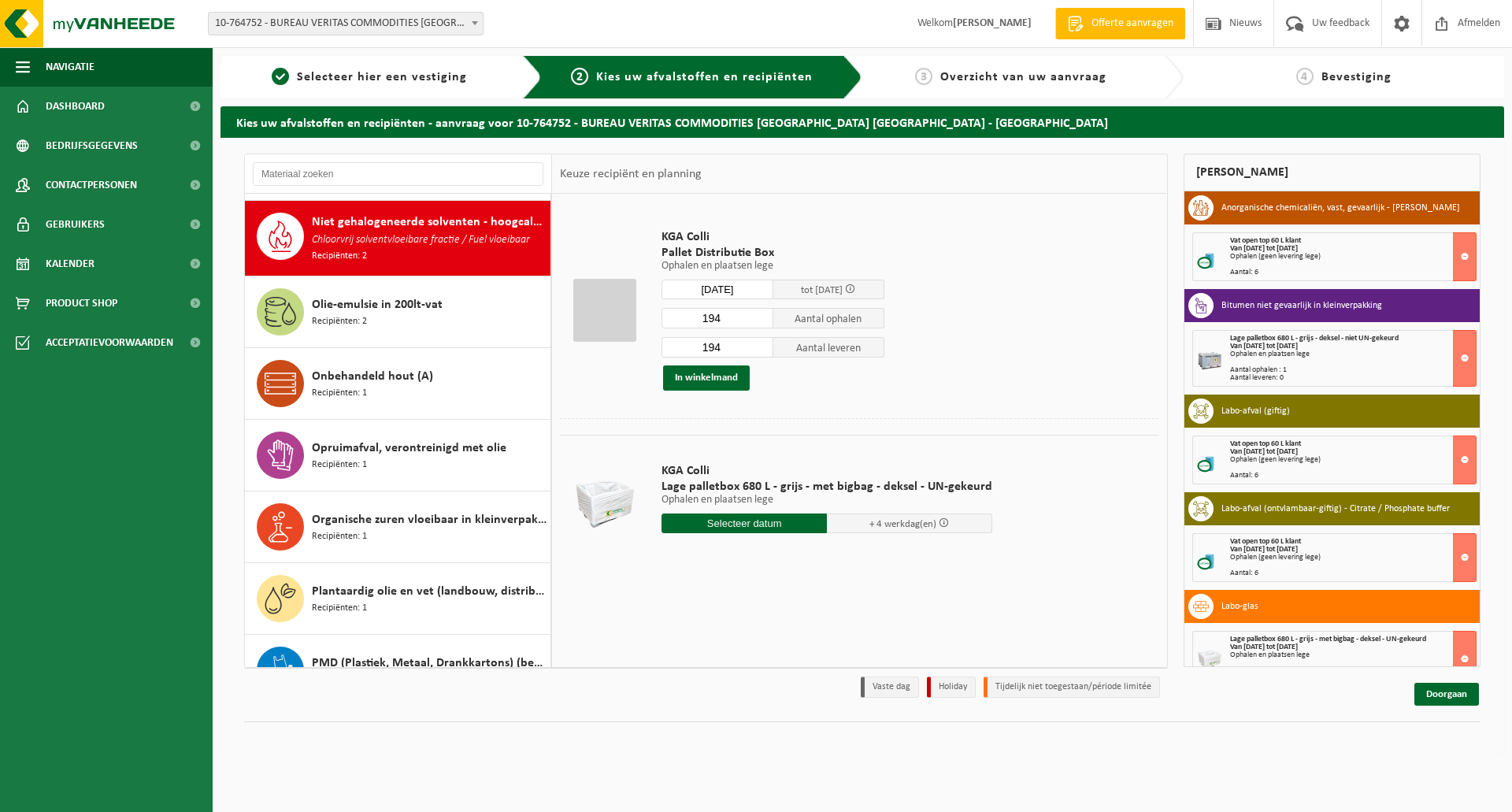
type input "Van 2025-10-21"
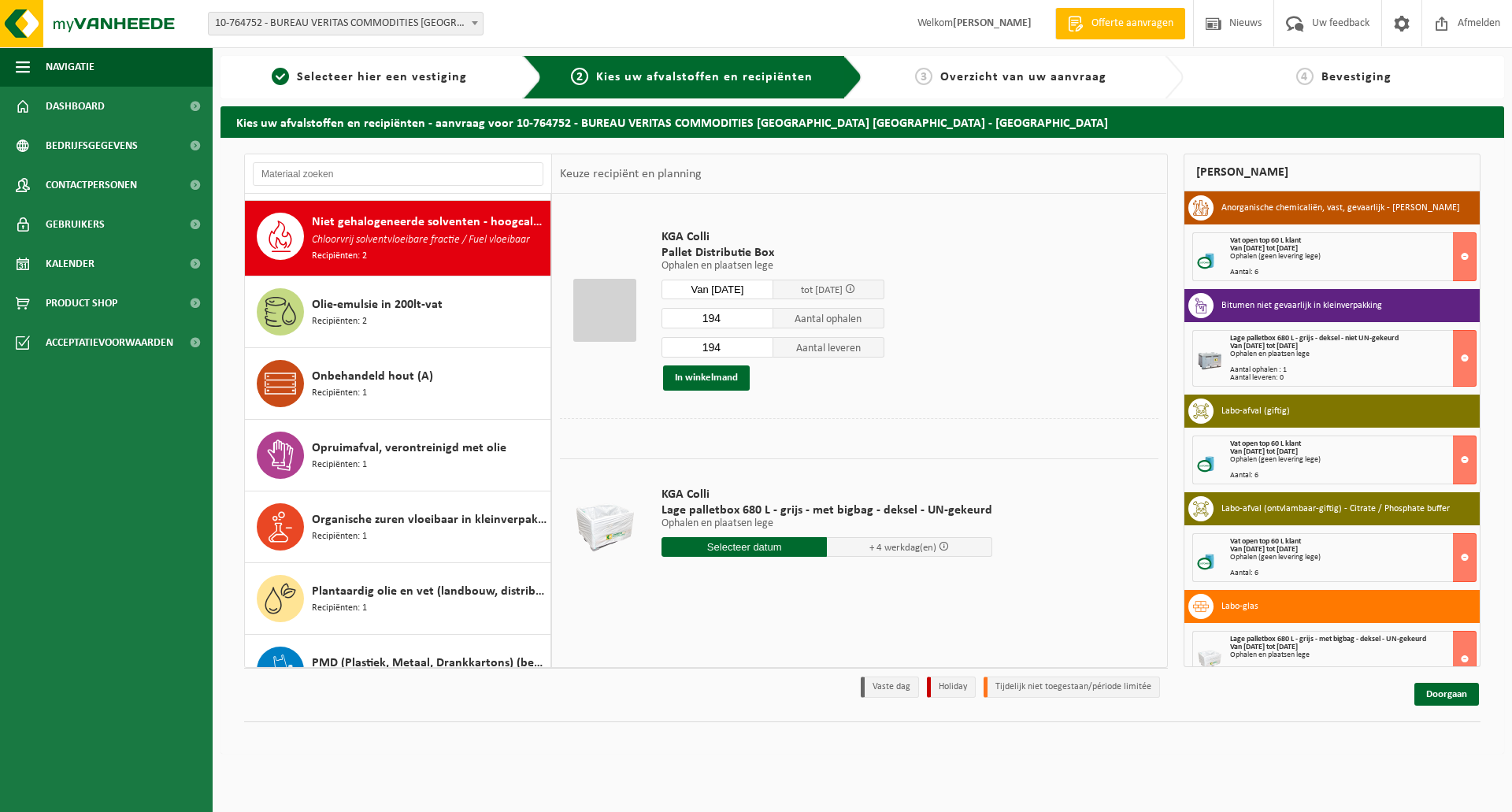
click at [726, 319] on input "194" at bounding box center [717, 318] width 112 height 20
type input "1"
type input "27"
click at [720, 350] on input "194" at bounding box center [717, 347] width 112 height 20
type input "1"
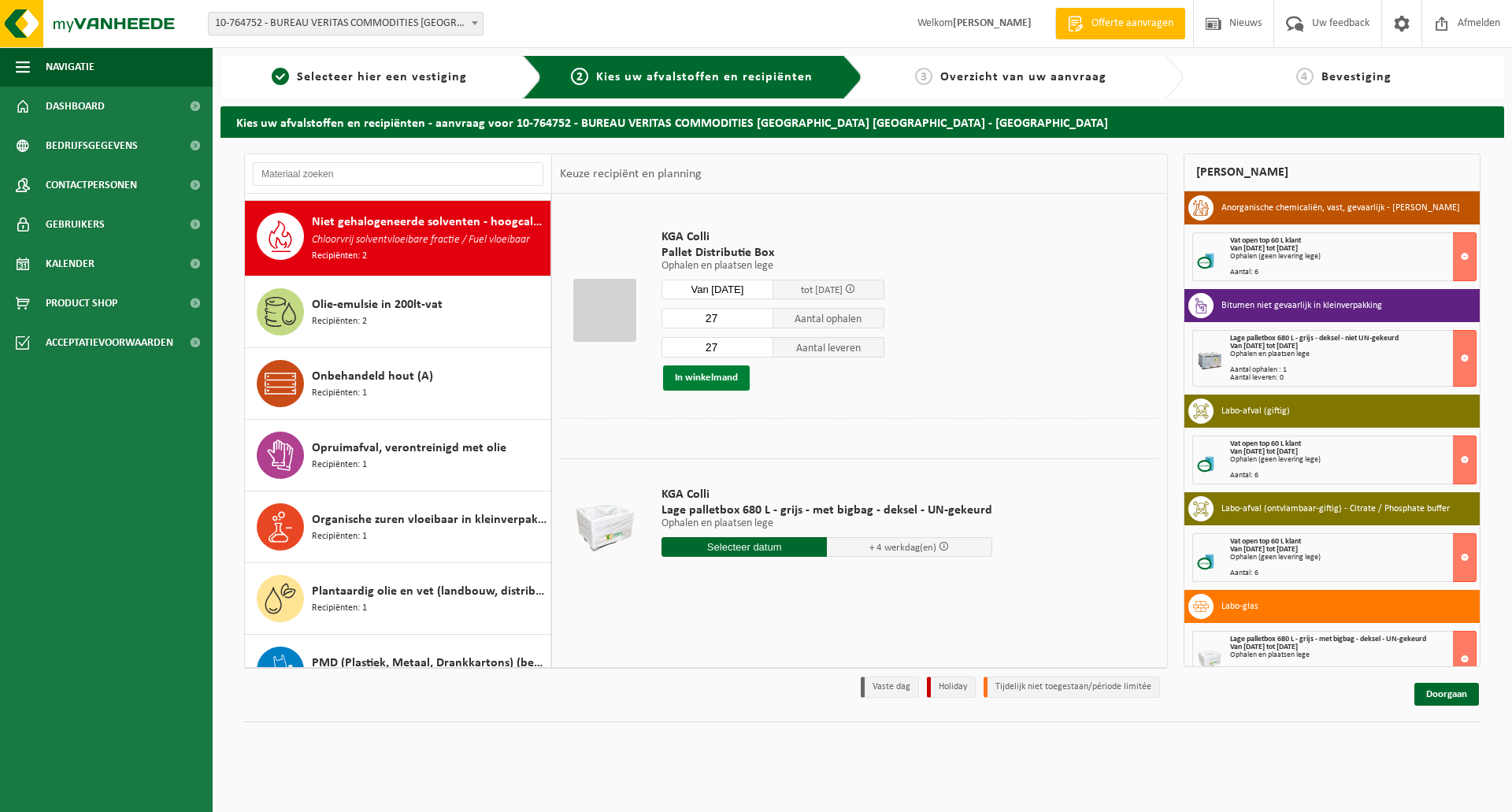
type input "27"
click at [718, 380] on button "In winkelmand" at bounding box center [706, 378] width 87 height 26
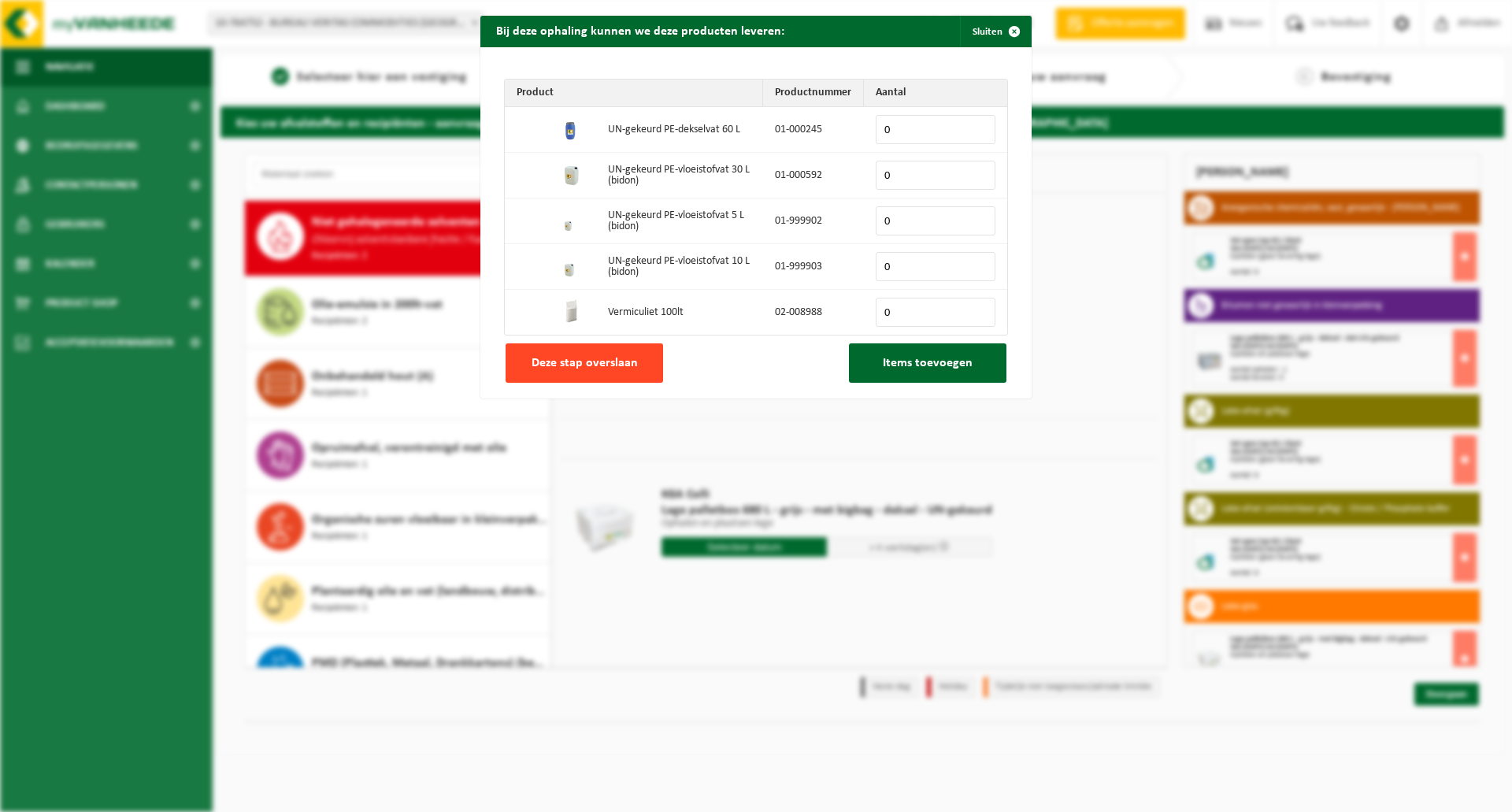
click at [646, 369] on button "Deze stap overslaan" at bounding box center [584, 363] width 157 height 40
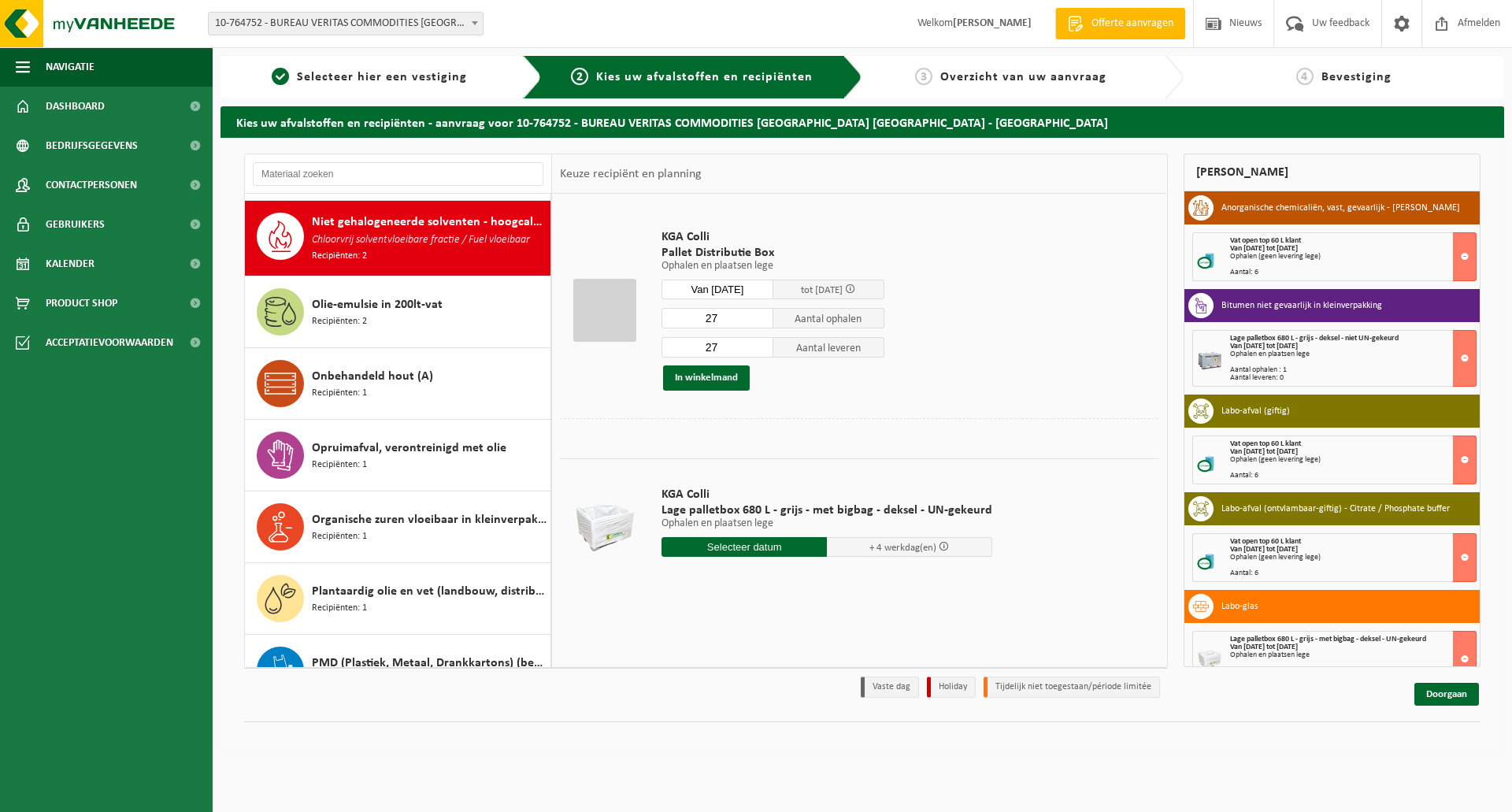
click at [417, 221] on span "Niet gehalogeneerde solventen - hoogcalorisch in kleinverpakking" at bounding box center [429, 222] width 235 height 19
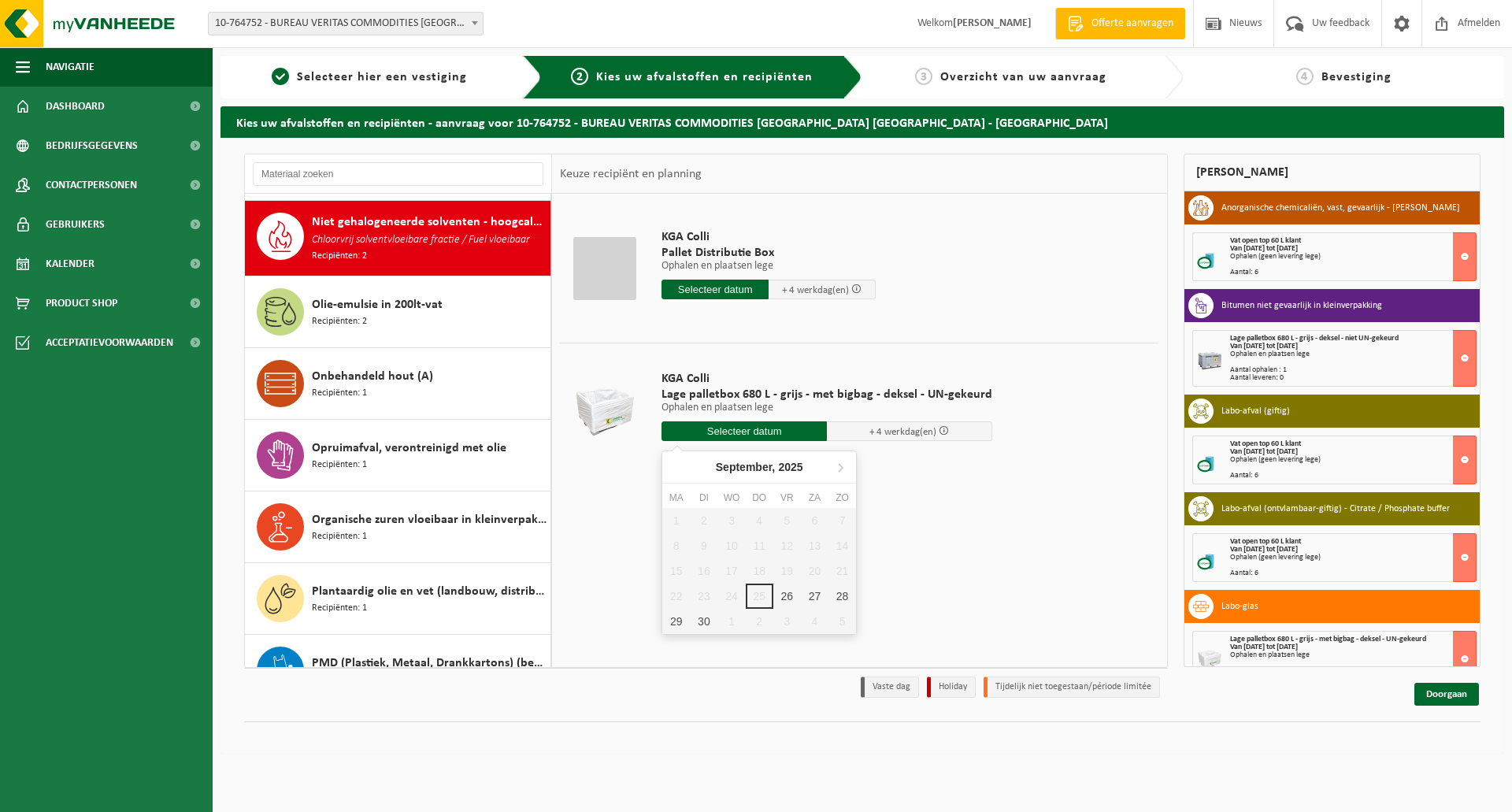
click at [718, 433] on input "text" at bounding box center [743, 431] width 165 height 19
click at [838, 463] on icon at bounding box center [840, 467] width 26 height 26
click at [703, 593] on div "21" at bounding box center [703, 596] width 27 height 26
type input "Van 2025-10-21"
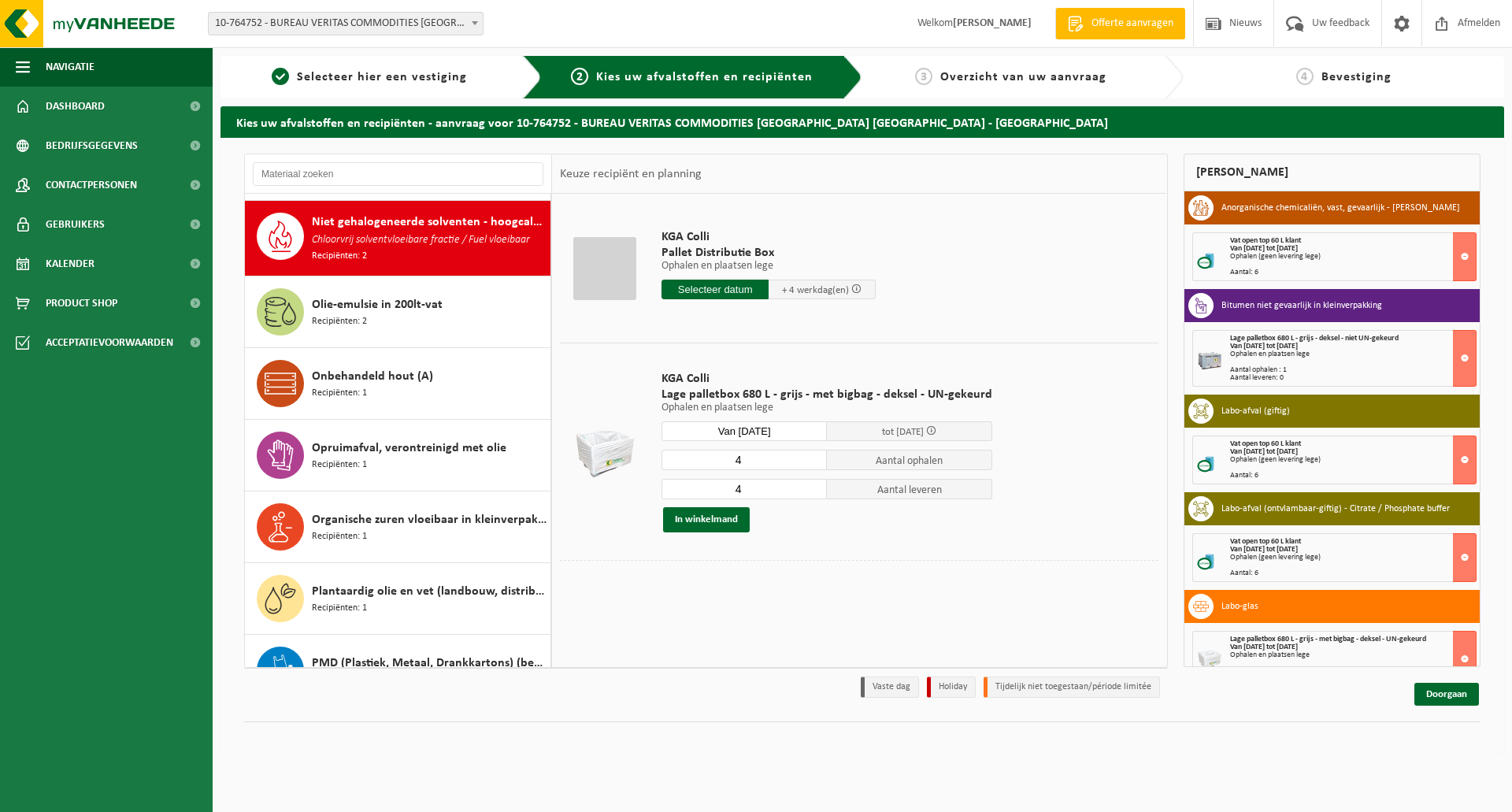
click at [748, 457] on input "4" at bounding box center [743, 459] width 165 height 20
type input "6"
click at [748, 485] on input "4" at bounding box center [743, 488] width 165 height 20
type input "3"
click at [706, 519] on button "In winkelmand" at bounding box center [706, 519] width 87 height 26
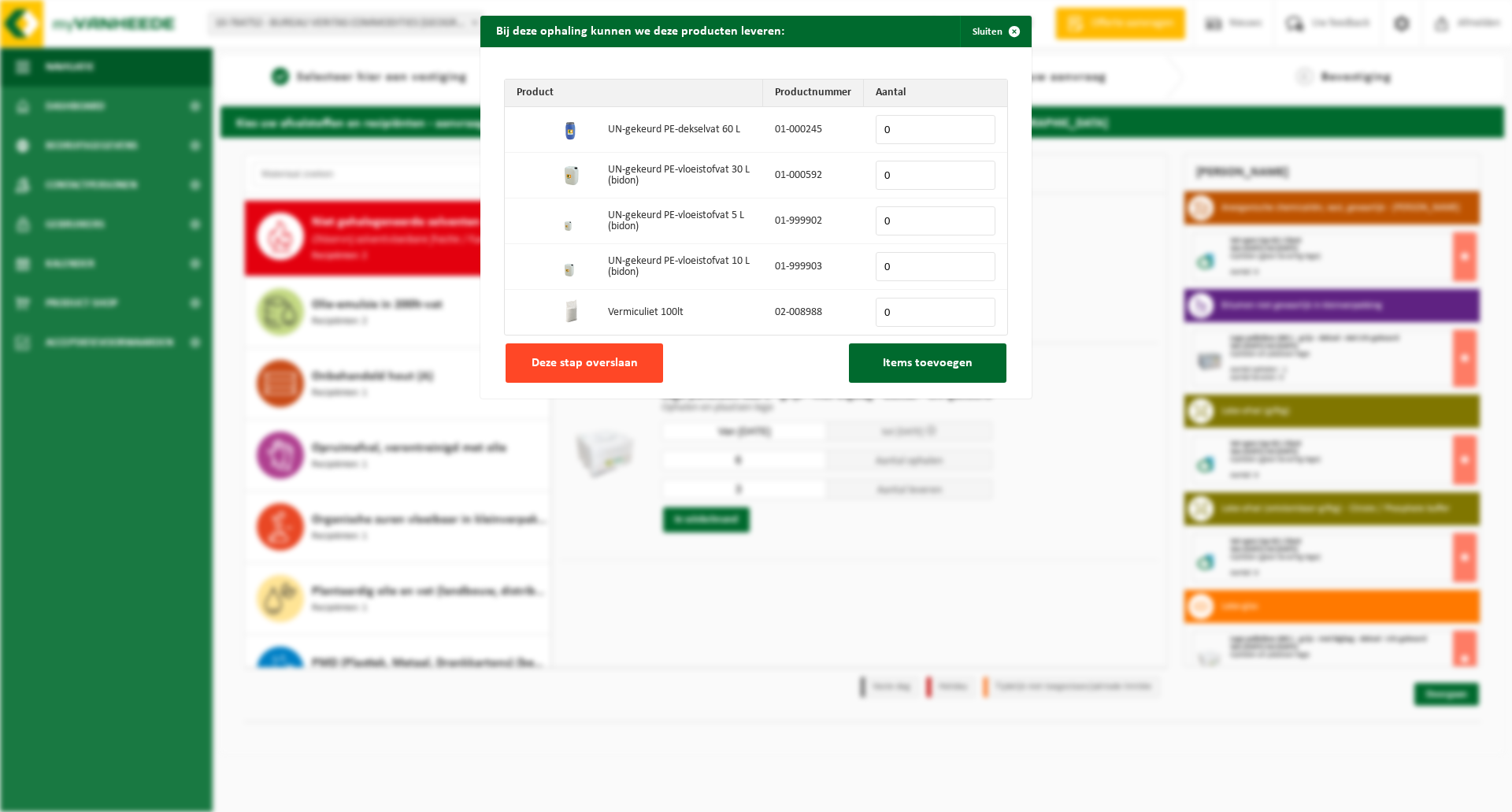
click at [602, 361] on span "Deze stap overslaan" at bounding box center [584, 363] width 106 height 12
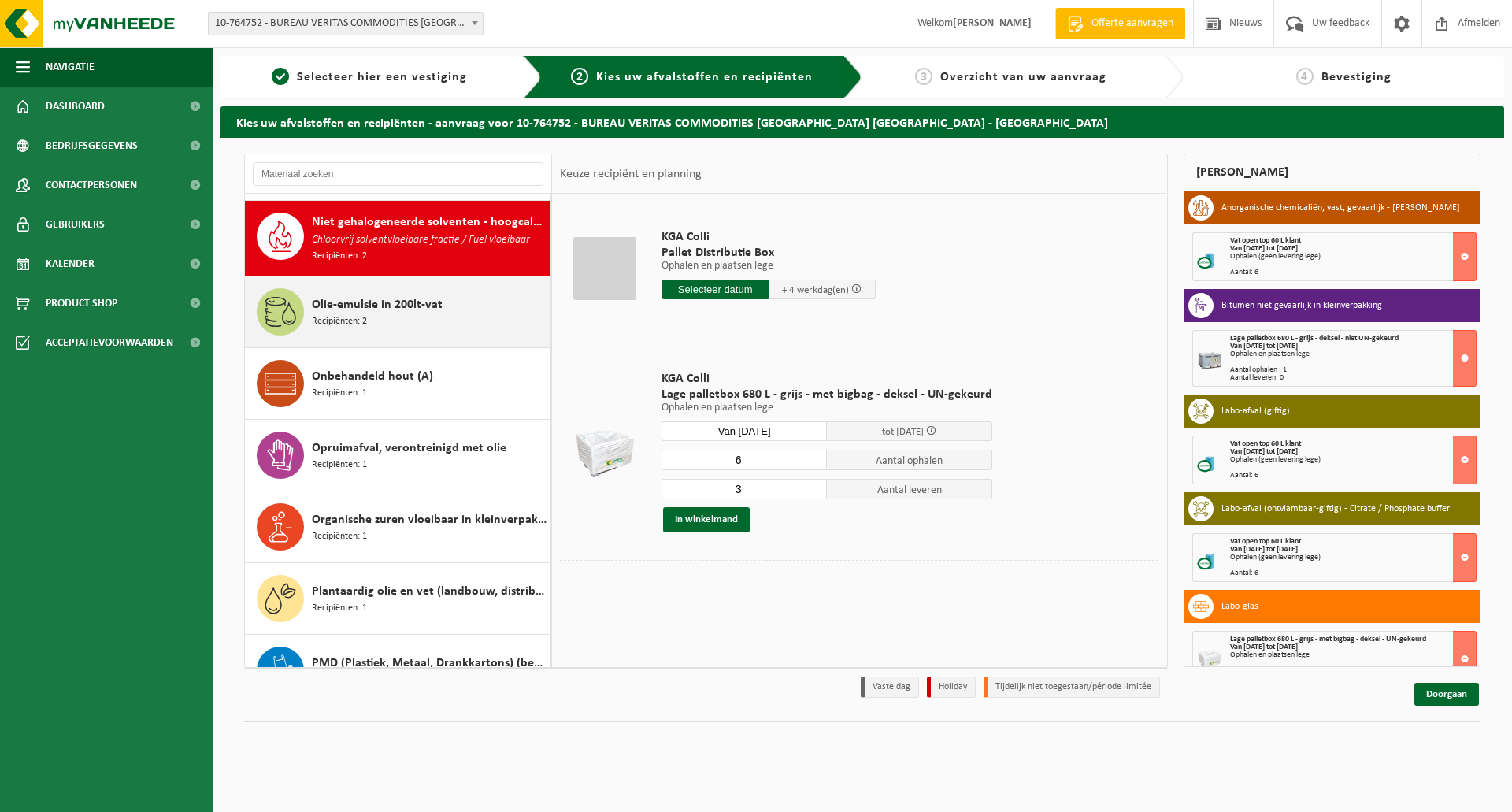
click at [374, 296] on span "Olie-emulsie in 200lt-vat" at bounding box center [377, 304] width 131 height 19
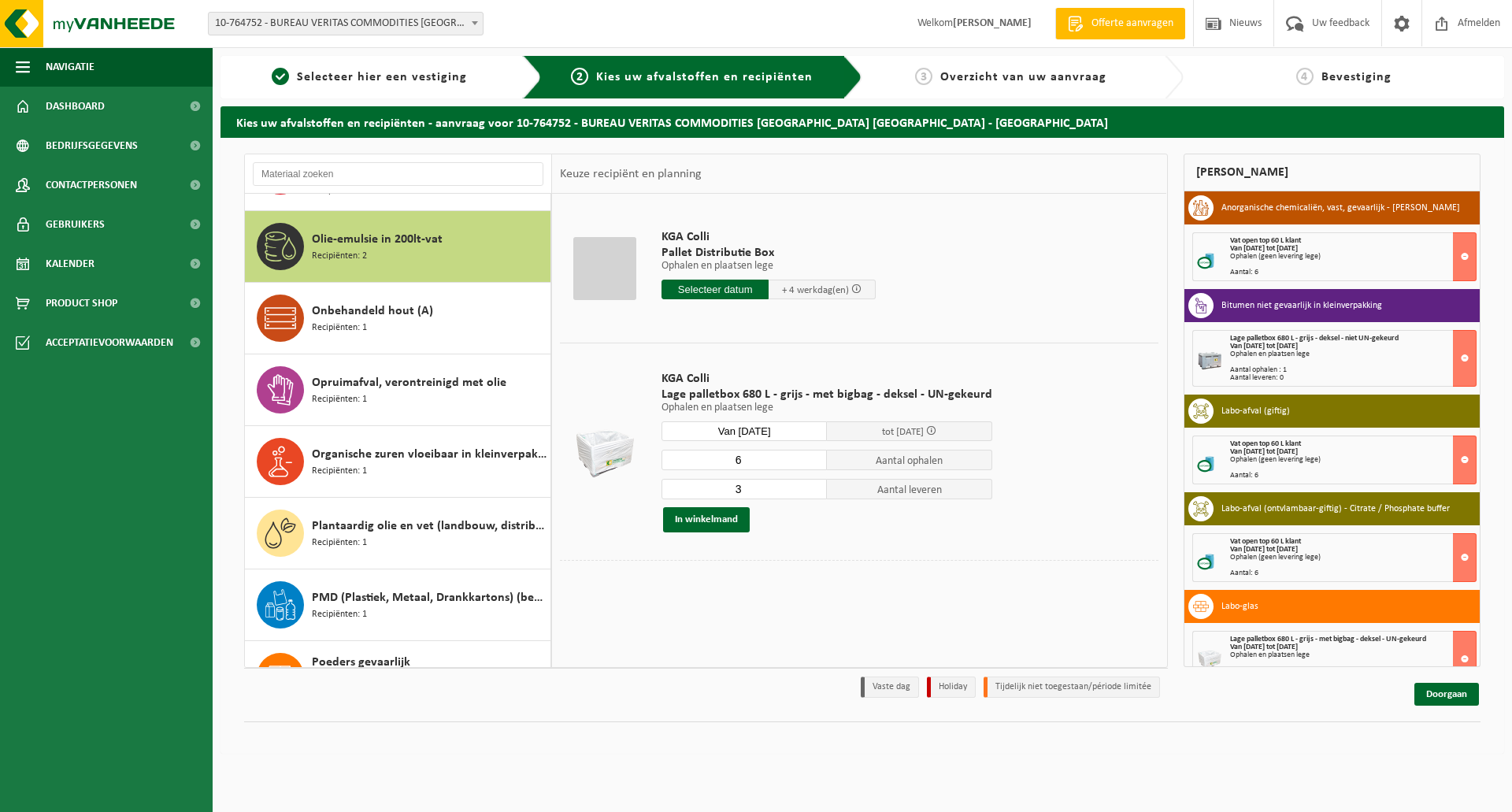
scroll to position [1010, 0]
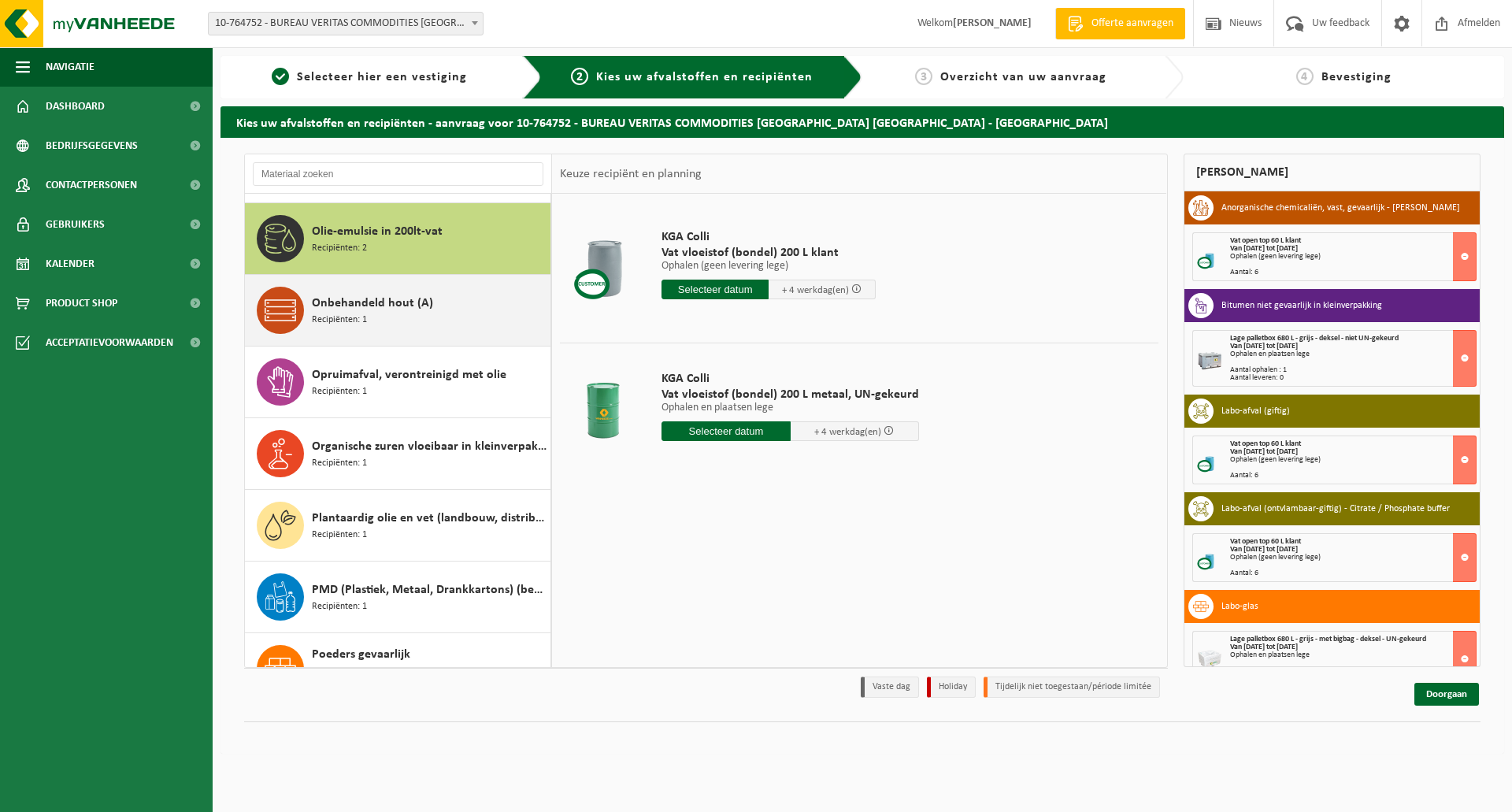
click at [344, 294] on span "Onbehandeld hout (A)" at bounding box center [372, 303] width 121 height 19
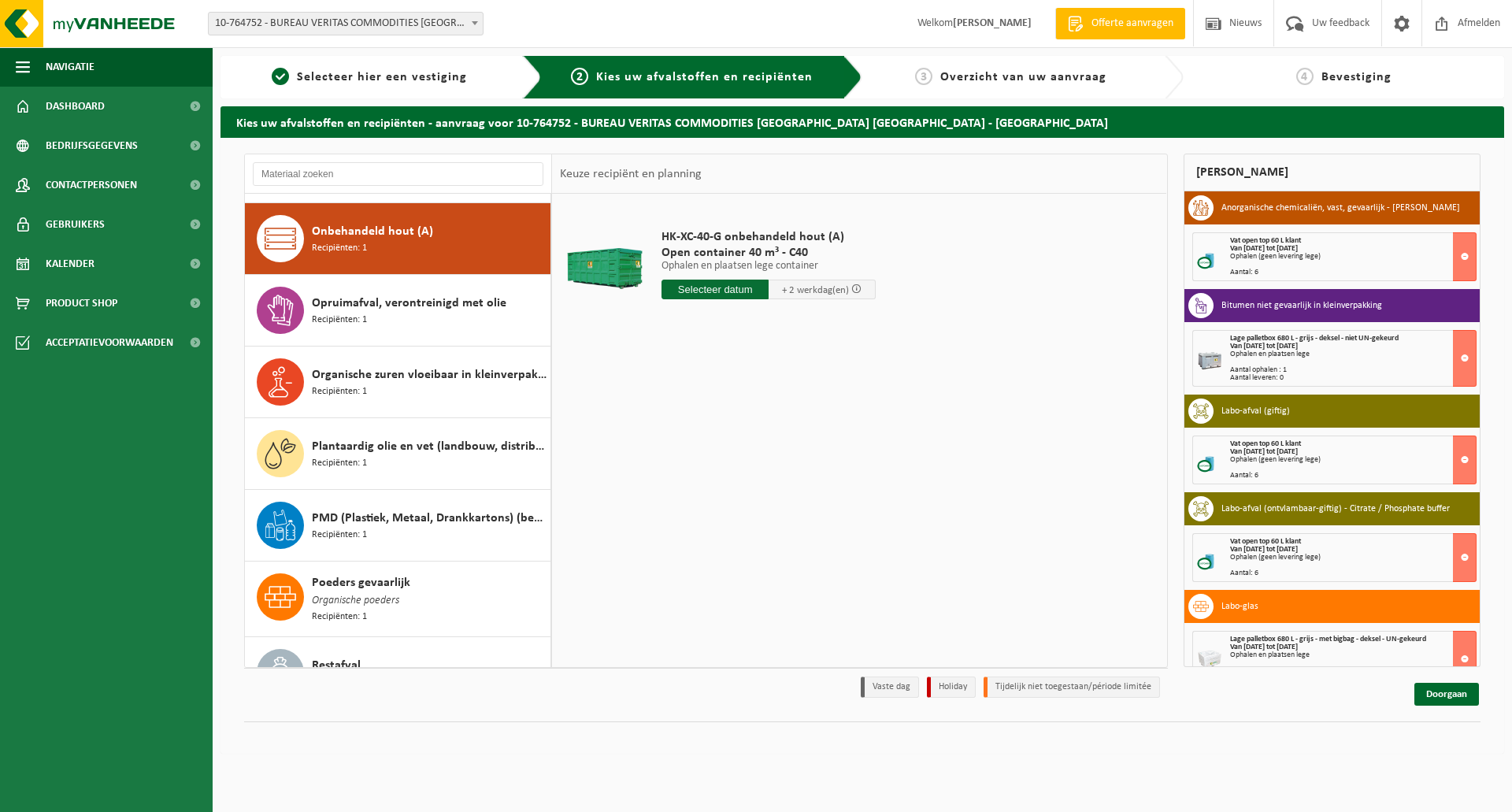
click at [344, 294] on span "Opruimafval, verontreinigd met olie" at bounding box center [409, 303] width 194 height 19
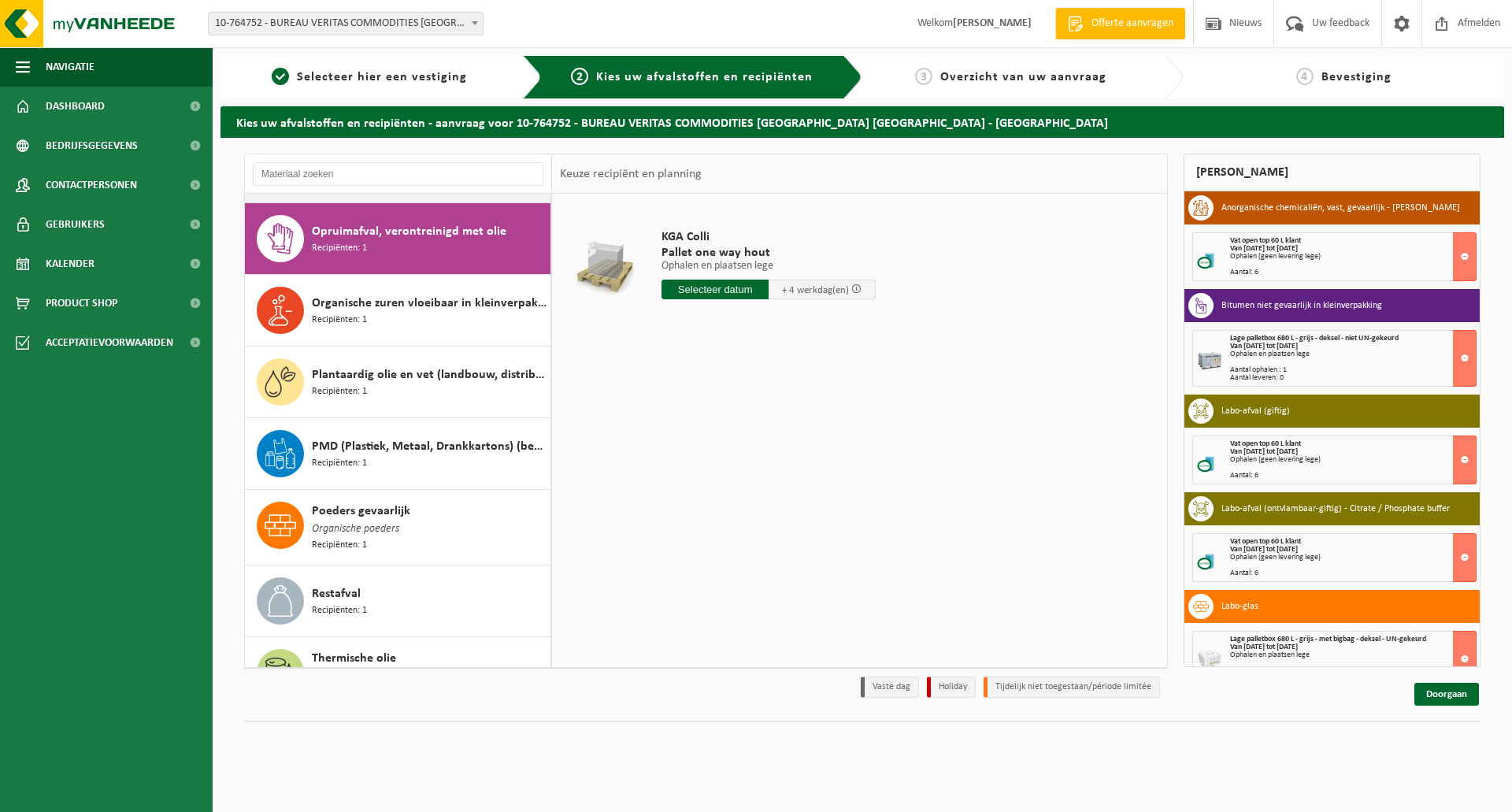
click at [344, 294] on span "Organische zuren vloeibaar in kleinverpakking" at bounding box center [429, 303] width 235 height 19
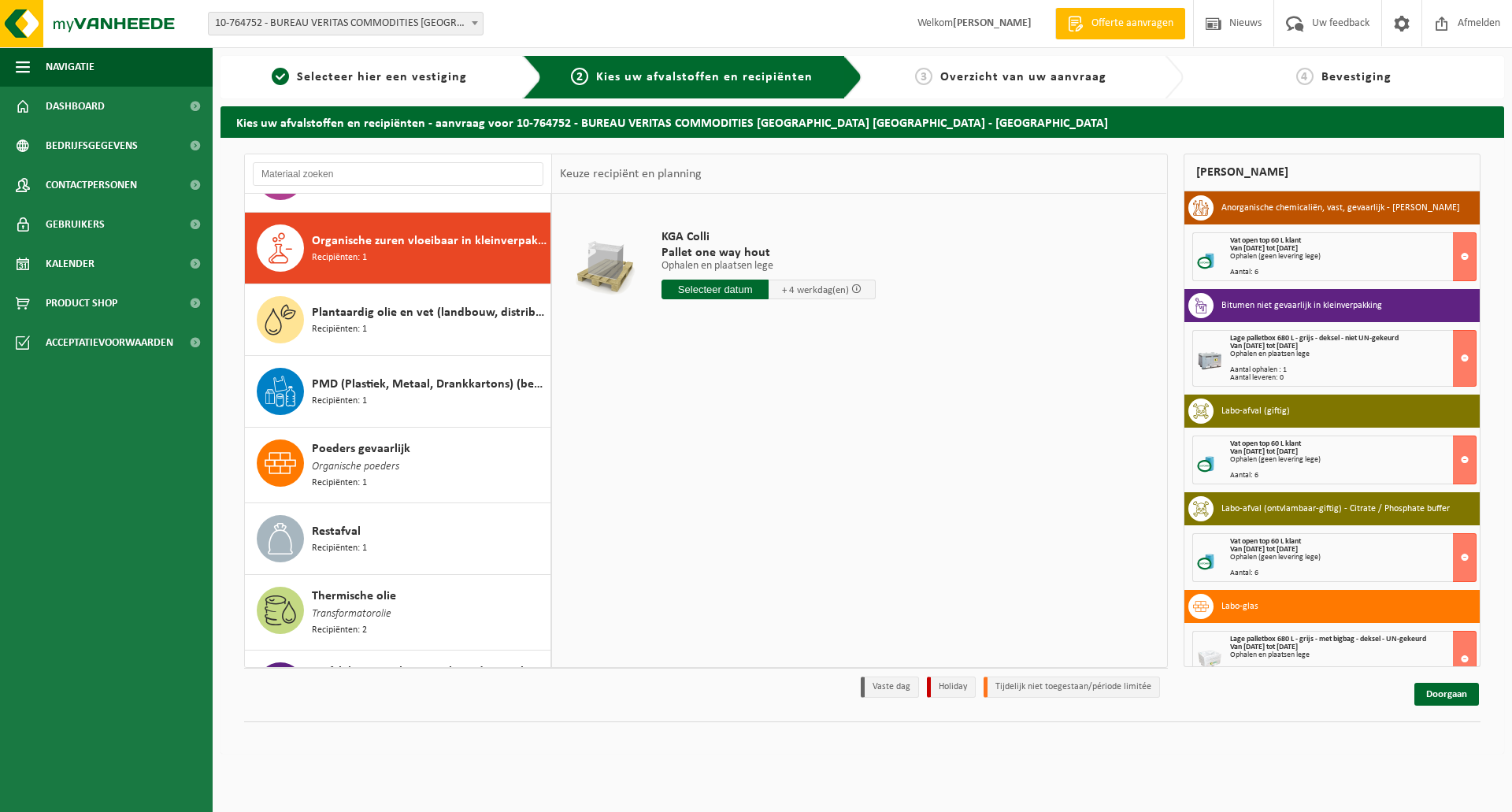
scroll to position [1224, 0]
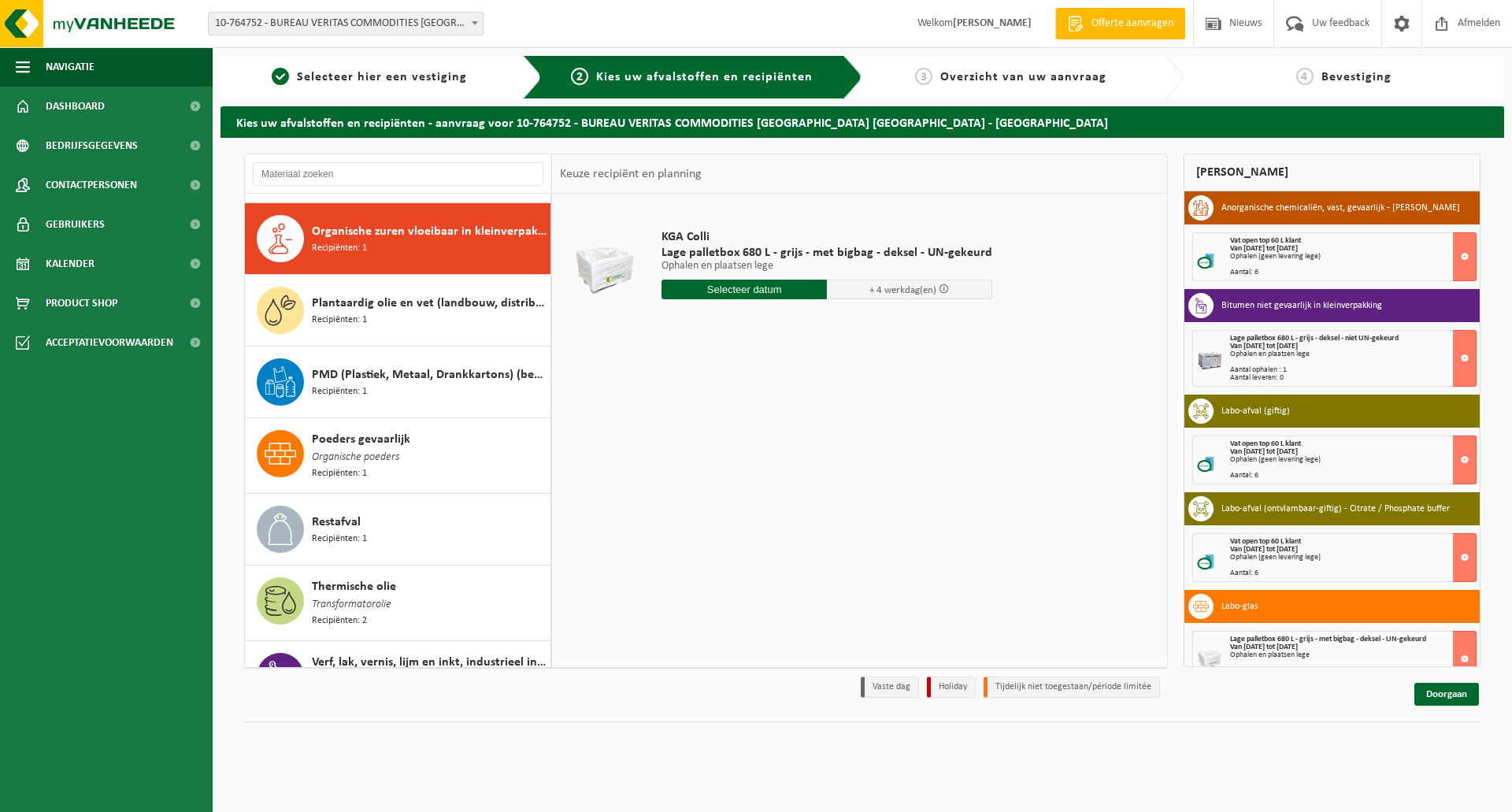
click at [718, 289] on input "text" at bounding box center [743, 289] width 165 height 19
click at [839, 323] on icon at bounding box center [840, 326] width 4 height 8
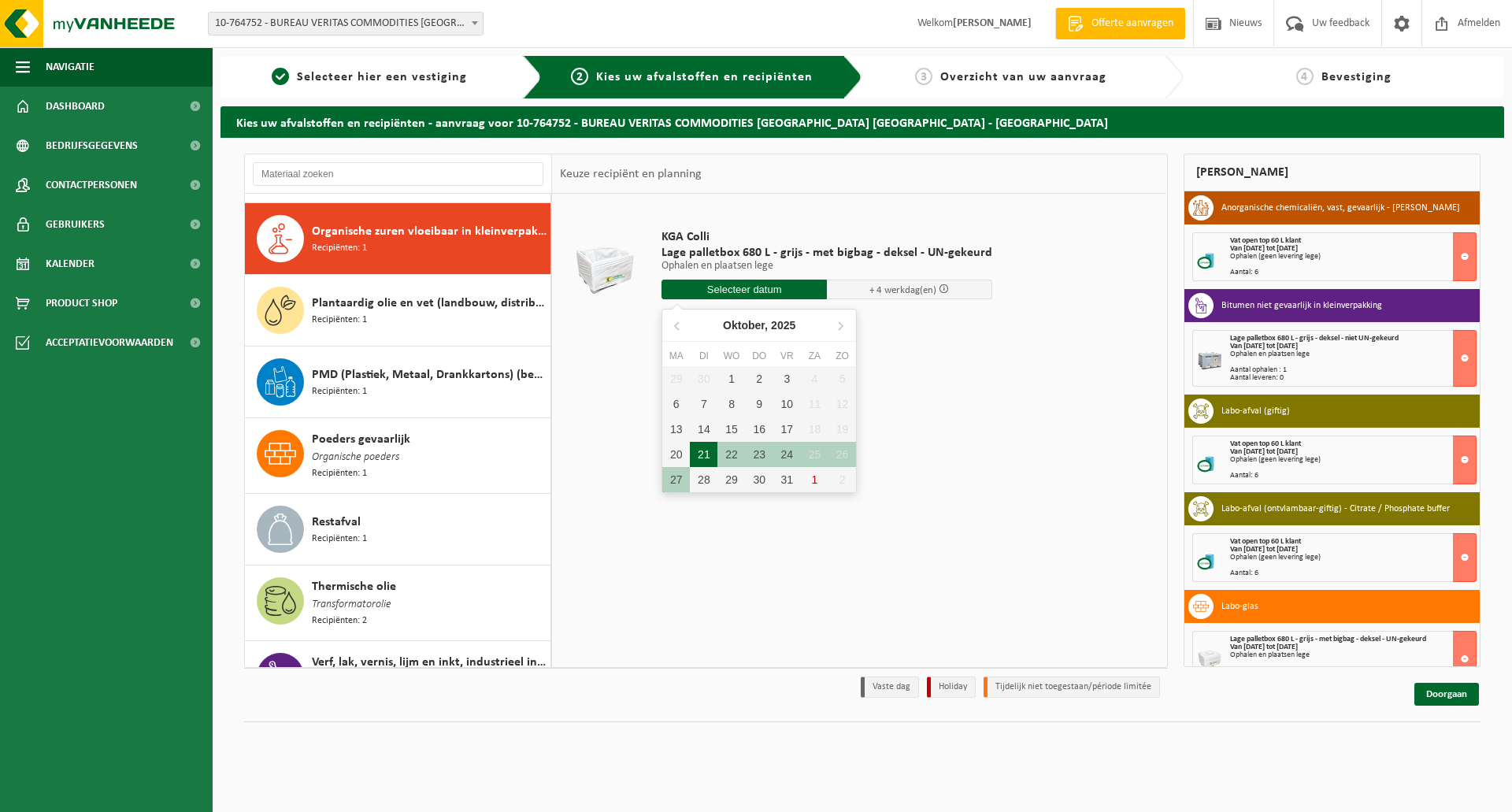
click at [703, 446] on div "21" at bounding box center [703, 454] width 27 height 26
type input "Van 2025-10-21"
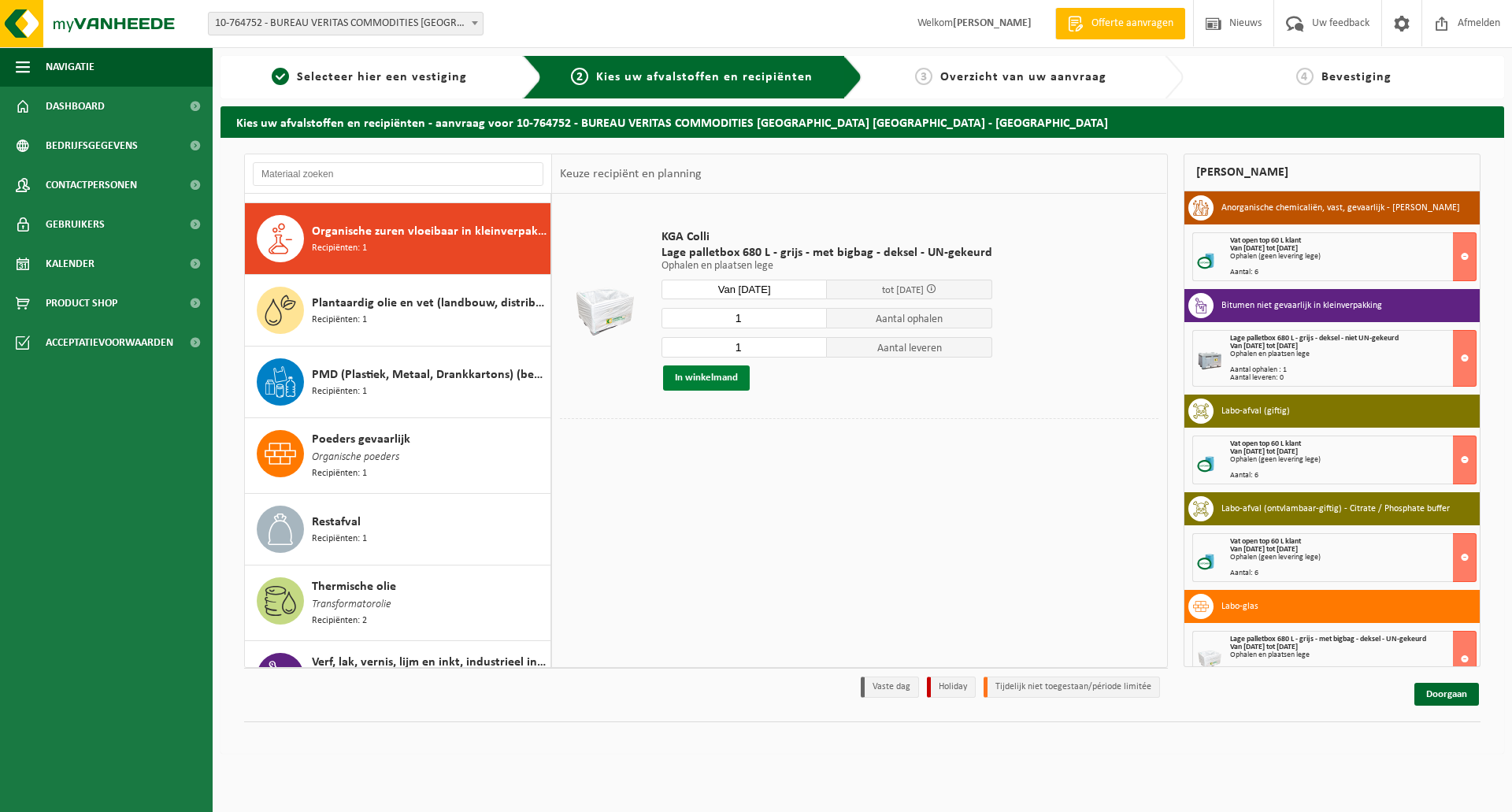
click at [726, 380] on button "In winkelmand" at bounding box center [706, 378] width 87 height 26
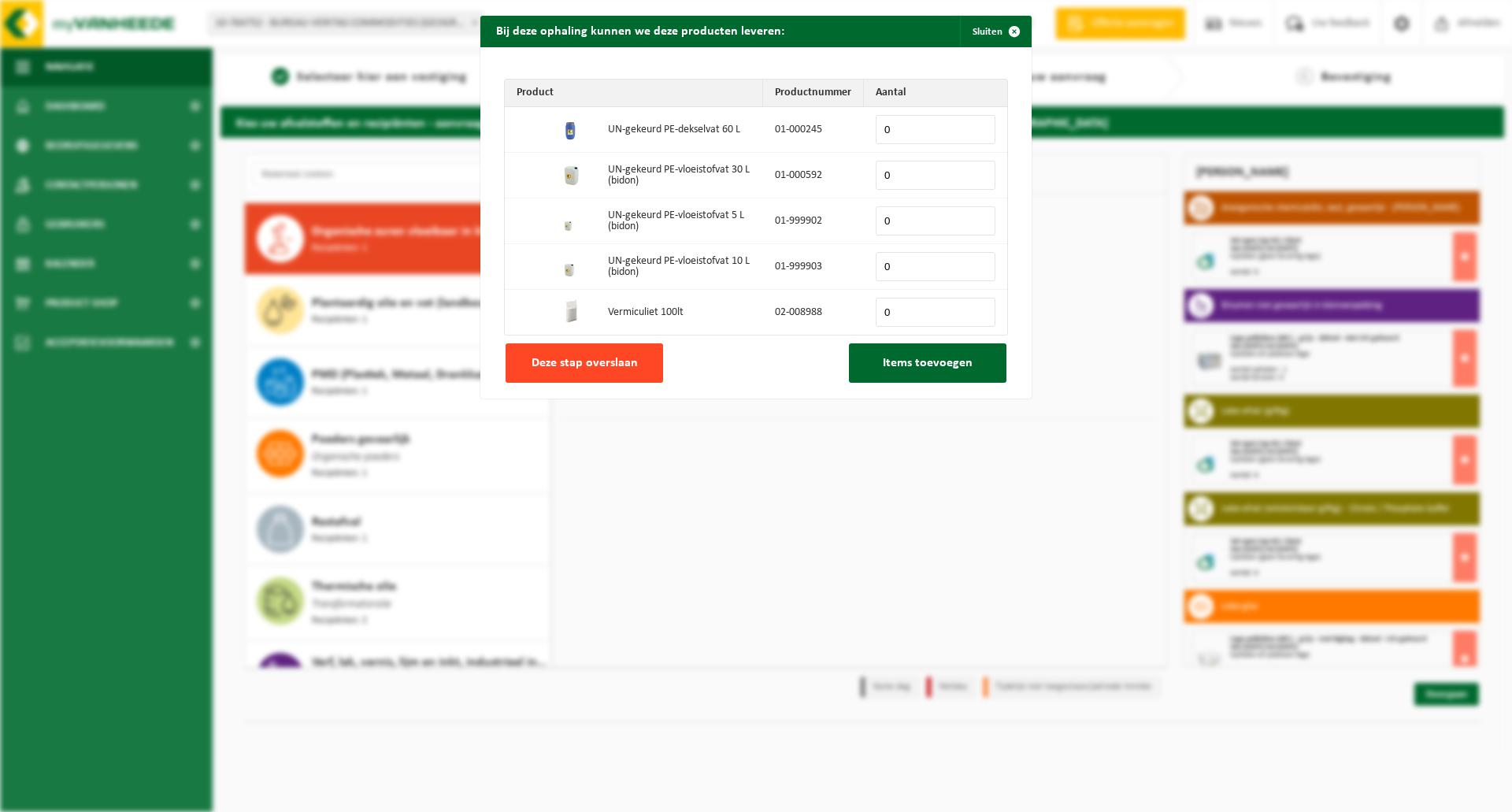
click at [606, 362] on span "Deze stap overslaan" at bounding box center [584, 363] width 106 height 12
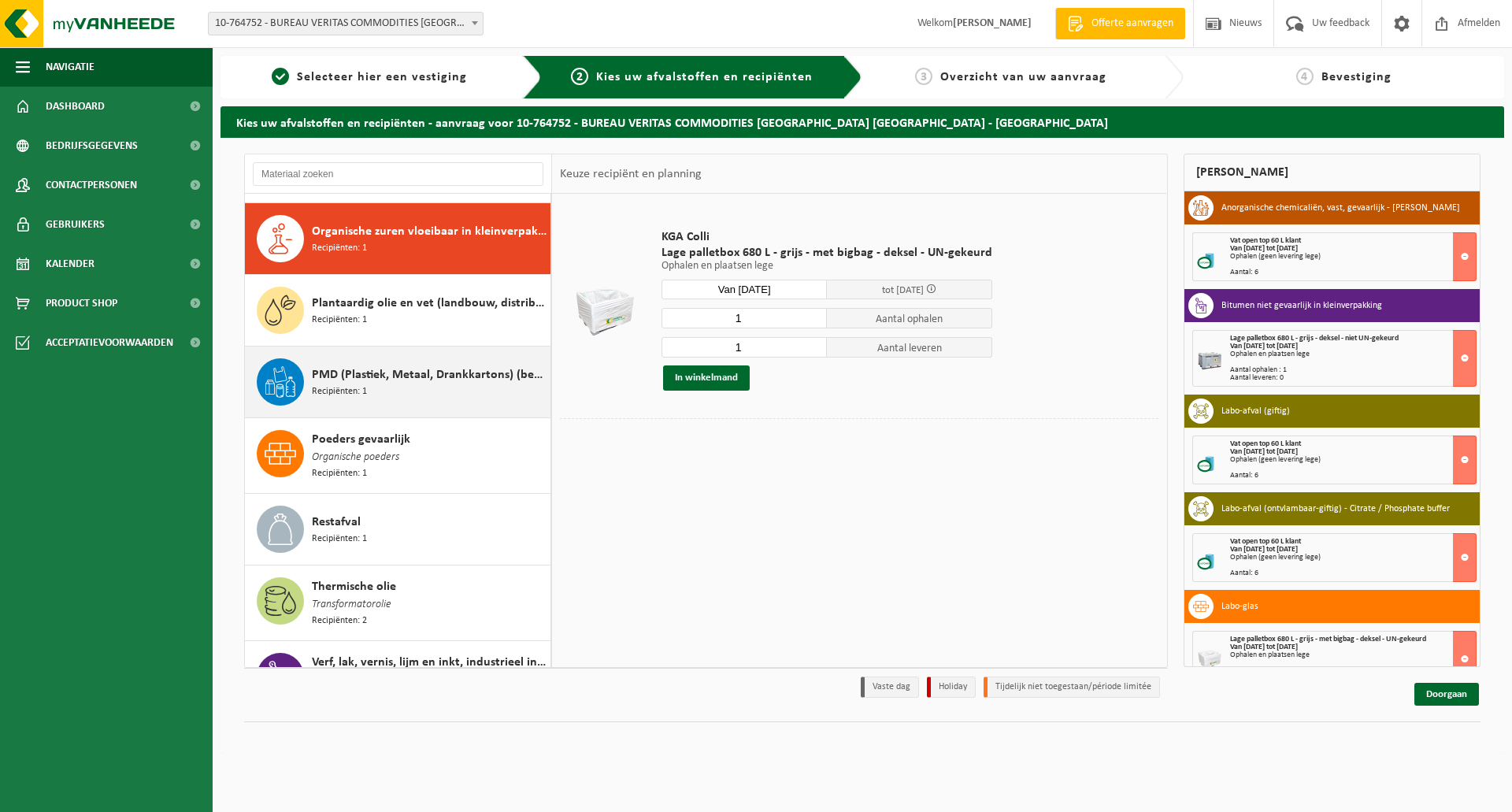
click at [387, 370] on span "PMD (Plastiek, Metaal, Drankkartons) (bedrijven)" at bounding box center [429, 374] width 235 height 19
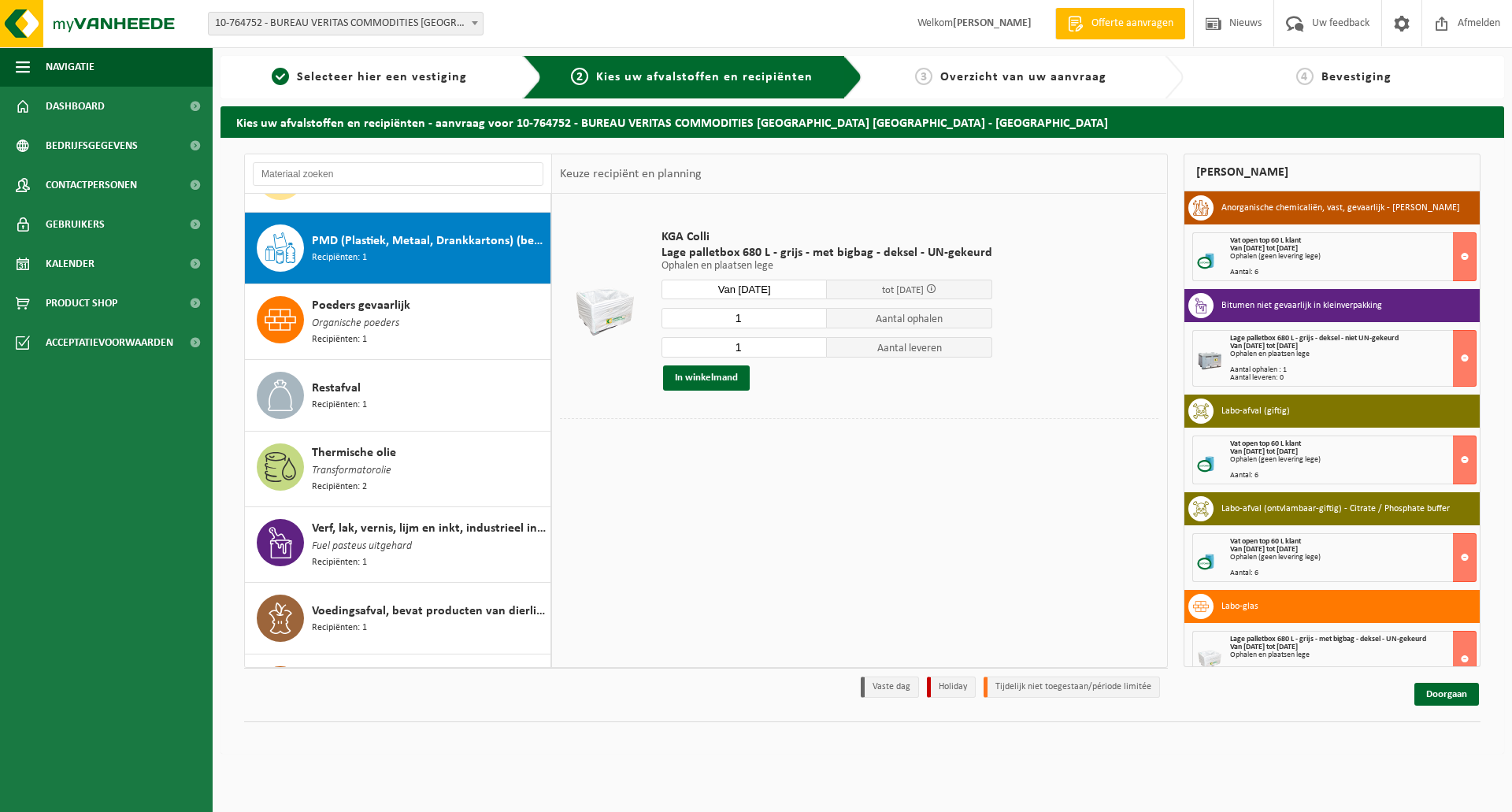
scroll to position [1367, 0]
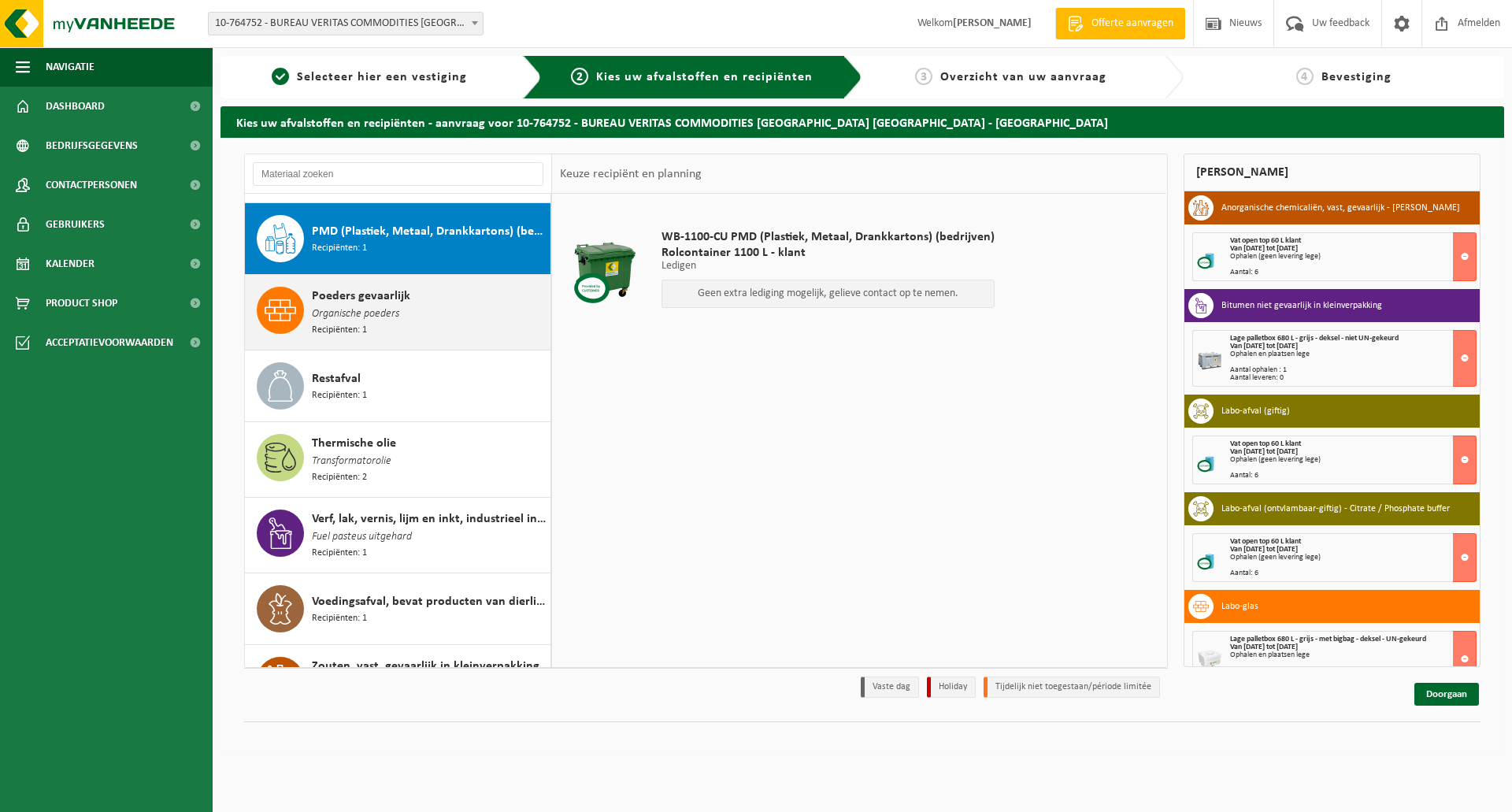
click at [362, 305] on span "Organische poeders" at bounding box center [355, 314] width 87 height 18
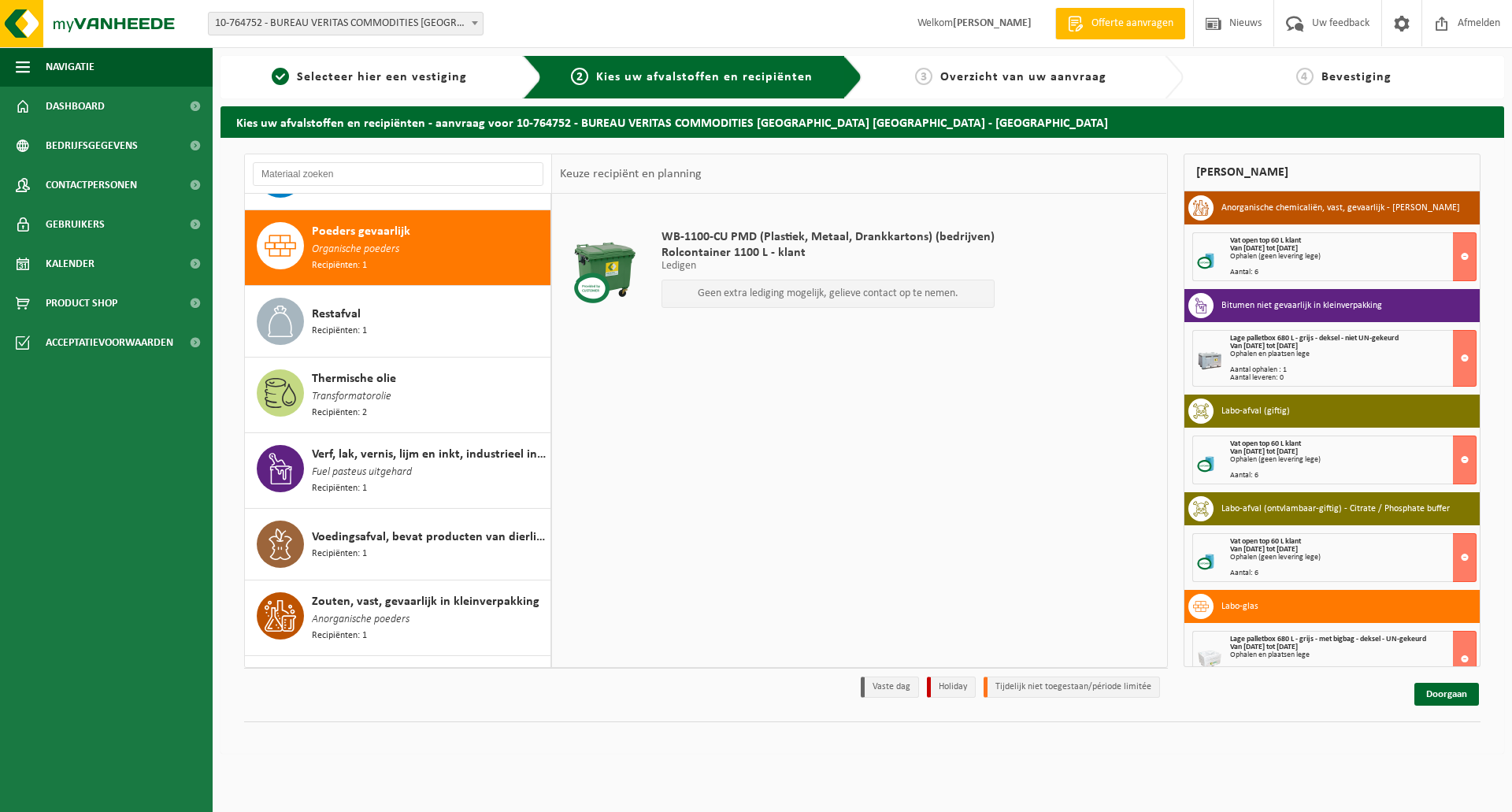
scroll to position [1440, 0]
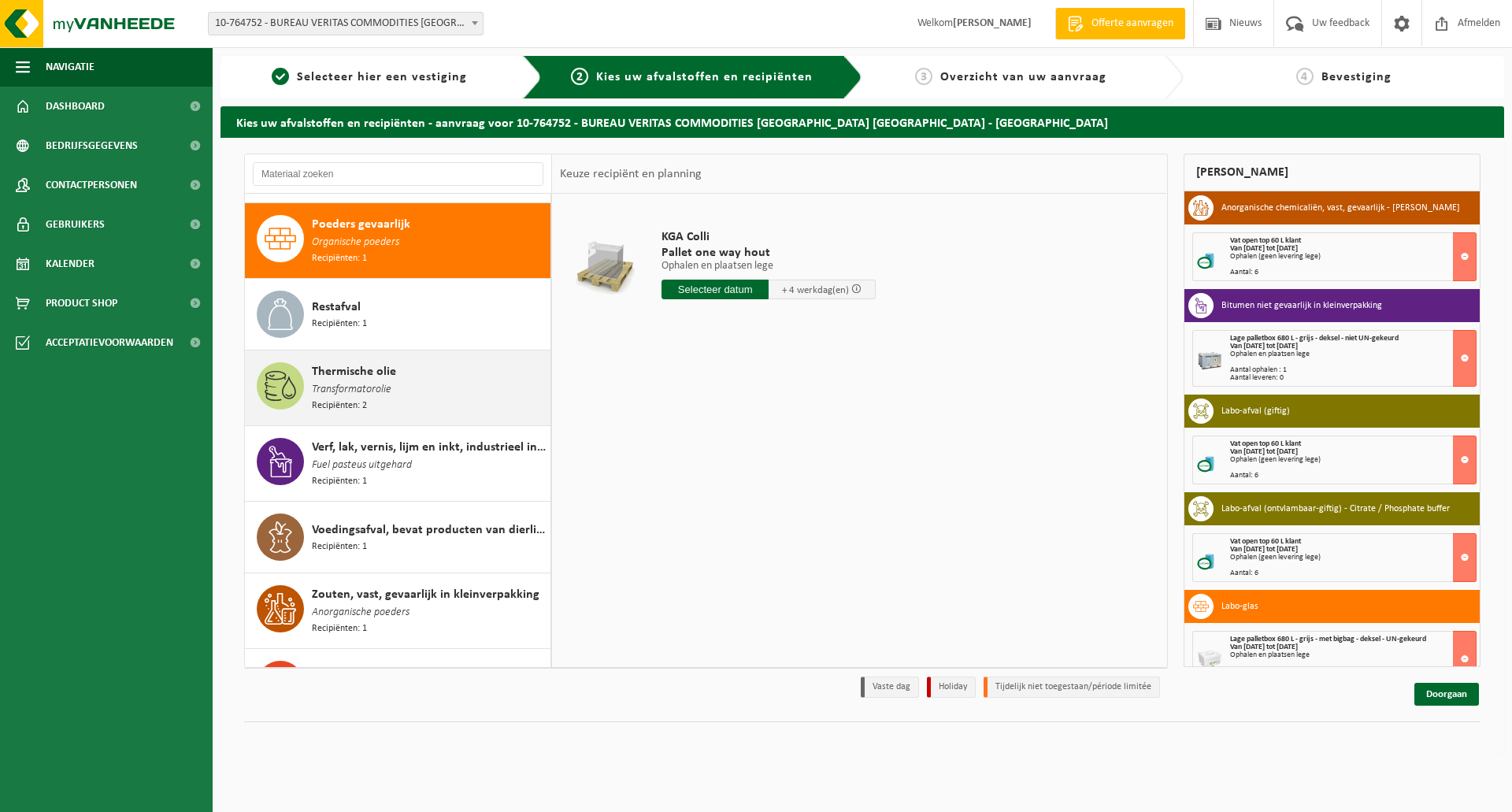
click at [380, 364] on span "Thermische olie" at bounding box center [353, 371] width 84 height 19
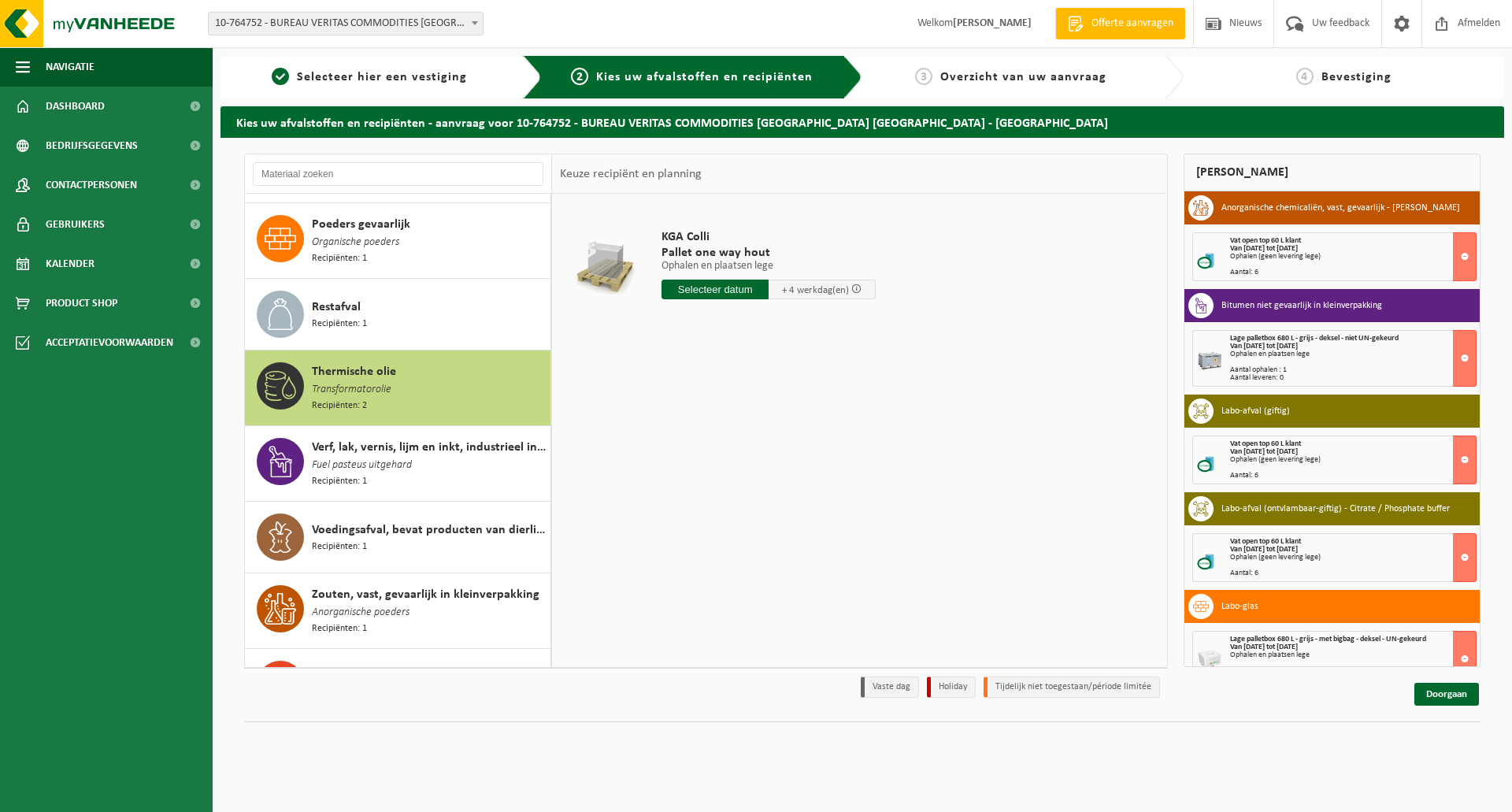
scroll to position [1473, 0]
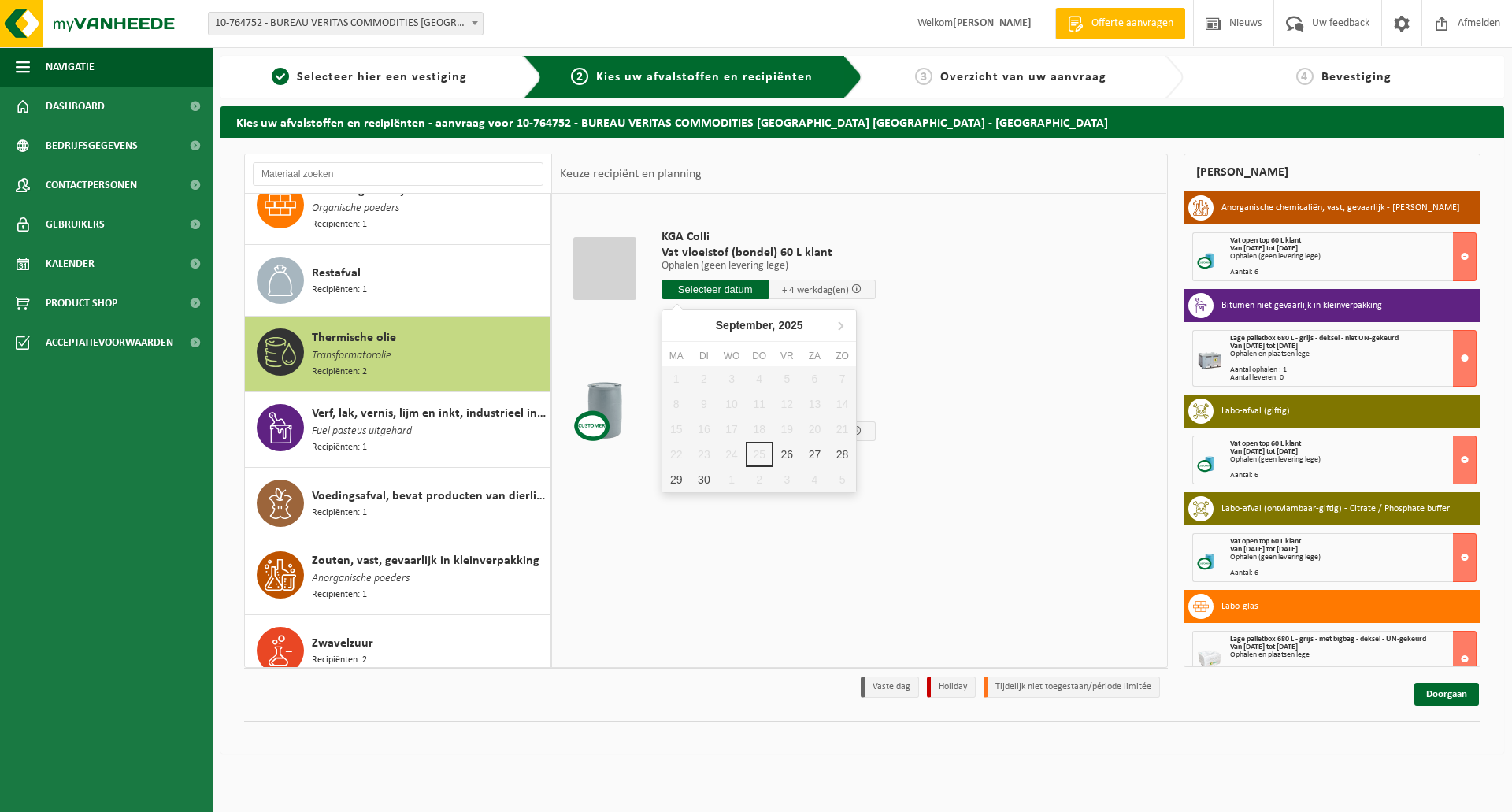
click at [709, 285] on input "text" at bounding box center [714, 289] width 107 height 19
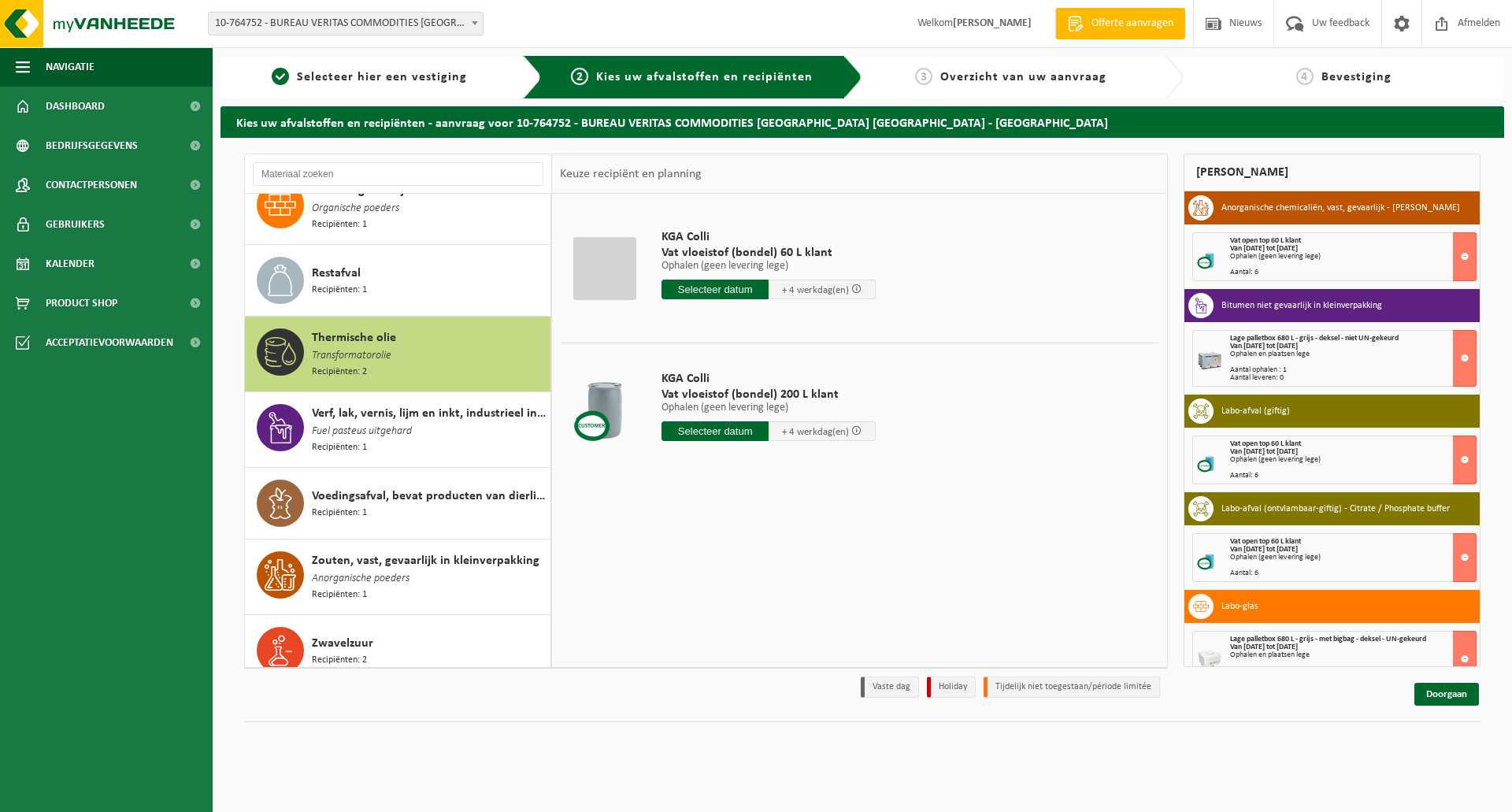
click at [728, 589] on div "KGA Colli Vat vloeistof (bondel) 60 L klant Ophalen (geen levering lege) Ophale…" at bounding box center [859, 429] width 614 height 472
click at [332, 634] on span "Zwavelzuur" at bounding box center [342, 643] width 62 height 19
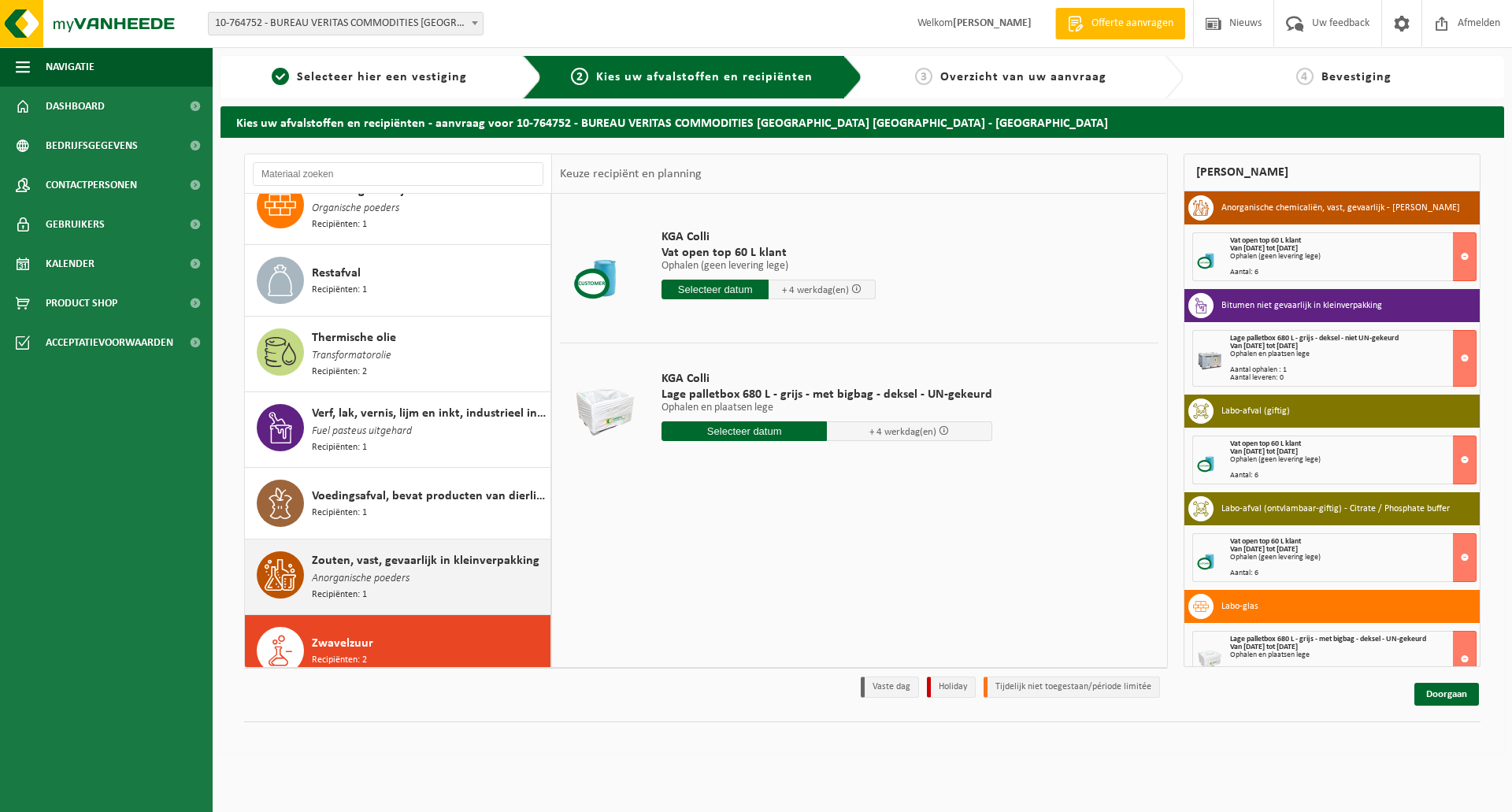
click at [358, 552] on span "Zouten, vast, gevaarlijk in kleinverpakking" at bounding box center [425, 560] width 228 height 19
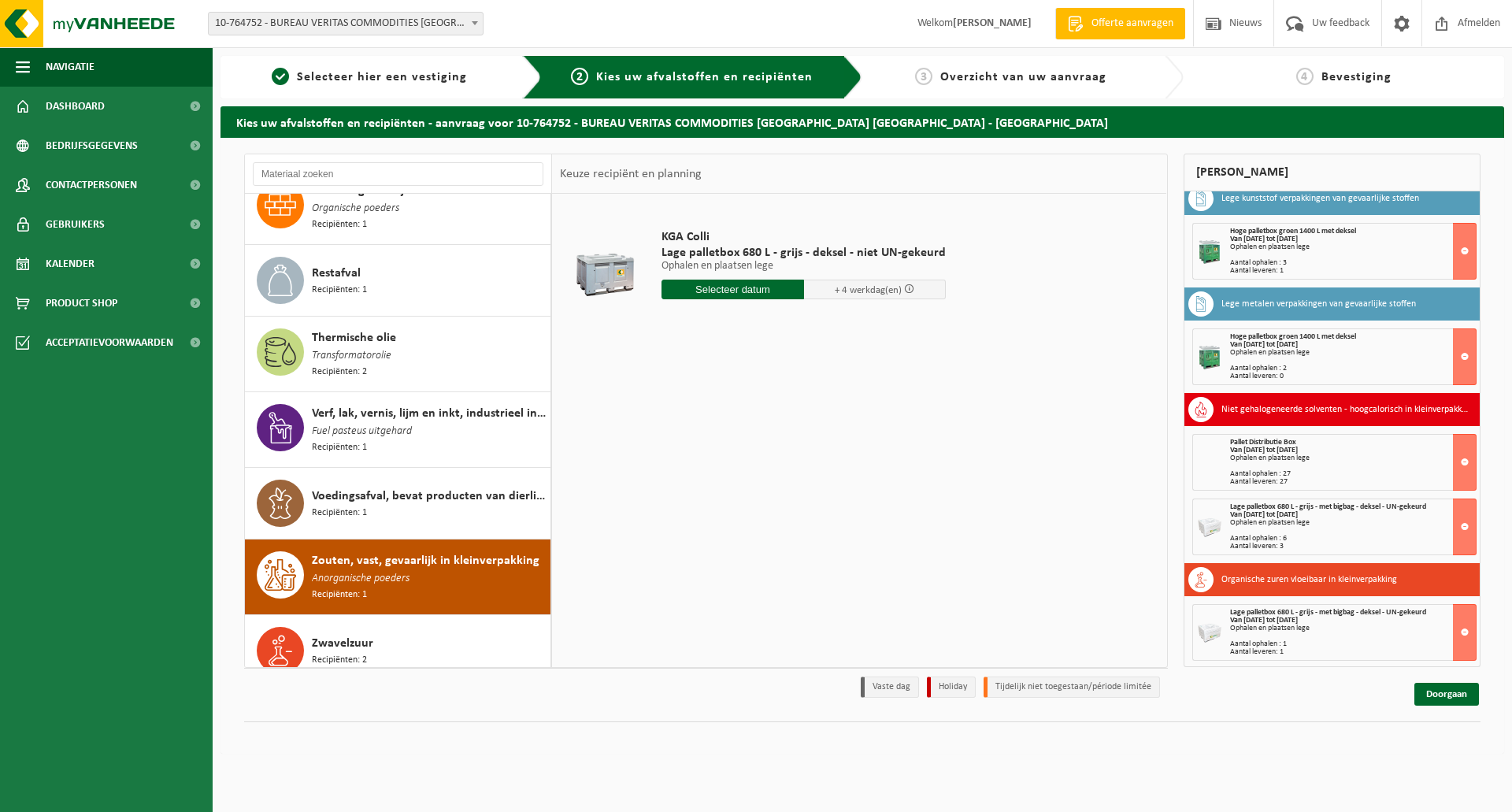
scroll to position [515, 0]
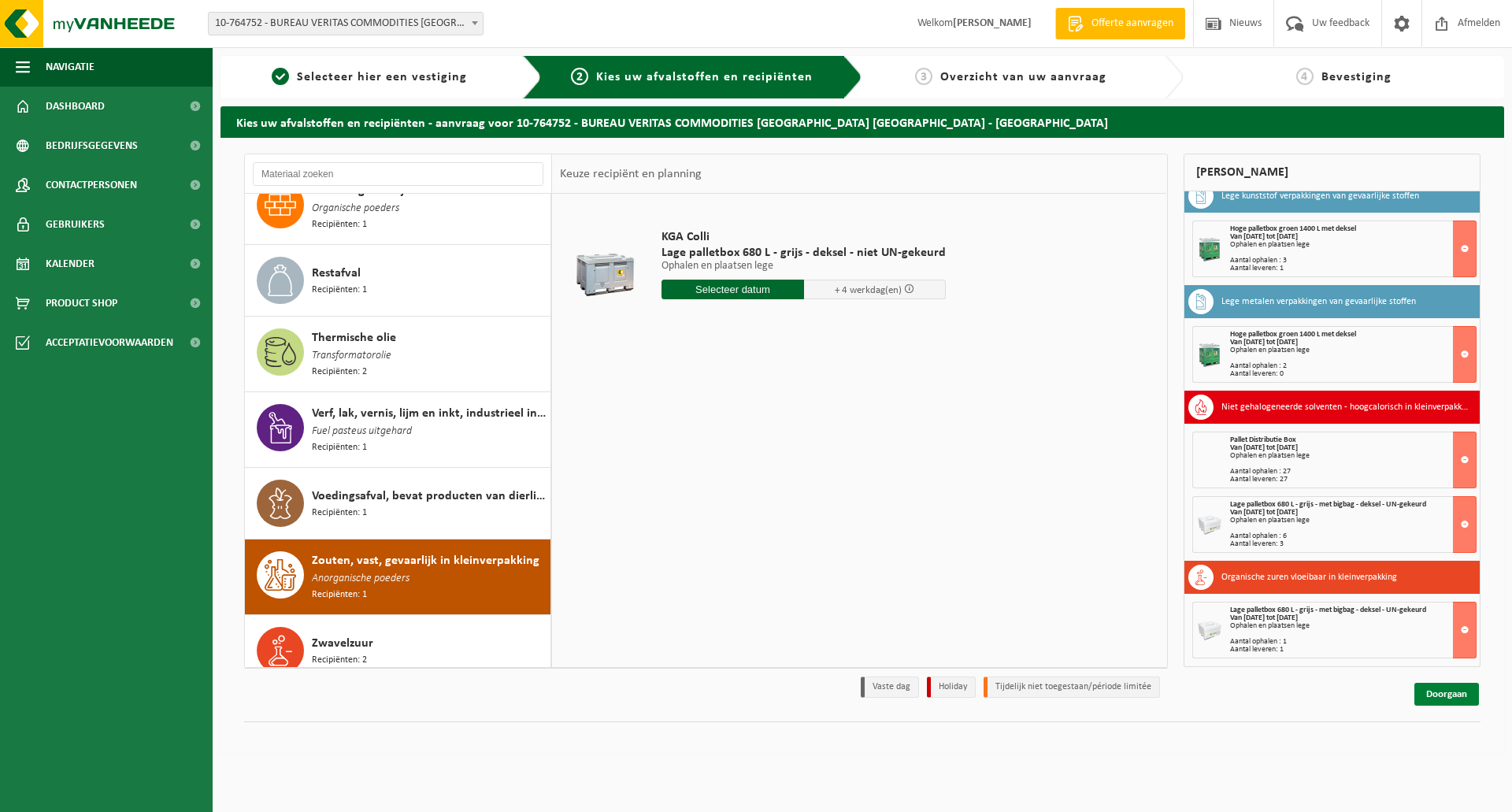
click at [1437, 695] on link "Doorgaan" at bounding box center [1446, 694] width 64 height 23
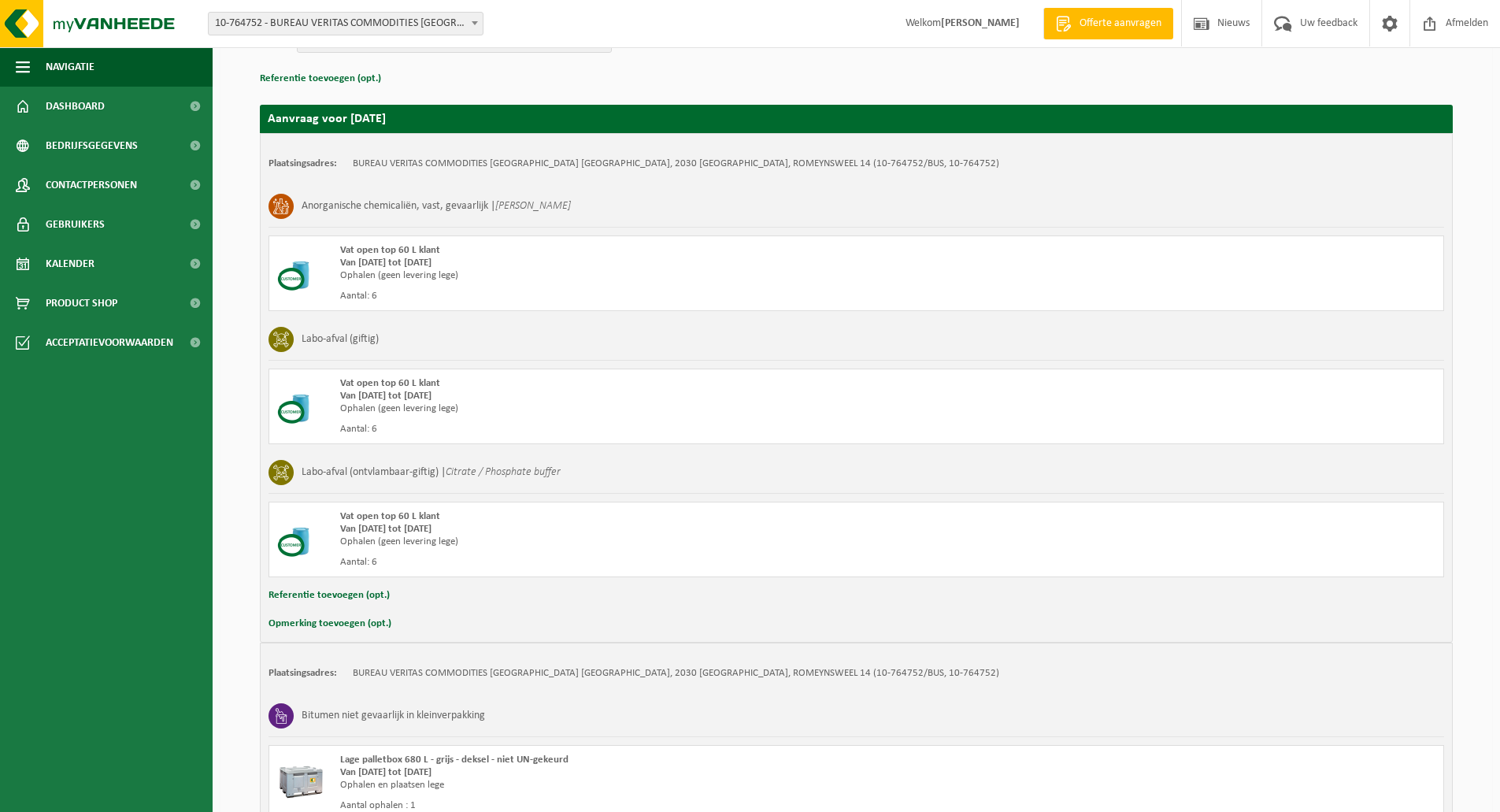
scroll to position [79, 0]
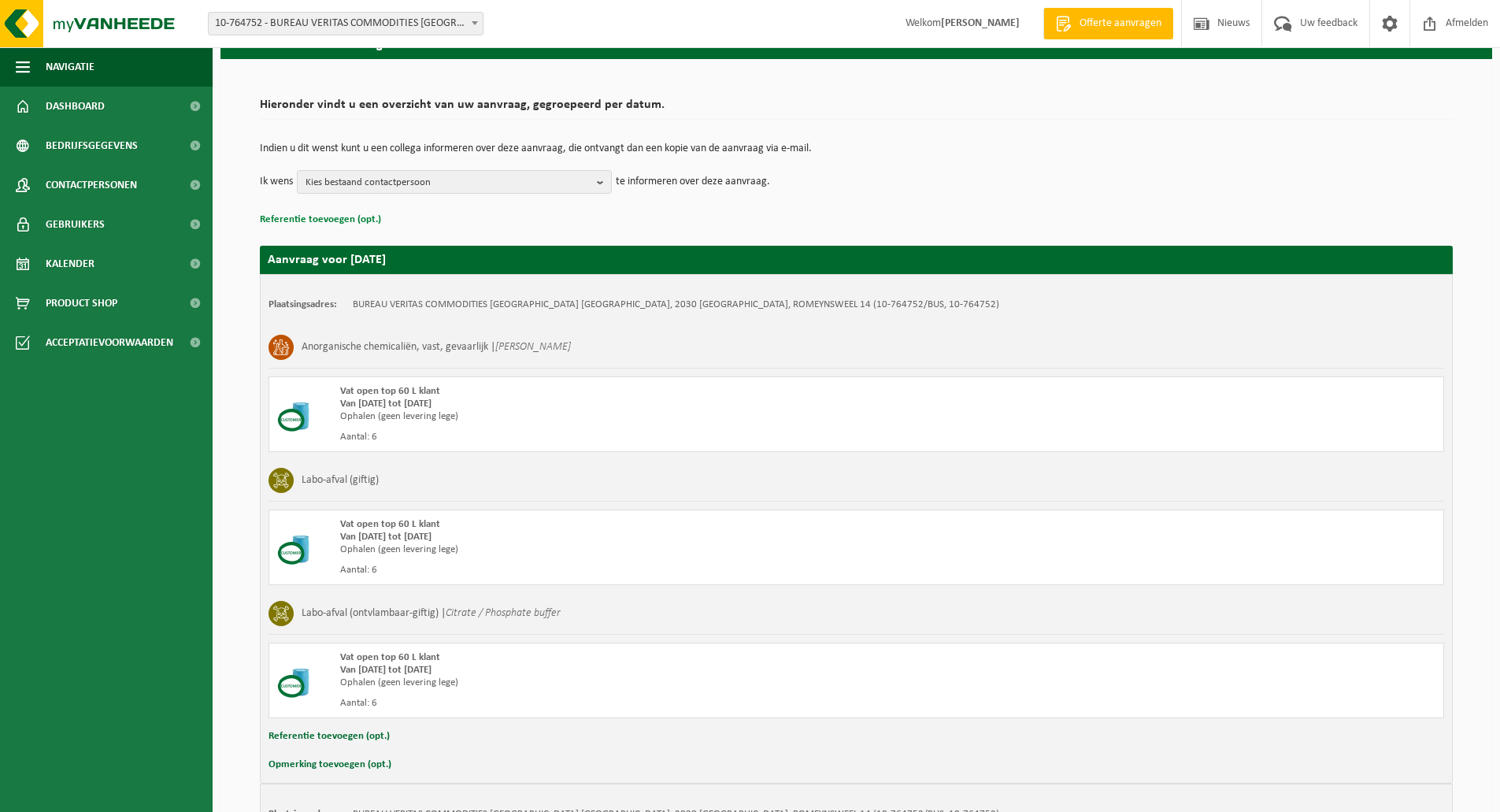
click at [351, 213] on button "Referentie toevoegen (opt.)" at bounding box center [320, 219] width 121 height 20
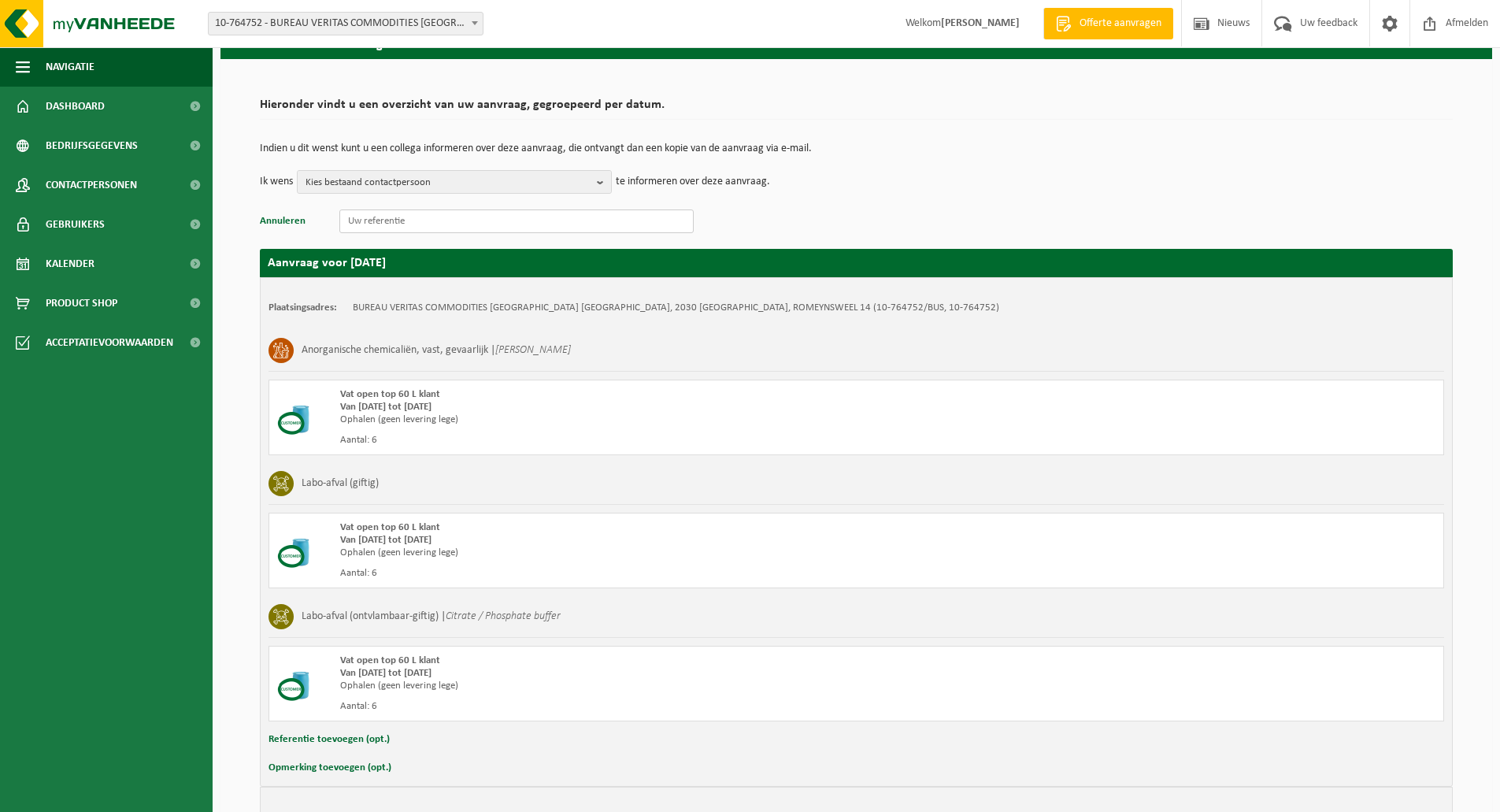
click at [377, 219] on input "text" at bounding box center [516, 221] width 354 height 24
paste input "25-BEANT-LAB-10345"
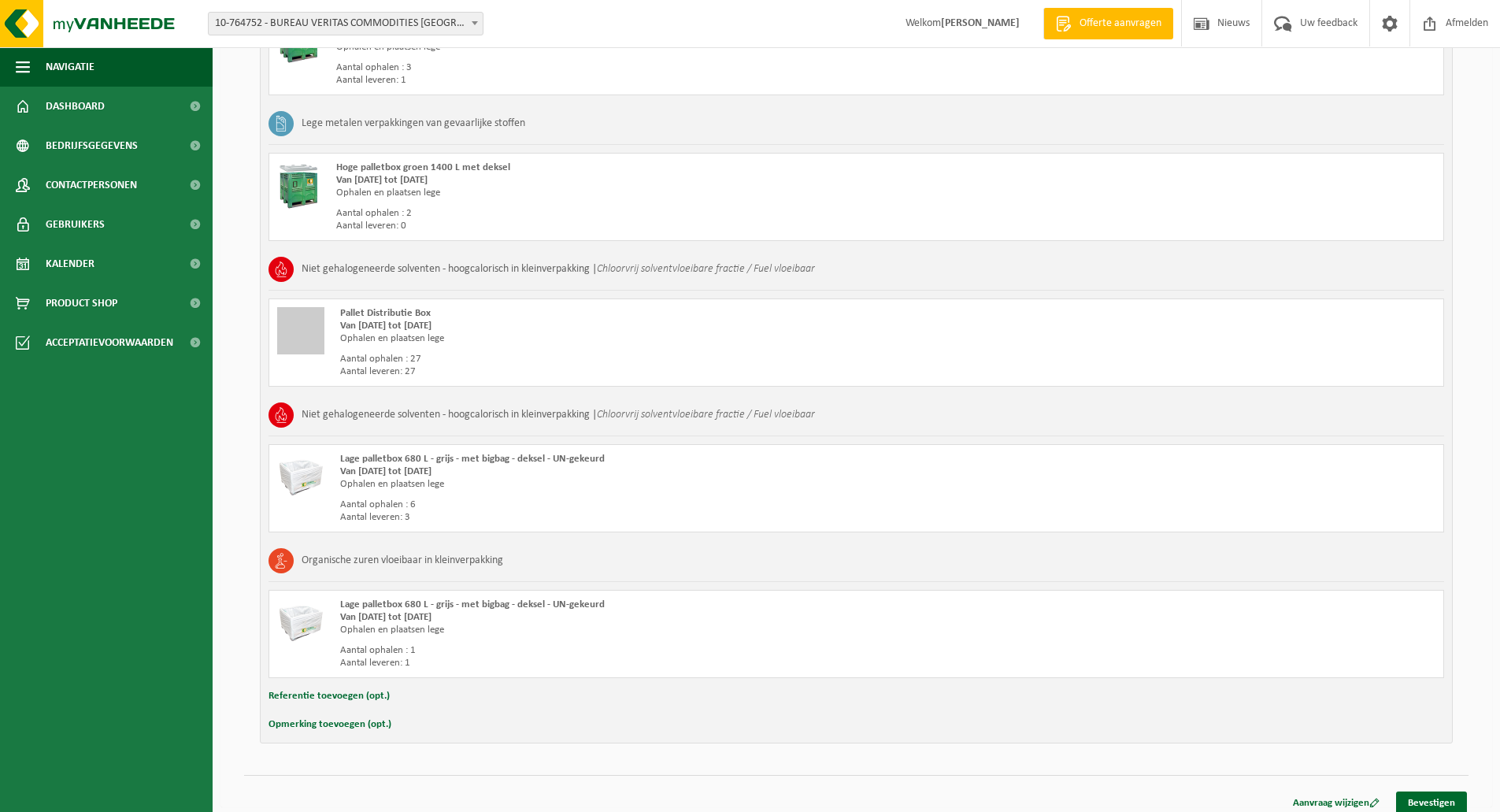
scroll to position [1263, 0]
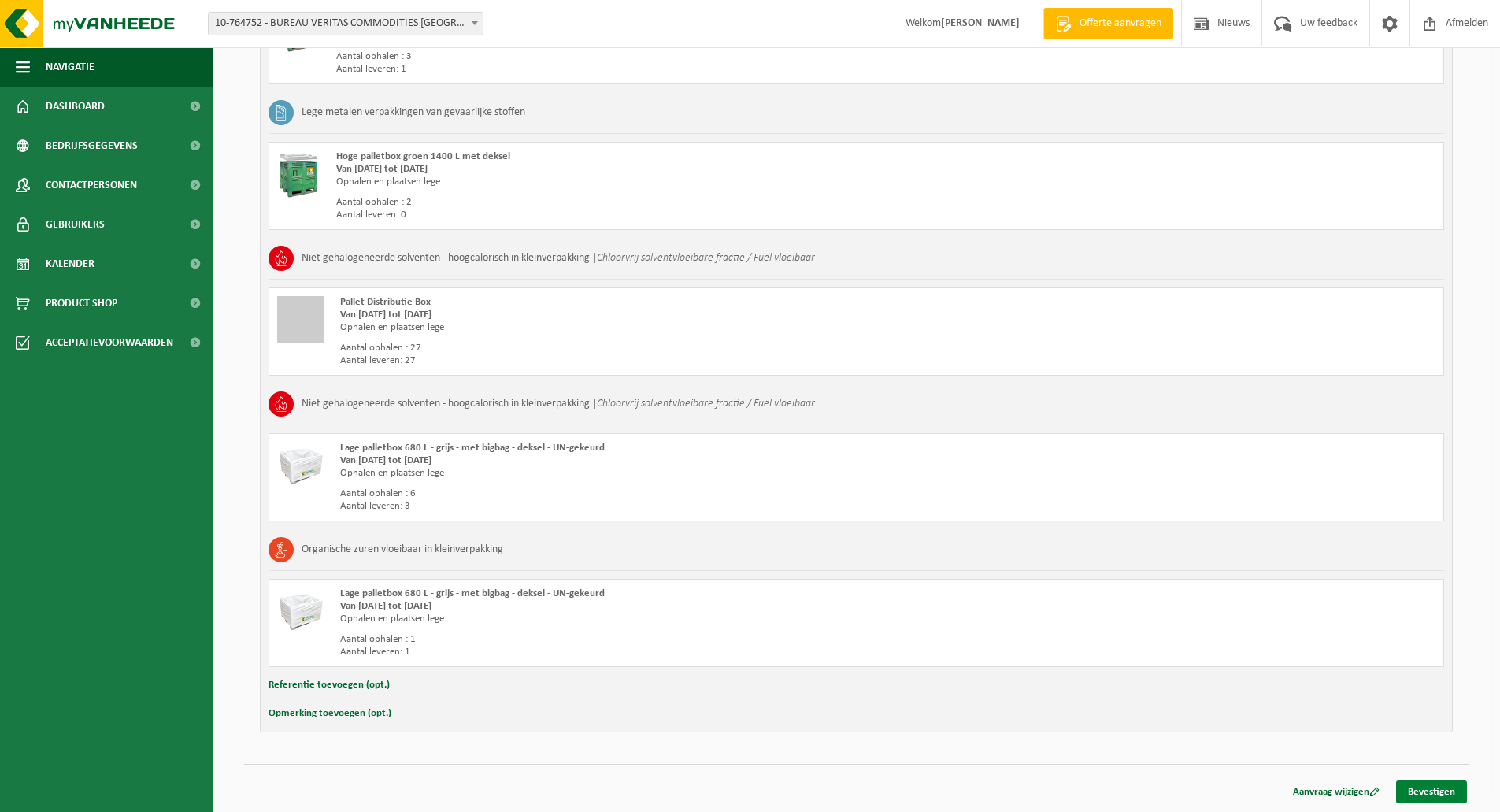
type input "25-BEANT-LAB-10345"
click at [1426, 788] on link "Bevestigen" at bounding box center [1432, 792] width 71 height 23
